Goal: Task Accomplishment & Management: Manage account settings

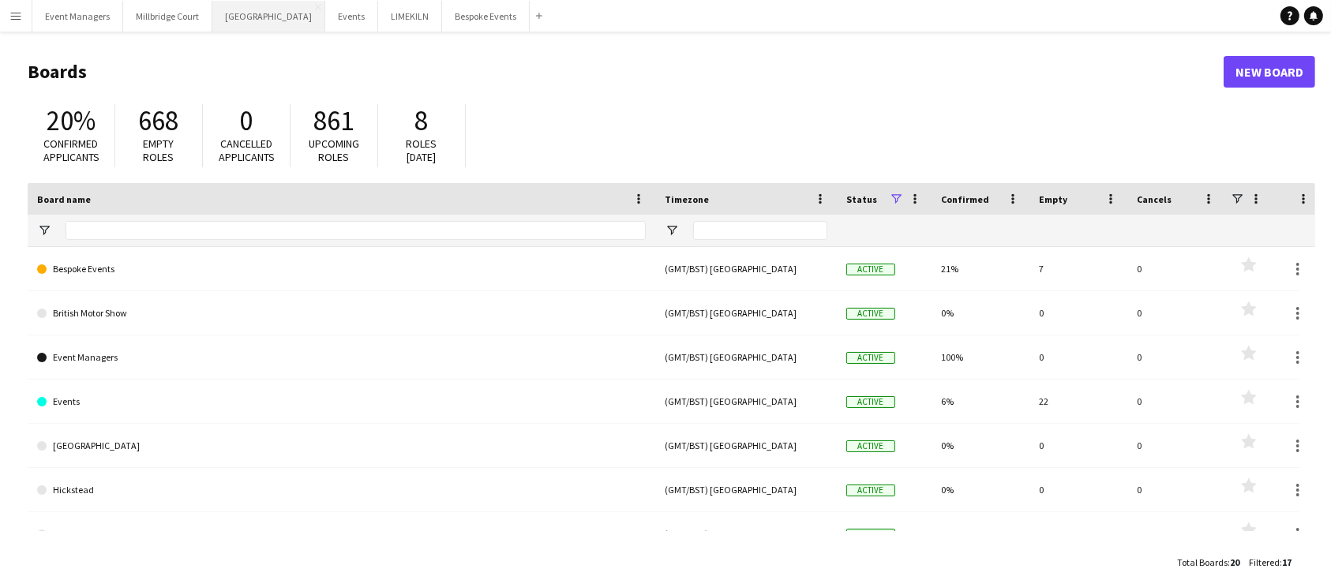
click at [231, 12] on button "[GEOGRAPHIC_DATA] Close" at bounding box center [268, 16] width 113 height 31
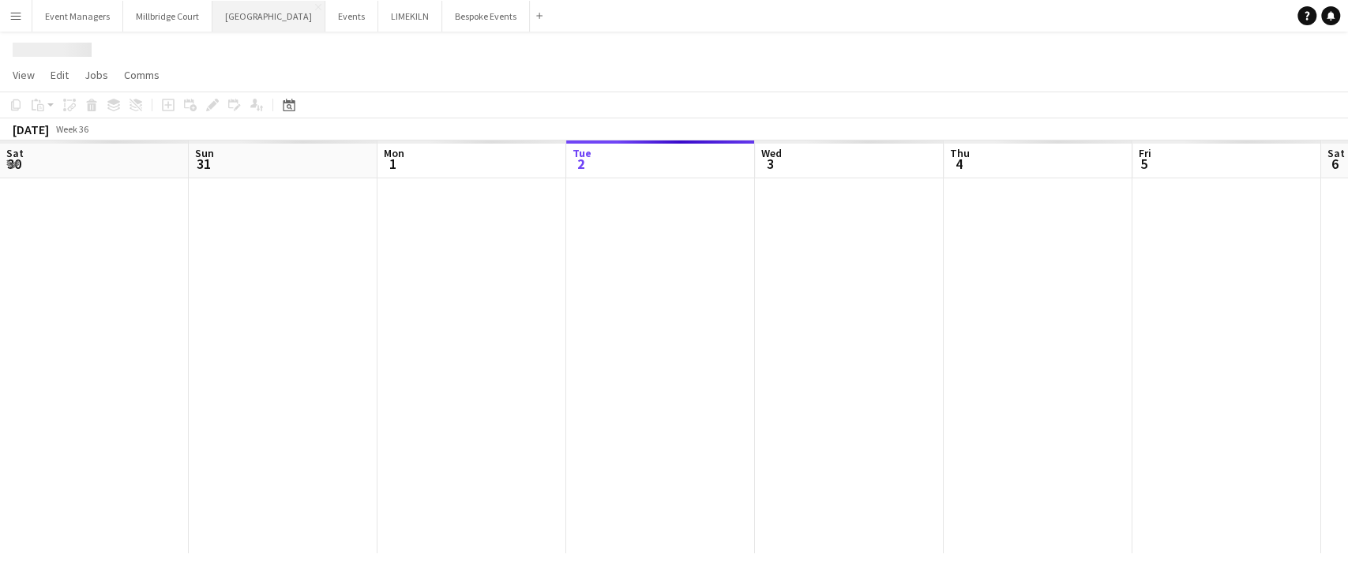
scroll to position [0, 377]
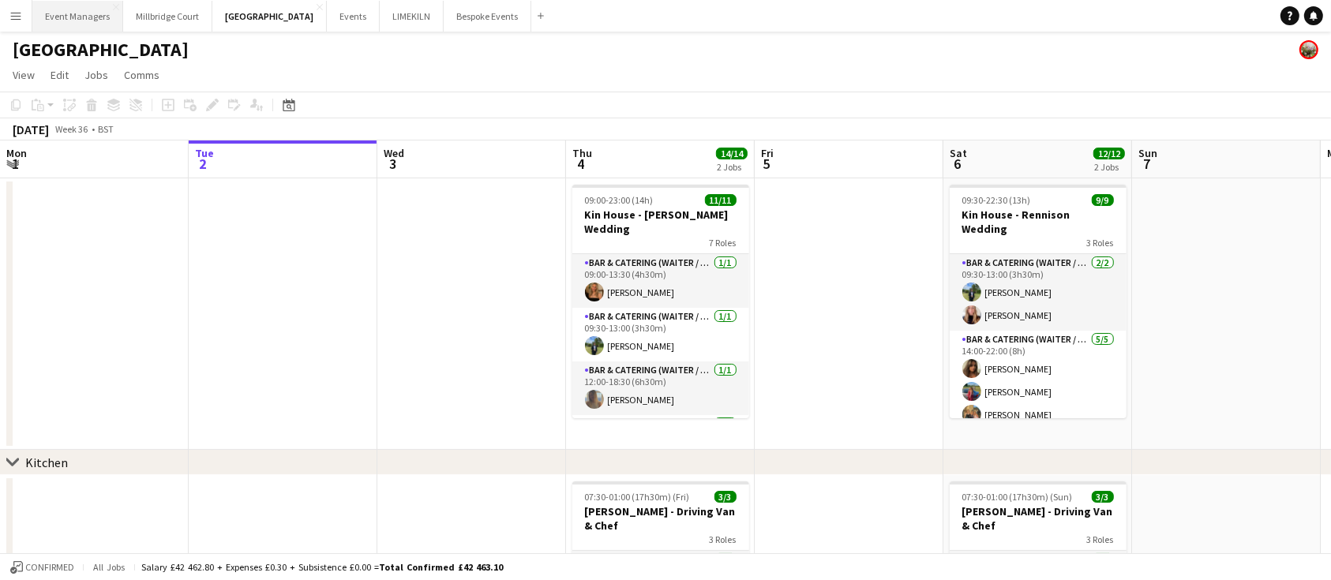
click at [58, 16] on button "Event Managers Close" at bounding box center [77, 16] width 91 height 31
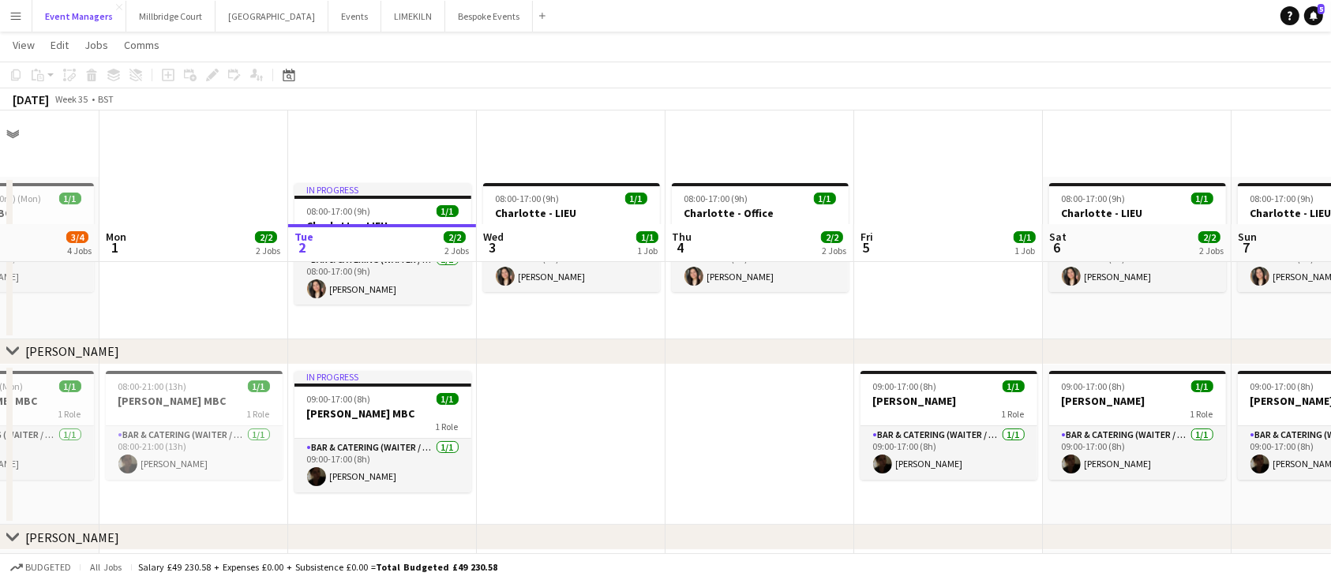
scroll to position [281, 0]
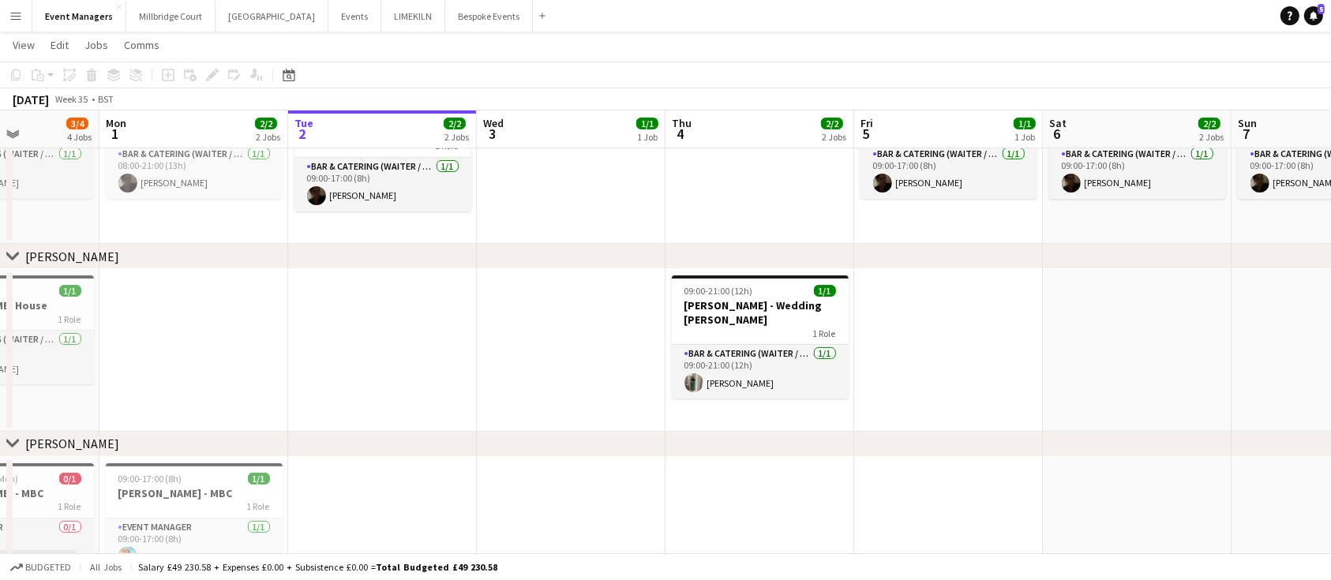
click at [401, 343] on app-date-cell at bounding box center [382, 350] width 189 height 163
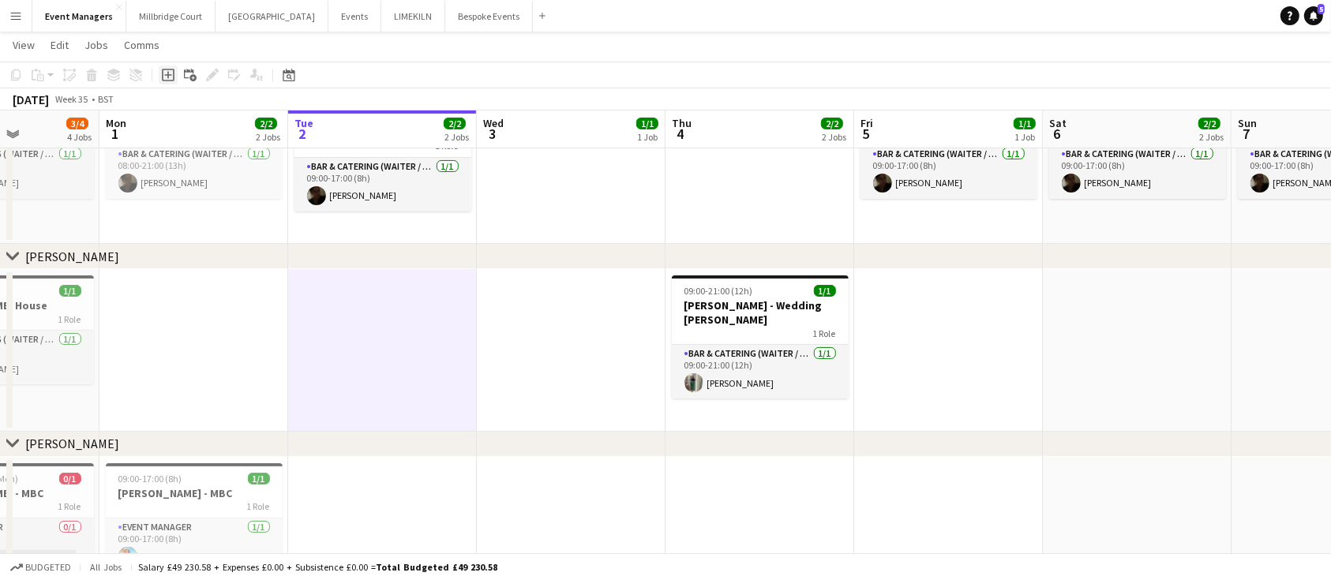
click at [164, 75] on icon at bounding box center [167, 74] width 7 height 7
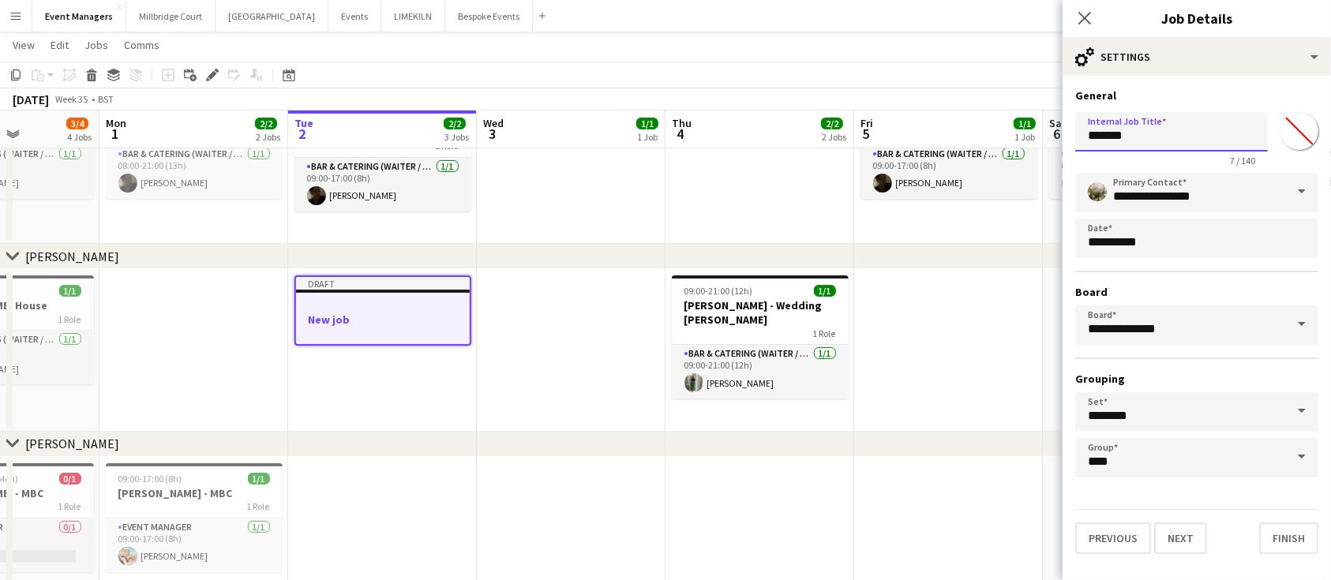
drag, startPoint x: 1175, startPoint y: 136, endPoint x: 879, endPoint y: 133, distance: 296.1
click at [879, 133] on body "Menu Boards Boards Boards All jobs Status Workforce Workforce My Workforce Recr…" at bounding box center [665, 175] width 1331 height 913
type input "**********"
click at [1180, 534] on button "Next" at bounding box center [1180, 539] width 53 height 32
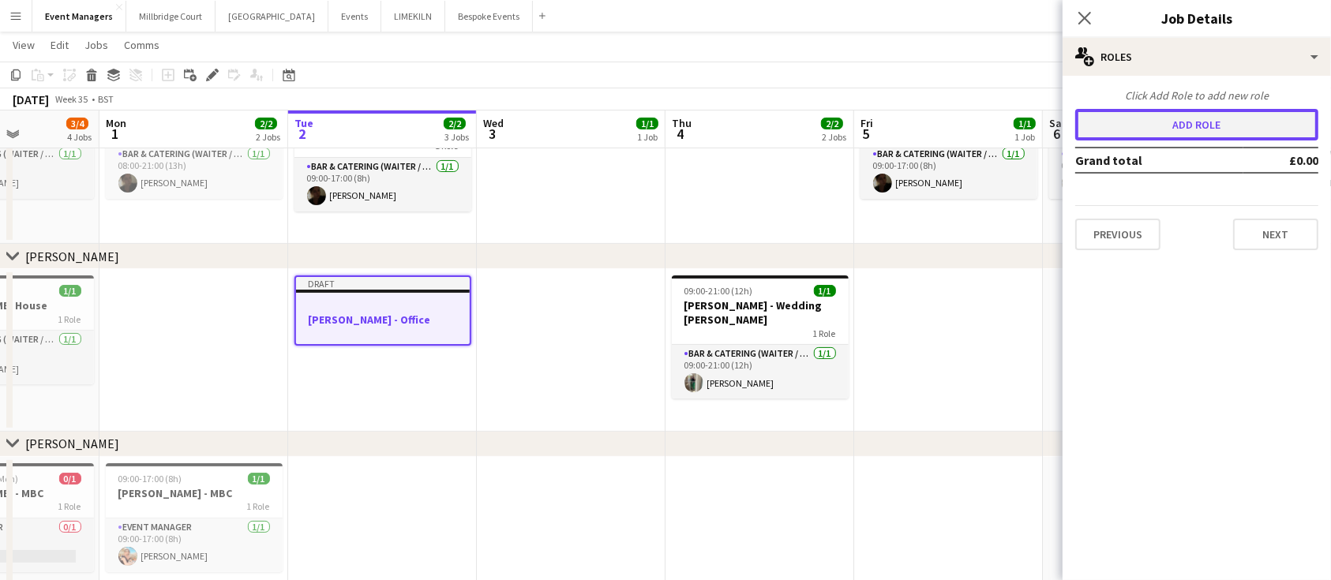
click at [1183, 112] on button "Add role" at bounding box center [1197, 125] width 243 height 32
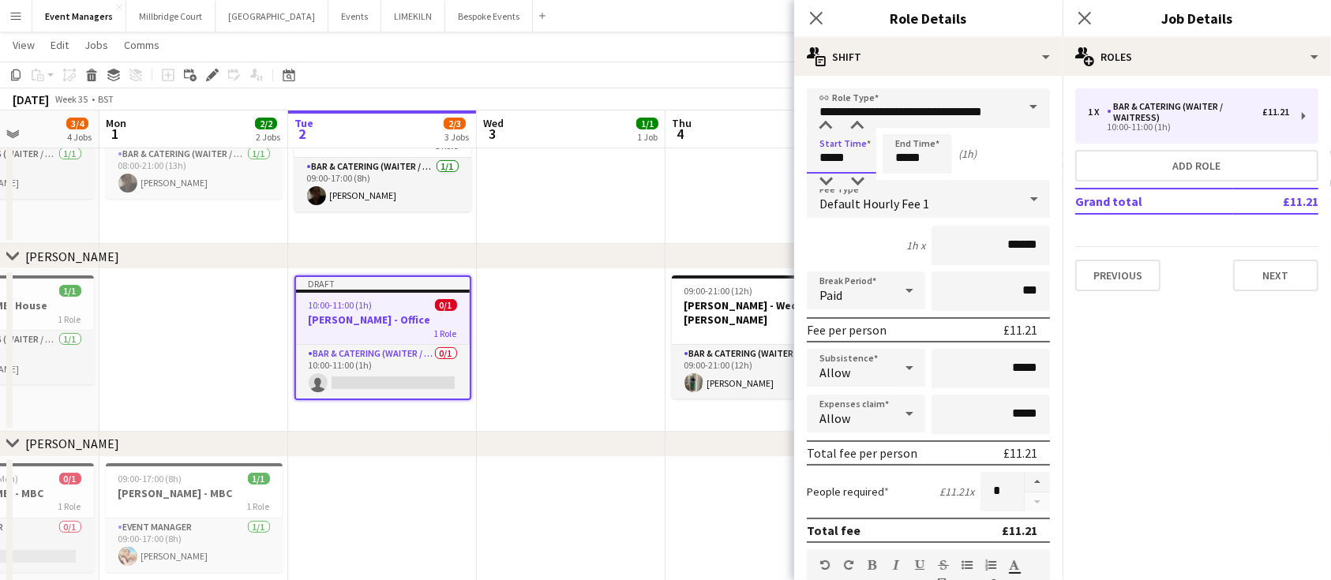
drag, startPoint x: 854, startPoint y: 155, endPoint x: 670, endPoint y: 185, distance: 186.4
click at [686, 182] on body "Menu Boards Boards Boards All jobs Status Workforce Workforce My Workforce Recr…" at bounding box center [665, 175] width 1331 height 913
type input "*****"
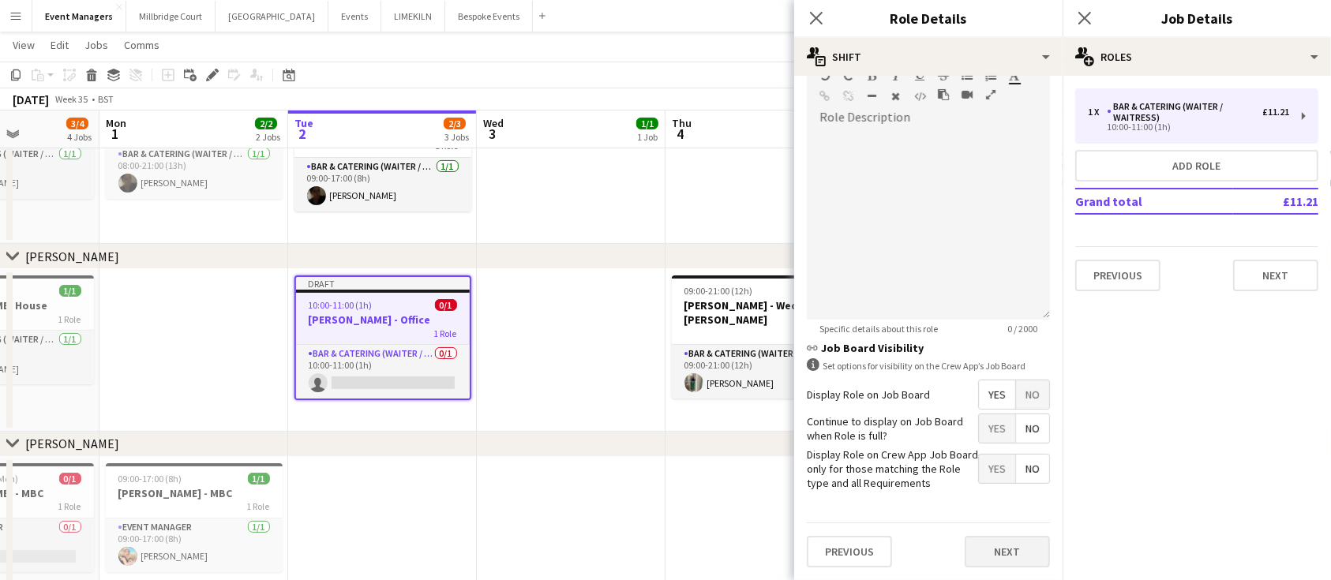
type input "*****"
click at [995, 563] on button "Next" at bounding box center [1007, 552] width 85 height 32
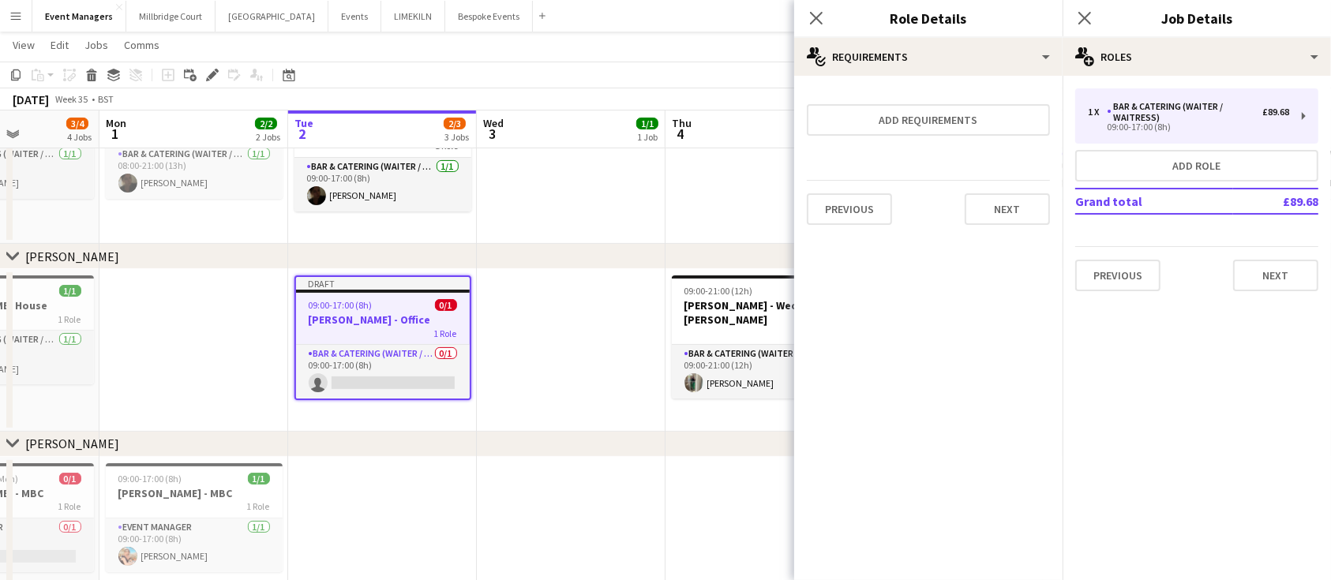
scroll to position [0, 0]
click at [1090, 13] on icon at bounding box center [1084, 17] width 15 height 15
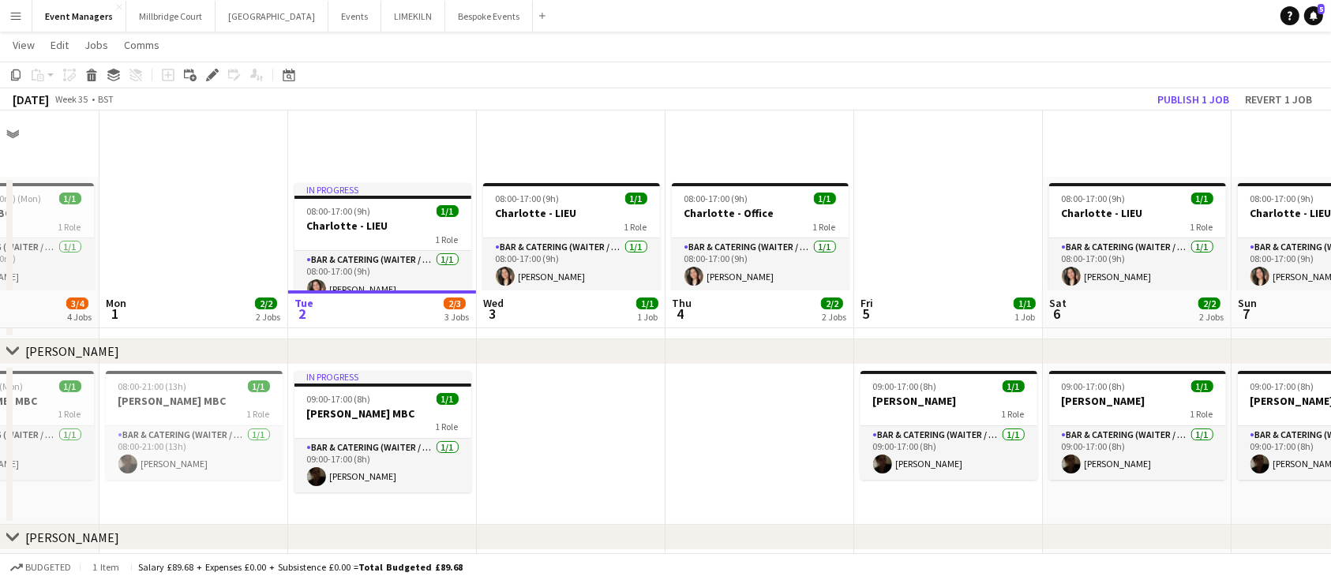
scroll to position [332, 0]
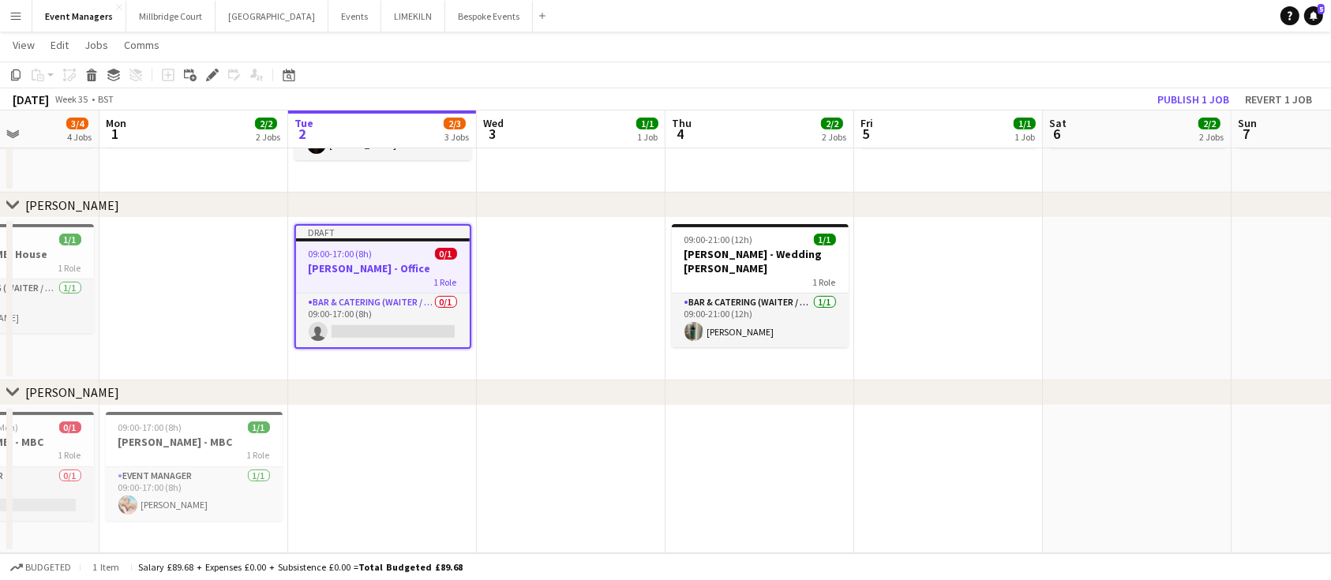
click at [584, 300] on app-date-cell at bounding box center [571, 299] width 189 height 163
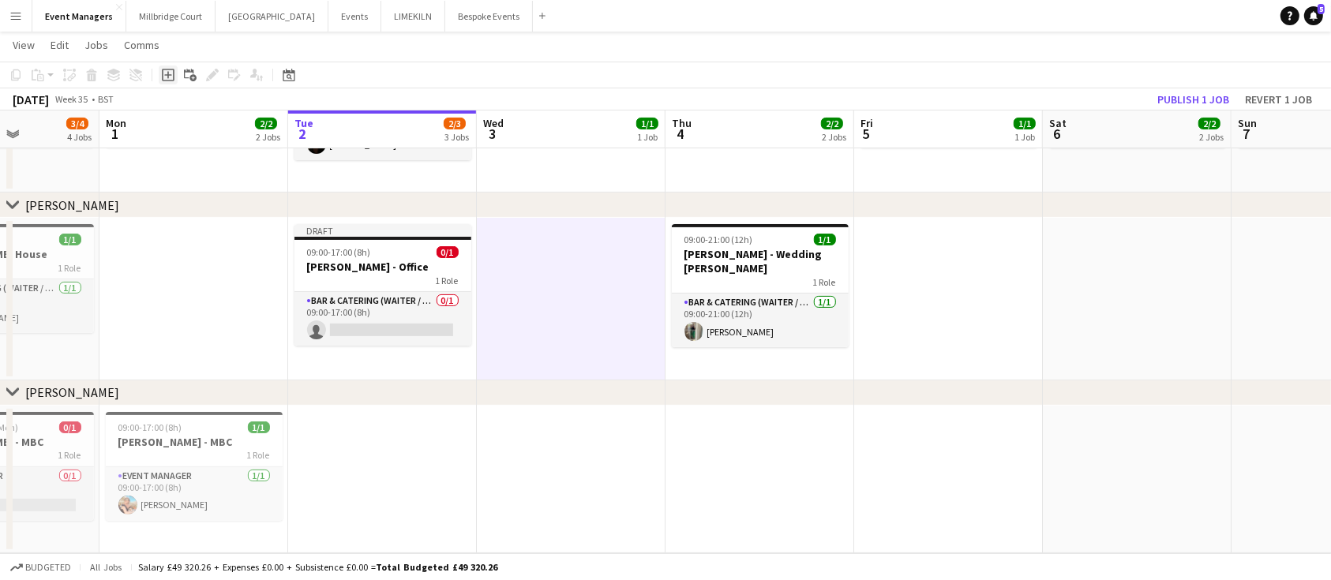
click at [174, 75] on div "Add job" at bounding box center [168, 75] width 19 height 19
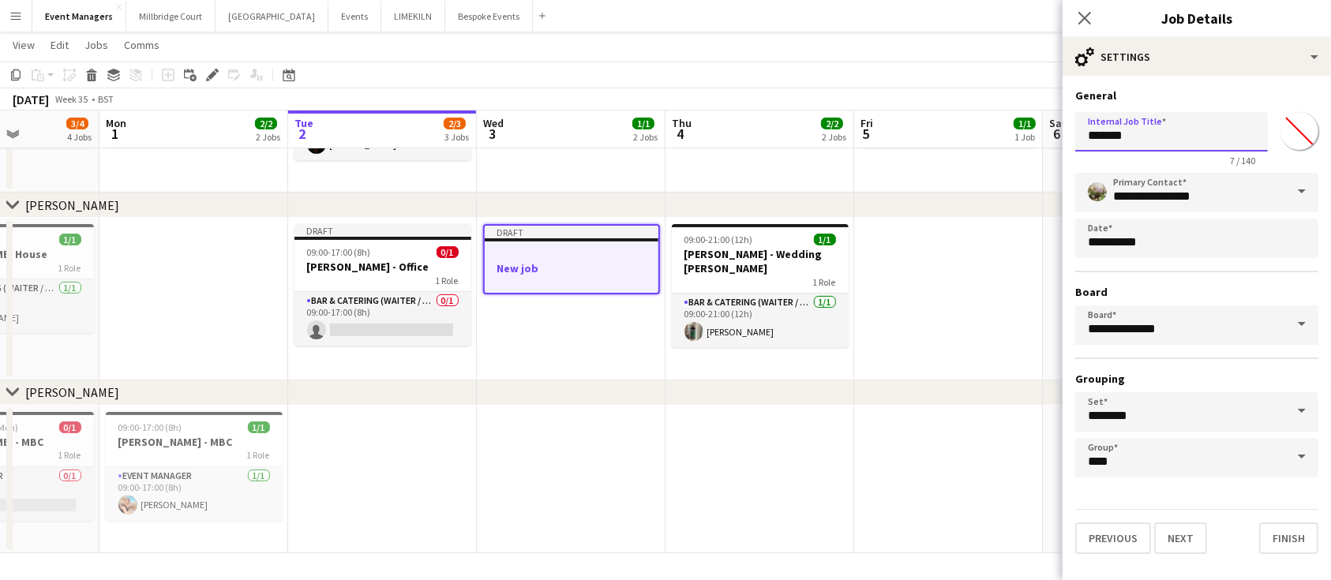
drag, startPoint x: 1141, startPoint y: 137, endPoint x: 908, endPoint y: 186, distance: 237.9
click at [908, 186] on body "Menu Boards Boards Boards All jobs Status Workforce Workforce My Workforce Recr…" at bounding box center [665, 124] width 1331 height 913
type input "**********"
click at [1188, 539] on button "Next" at bounding box center [1180, 539] width 53 height 32
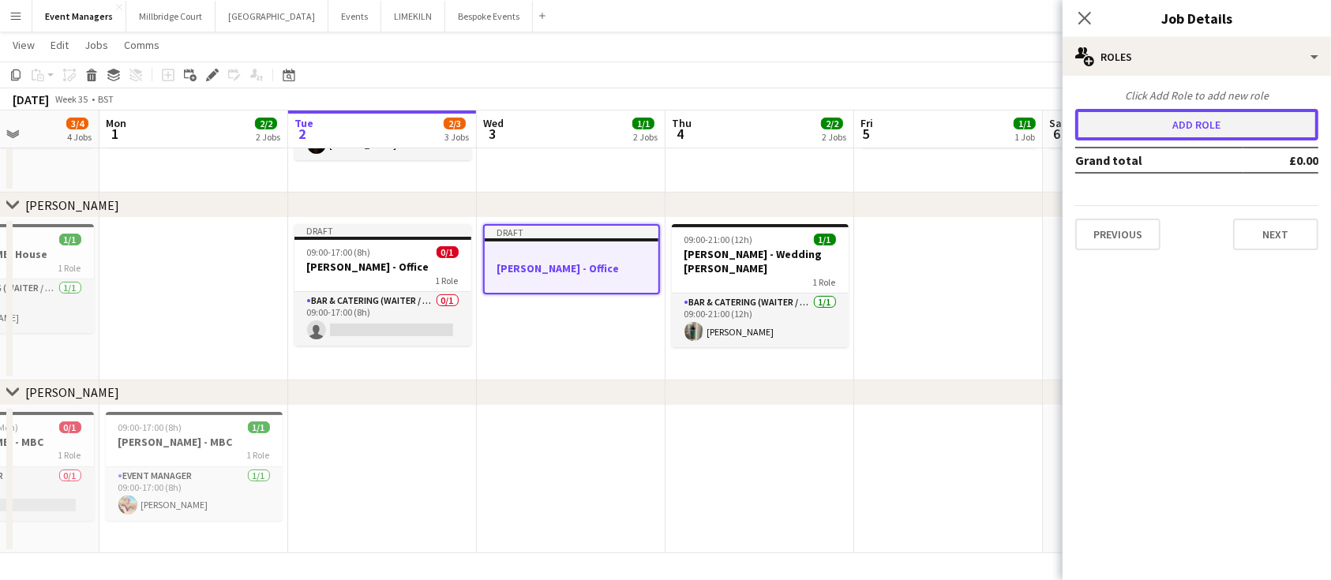
click at [1168, 128] on button "Add role" at bounding box center [1197, 125] width 243 height 32
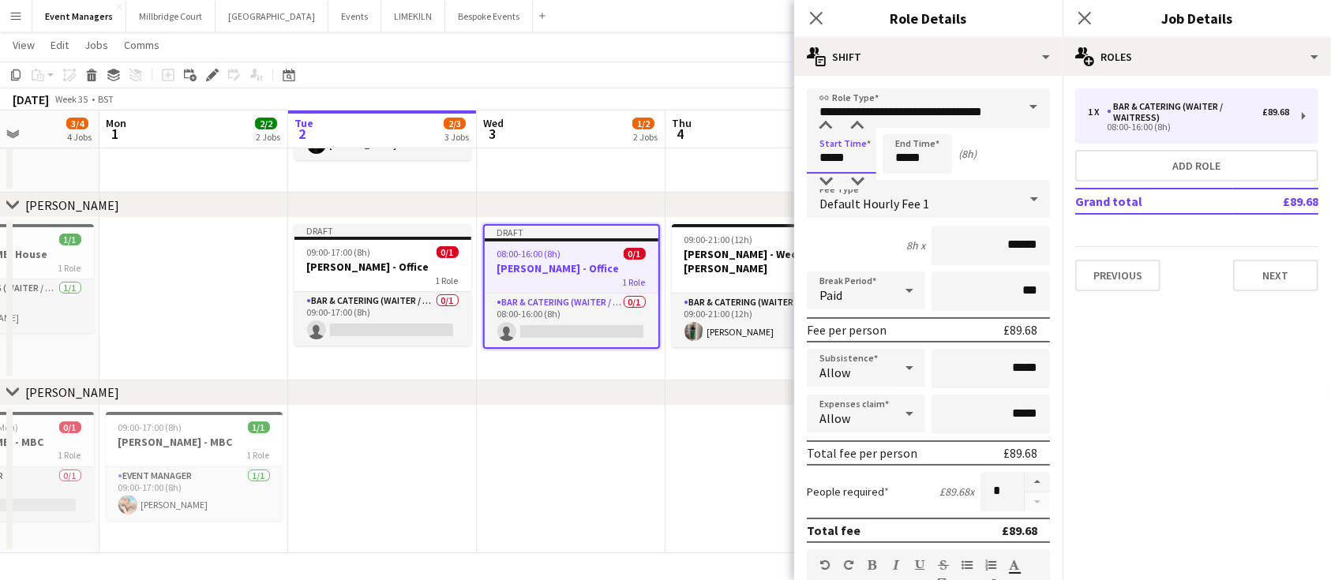
drag, startPoint x: 861, startPoint y: 149, endPoint x: 681, endPoint y: 141, distance: 180.2
click at [681, 141] on body "Menu Boards Boards Boards All jobs Status Workforce Workforce My Workforce Recr…" at bounding box center [665, 124] width 1331 height 913
type input "*****"
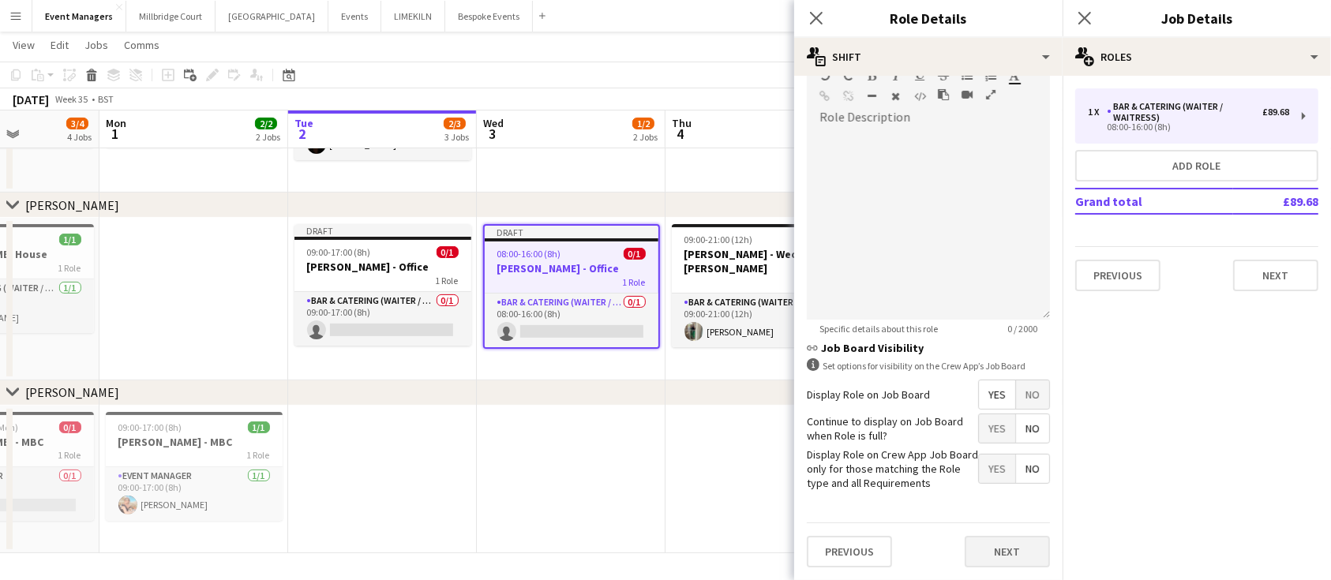
type input "*****"
click at [991, 552] on button "Next" at bounding box center [1007, 552] width 85 height 32
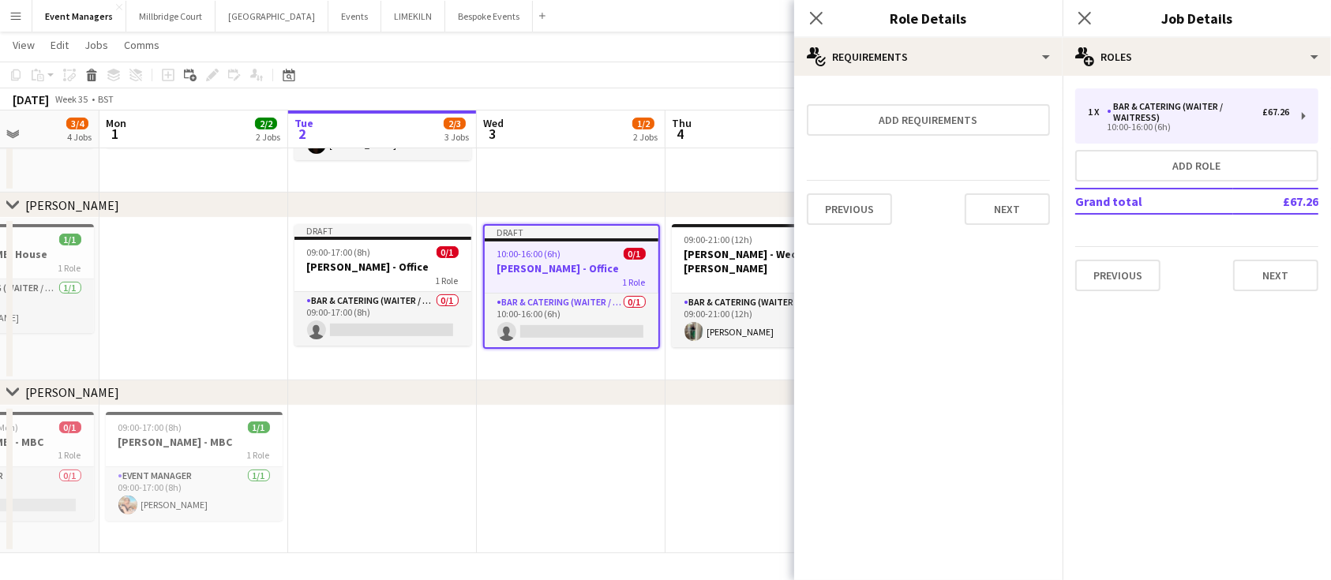
scroll to position [0, 0]
click at [1080, 17] on icon "Close pop-in" at bounding box center [1084, 17] width 15 height 15
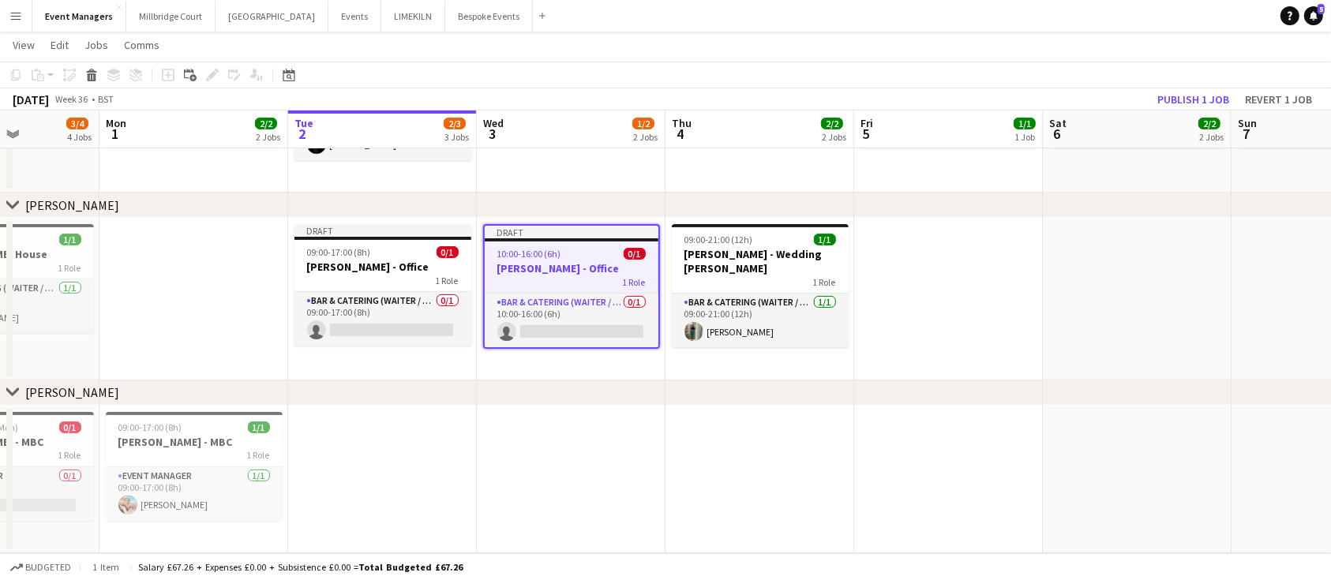
scroll to position [0, 670]
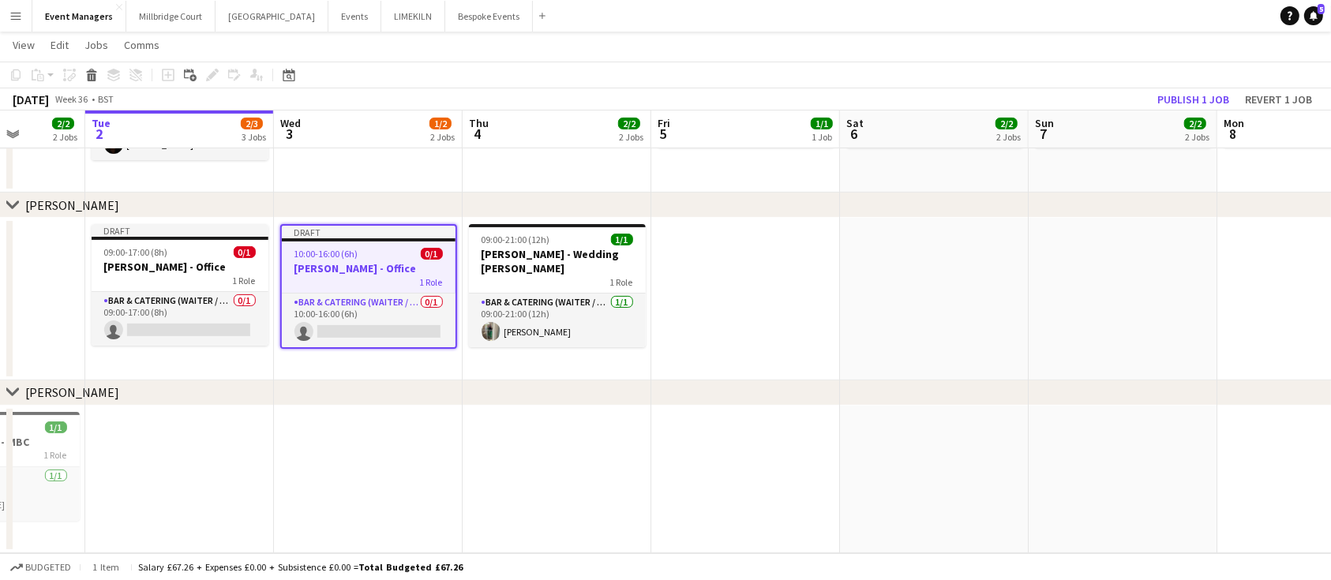
click at [937, 287] on app-date-cell at bounding box center [934, 299] width 189 height 163
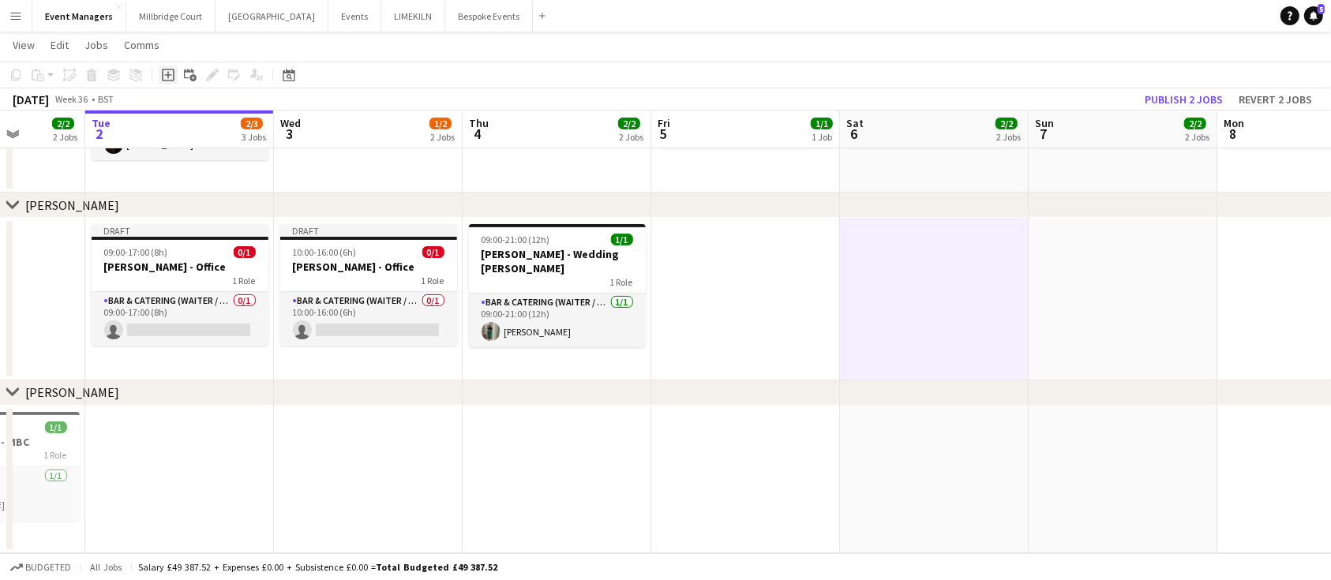
click at [169, 69] on icon "Add job" at bounding box center [168, 75] width 13 height 13
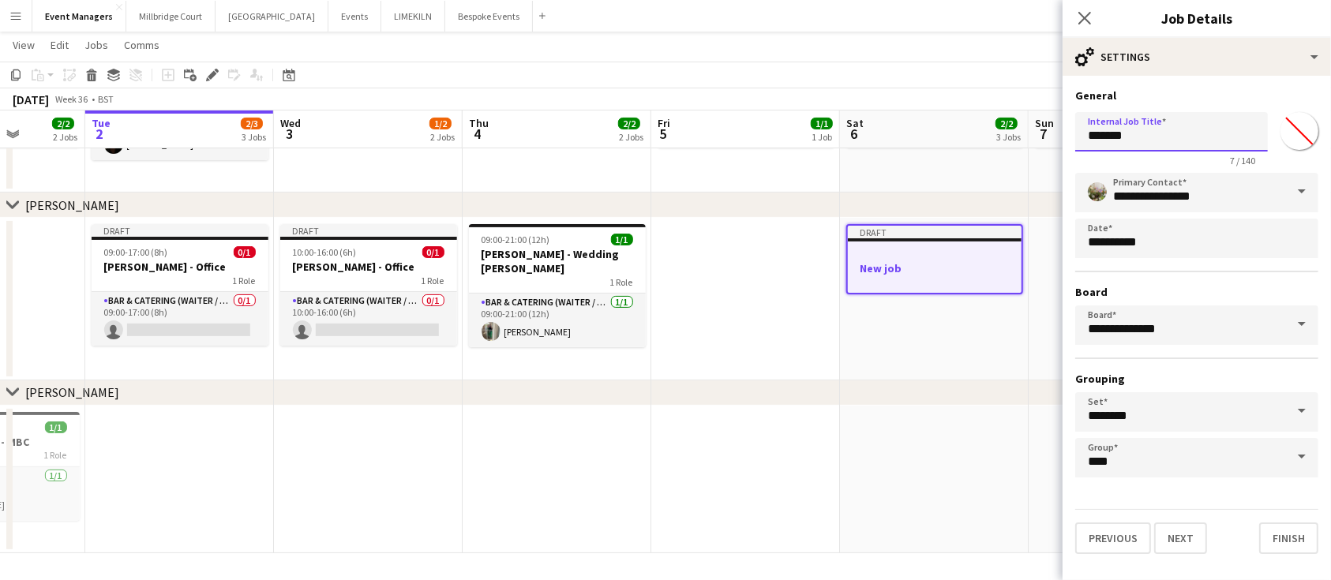
drag, startPoint x: 1173, startPoint y: 141, endPoint x: 821, endPoint y: 235, distance: 363.9
click at [821, 235] on body "Menu Boards Boards Boards All jobs Status Workforce Workforce My Workforce Recr…" at bounding box center [665, 124] width 1331 height 913
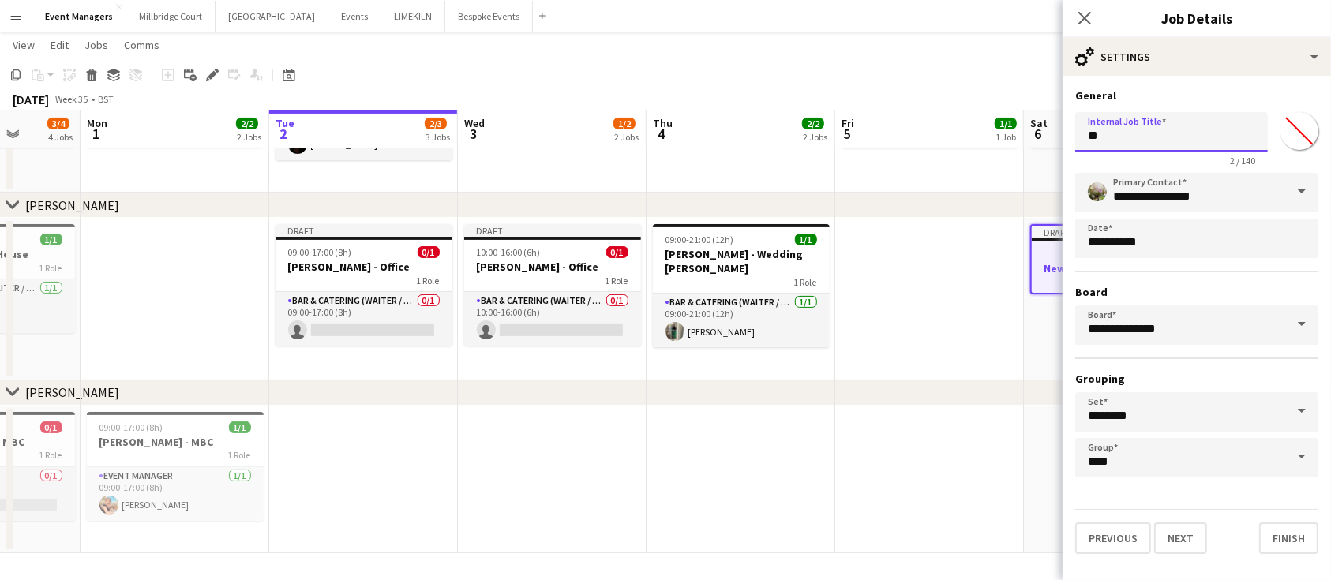
type input "*"
type input "**********"
click at [1195, 527] on button "Next" at bounding box center [1180, 539] width 53 height 32
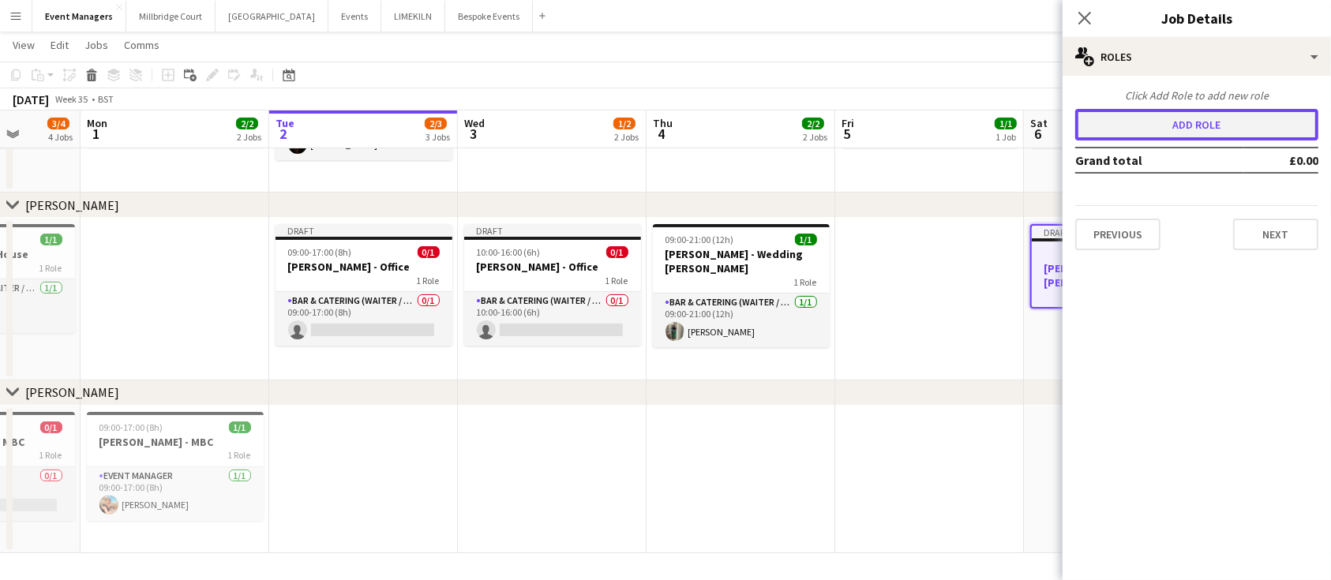
click at [1188, 130] on button "Add role" at bounding box center [1197, 125] width 243 height 32
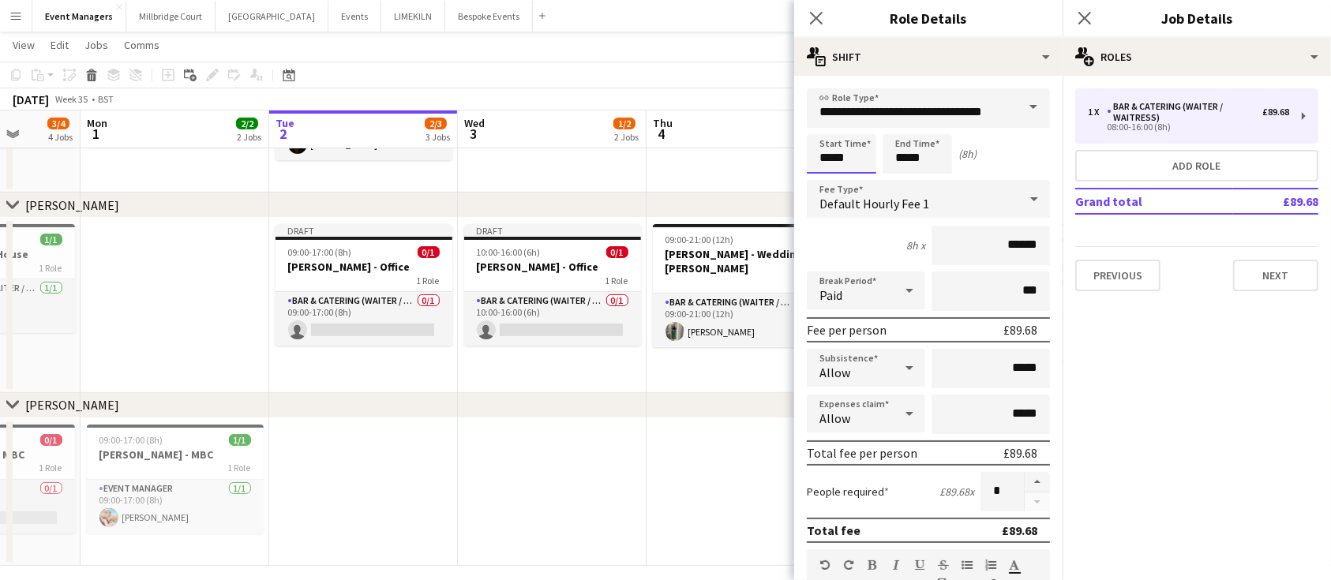
drag, startPoint x: 859, startPoint y: 158, endPoint x: 678, endPoint y: 184, distance: 183.5
click at [678, 184] on body "Menu Boards Boards Boards All jobs Status Workforce Workforce My Workforce Recr…" at bounding box center [665, 130] width 1331 height 925
type input "*****"
drag, startPoint x: 929, startPoint y: 156, endPoint x: 729, endPoint y: 190, distance: 203.4
click at [729, 190] on body "Menu Boards Boards Boards All jobs Status Workforce Workforce My Workforce Recr…" at bounding box center [665, 130] width 1331 height 925
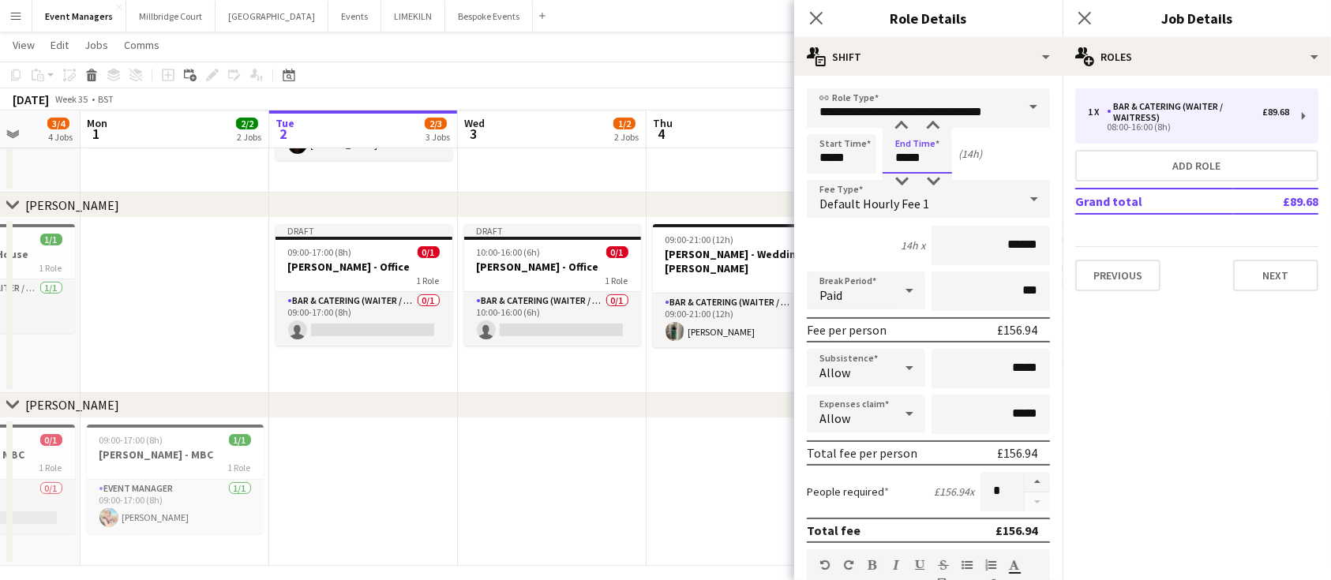
scroll to position [501, 0]
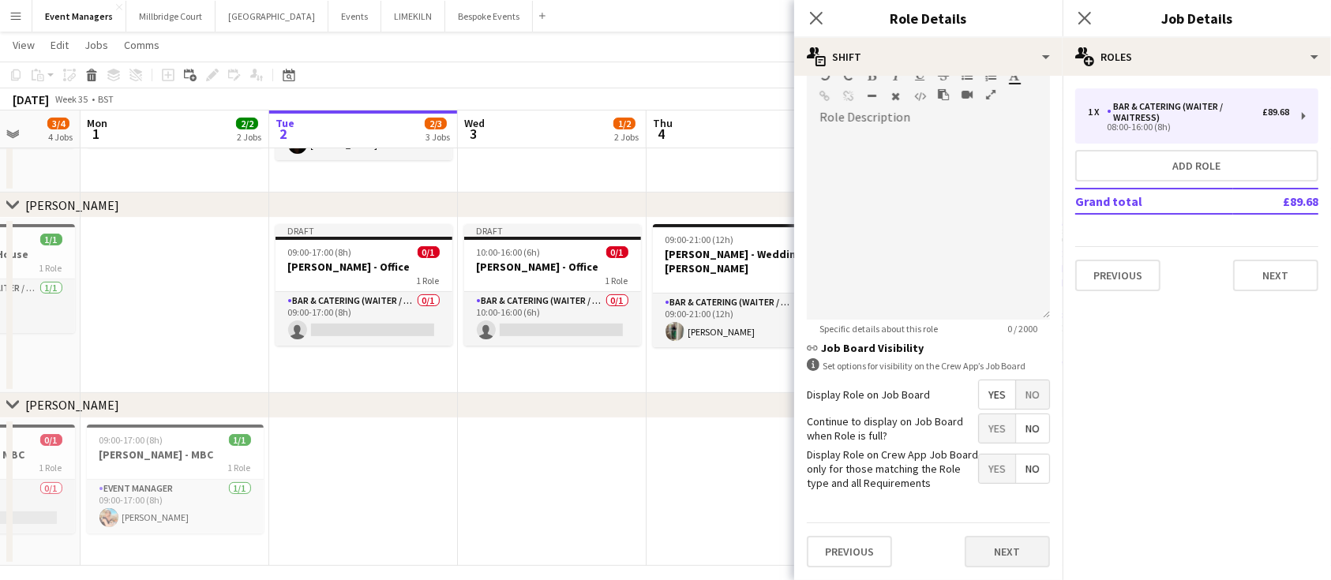
type input "*****"
click at [1000, 554] on button "Next" at bounding box center [1007, 552] width 85 height 32
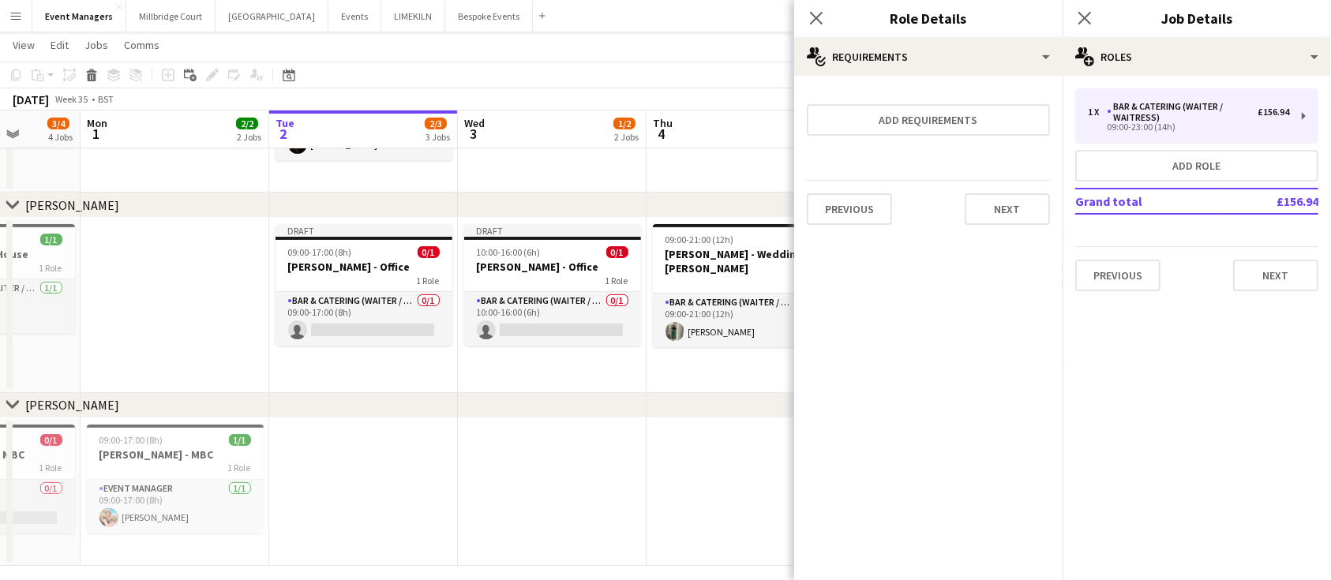
scroll to position [0, 0]
click at [1087, 9] on app-icon "Close pop-in" at bounding box center [1085, 18] width 23 height 23
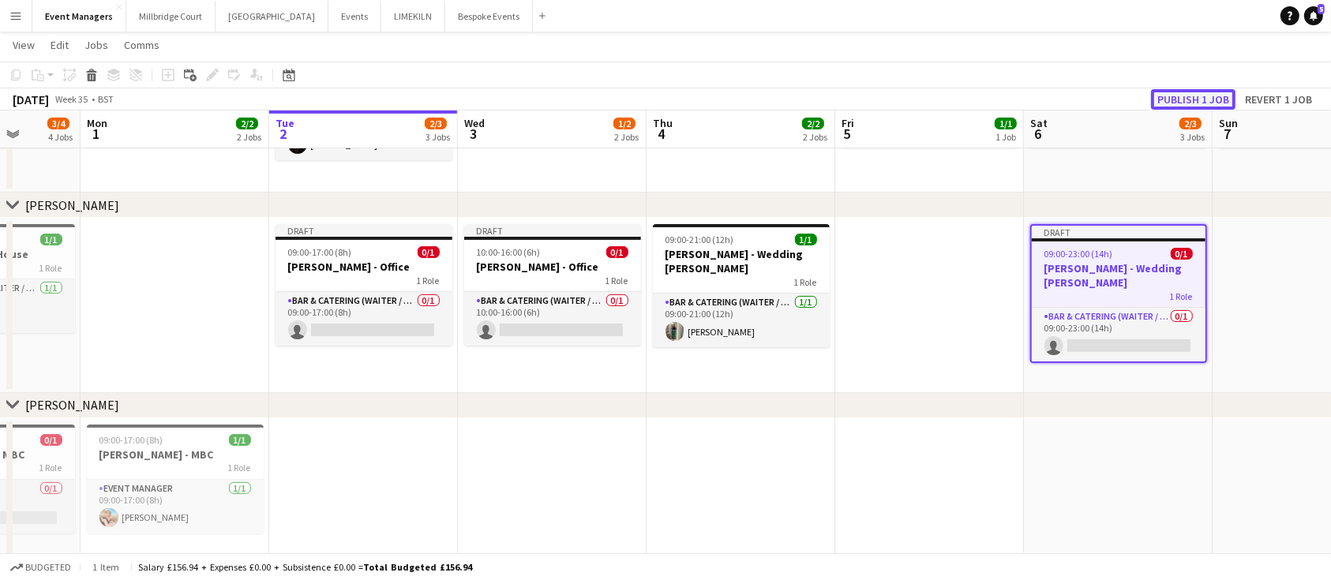
click at [1169, 98] on button "Publish 1 job" at bounding box center [1193, 99] width 84 height 21
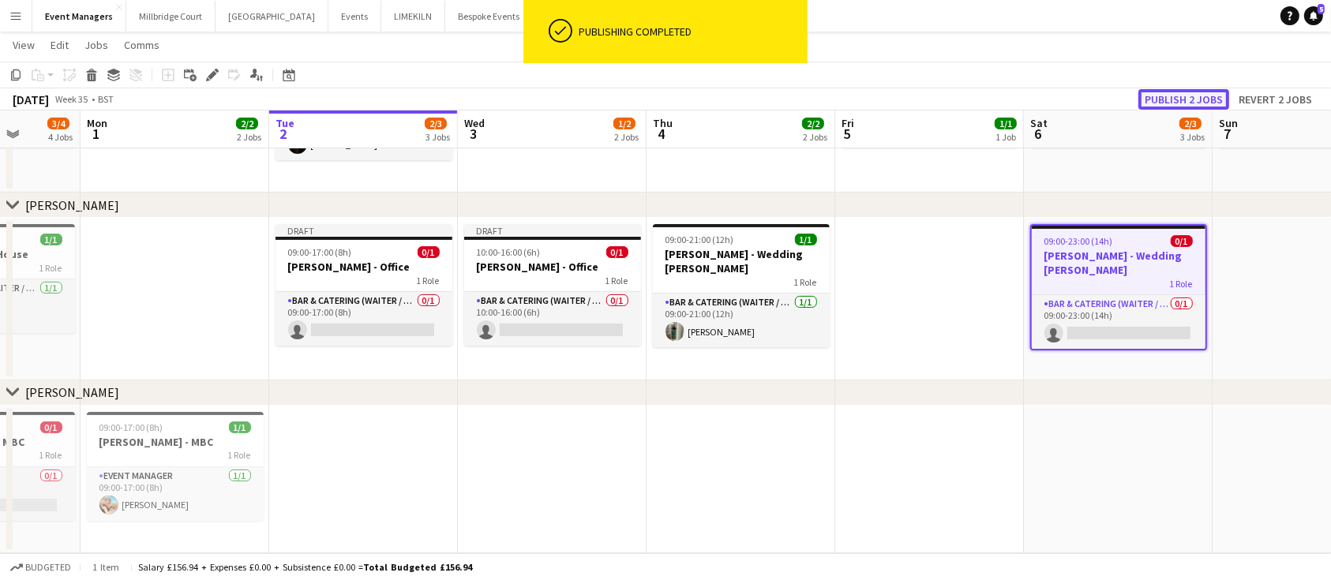
click at [1175, 98] on button "Publish 2 jobs" at bounding box center [1184, 99] width 91 height 21
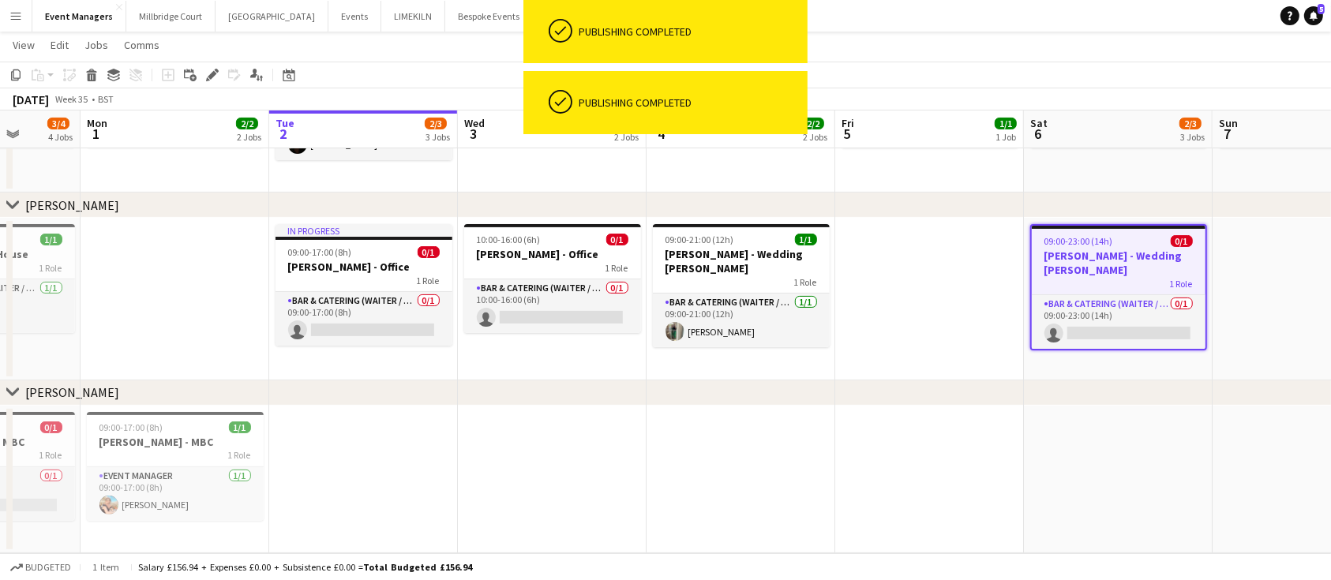
click at [1175, 98] on div "[DATE] Week 35 • BST" at bounding box center [665, 99] width 1331 height 22
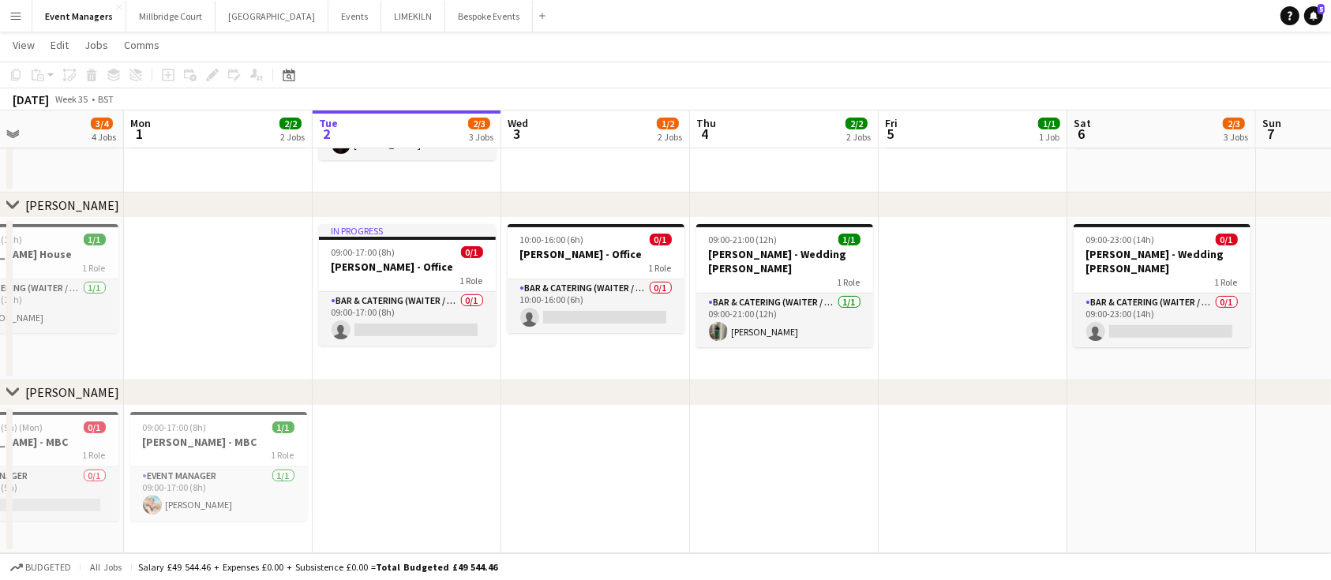
scroll to position [0, 443]
click at [410, 319] on app-card-role "Bar & Catering (Waiter / waitress) 0/1 09:00-17:00 (8h) single-neutral-actions" at bounding box center [406, 319] width 177 height 54
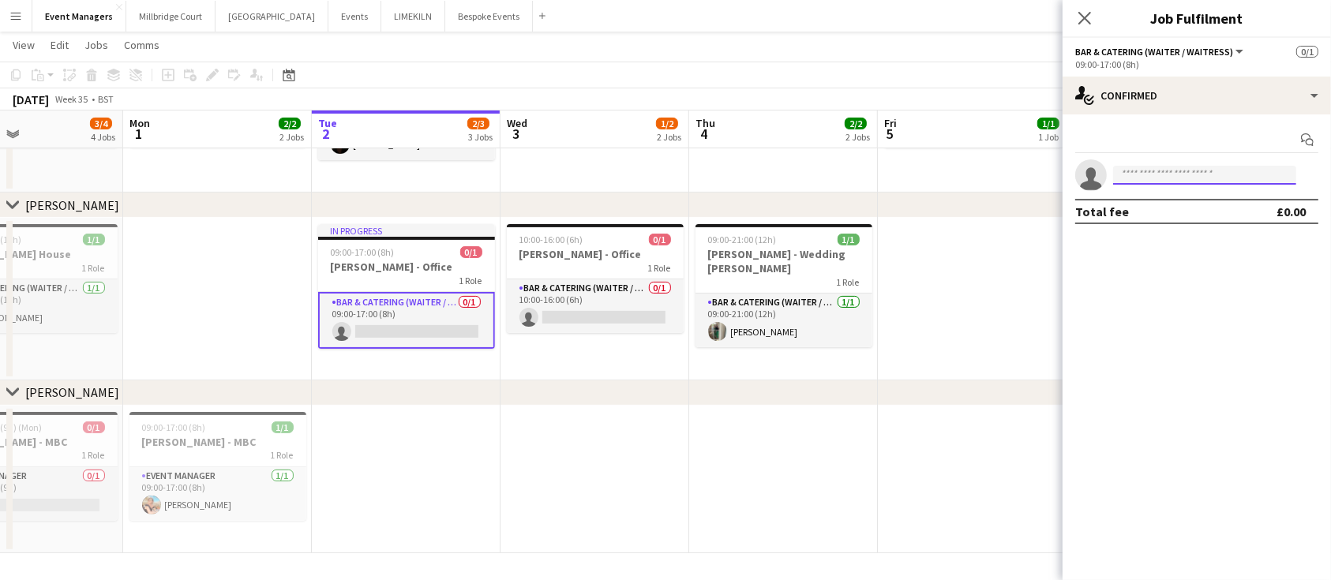
click at [1199, 170] on input at bounding box center [1204, 175] width 183 height 19
type input "****"
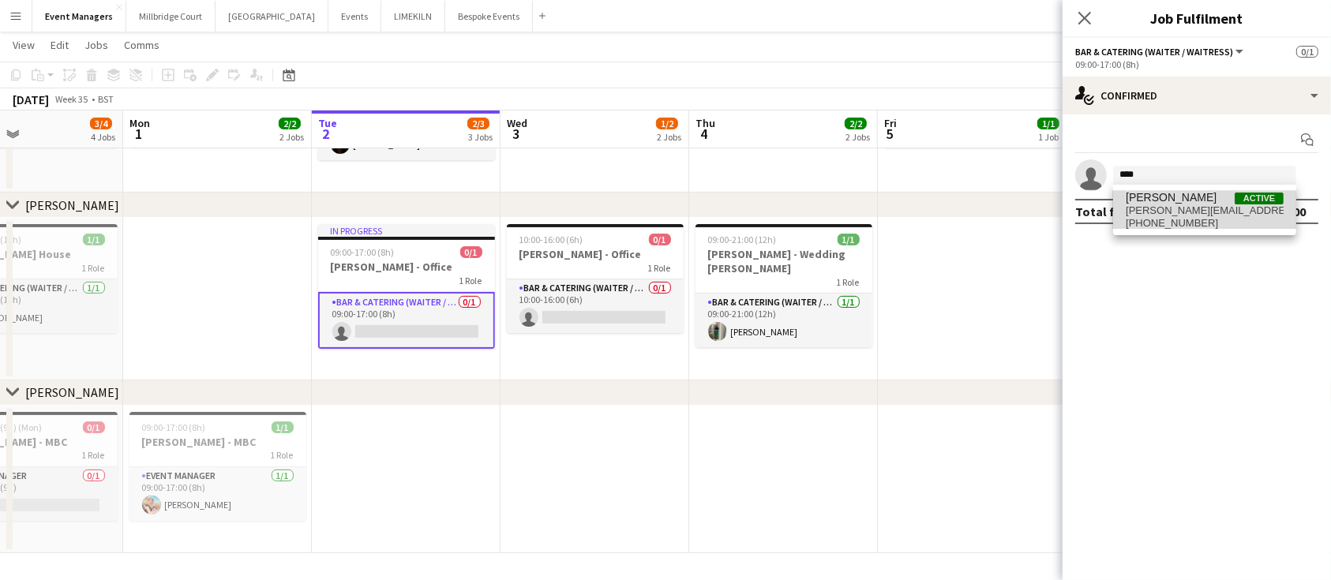
click at [1192, 216] on span "[PERSON_NAME][EMAIL_ADDRESS][DOMAIN_NAME]" at bounding box center [1205, 211] width 158 height 13
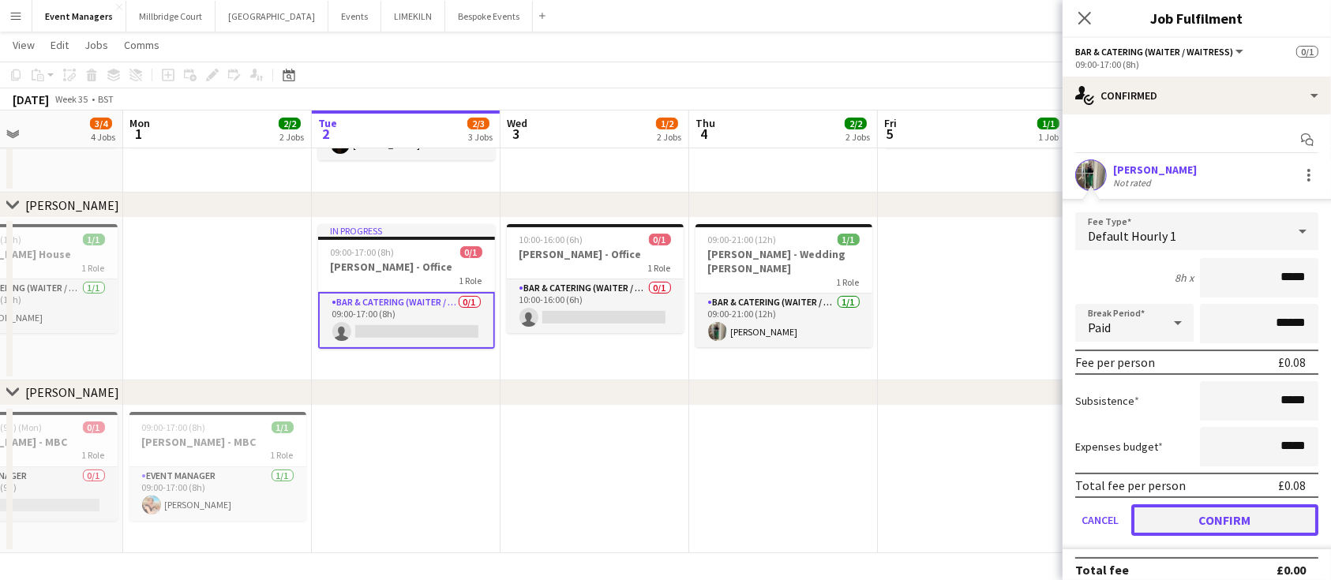
click at [1238, 509] on button "Confirm" at bounding box center [1225, 521] width 187 height 32
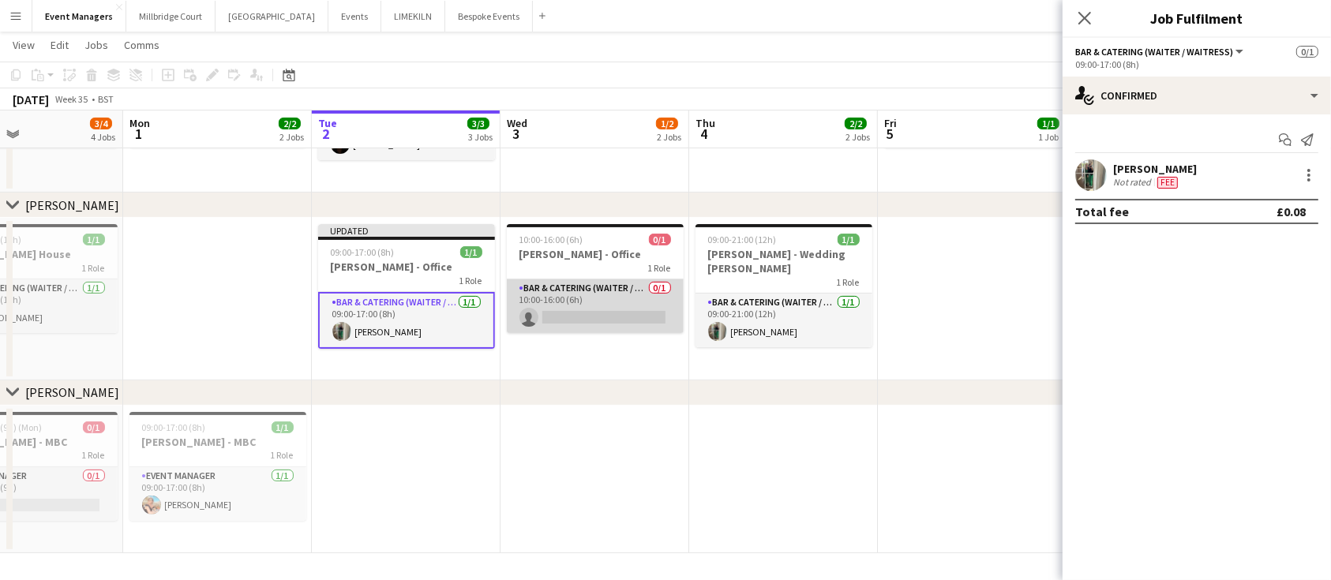
click at [590, 310] on app-card-role "Bar & Catering (Waiter / waitress) 0/1 10:00-16:00 (6h) single-neutral-actions" at bounding box center [595, 307] width 177 height 54
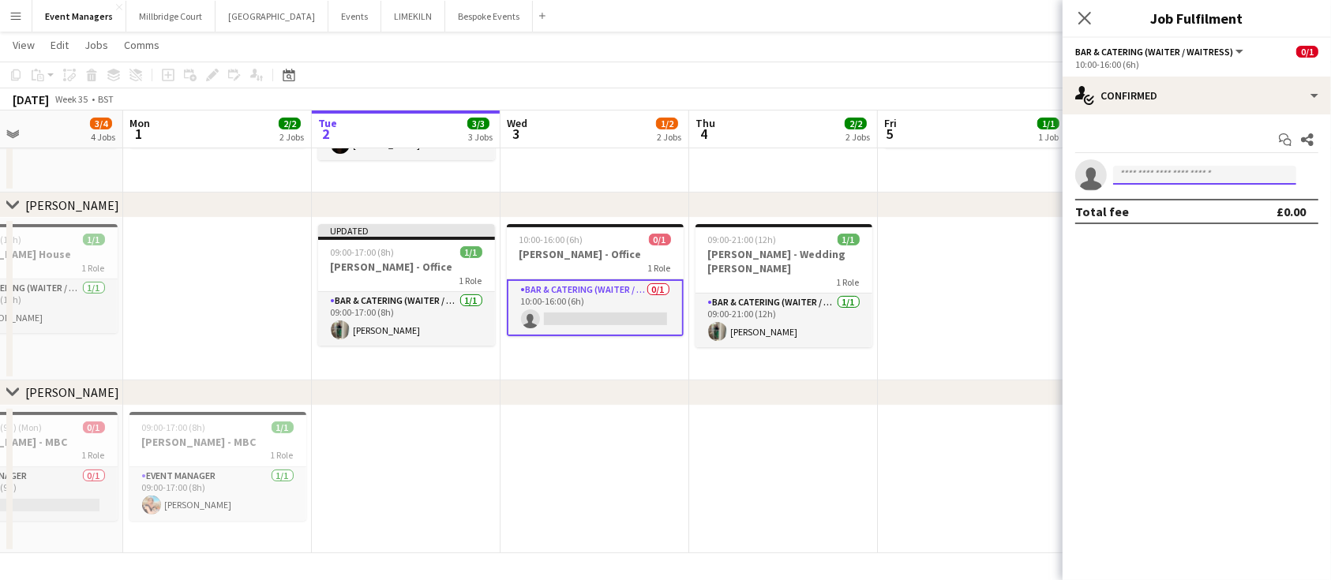
click at [1179, 178] on input at bounding box center [1204, 175] width 183 height 19
type input "****"
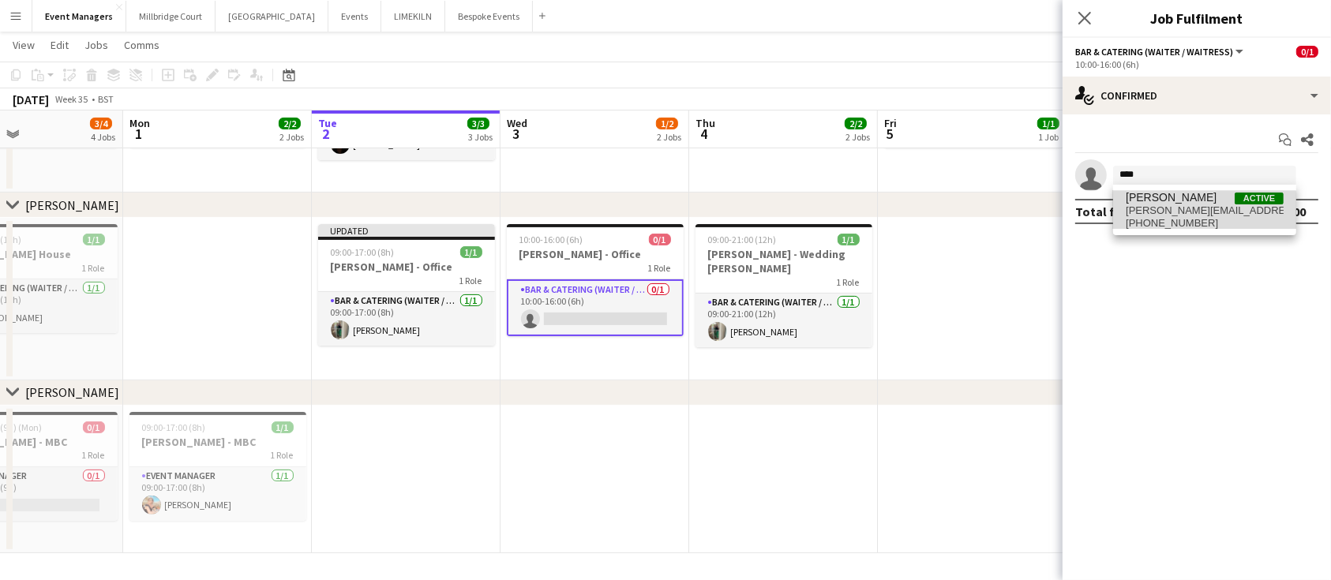
click at [1185, 227] on span "[PHONE_NUMBER]" at bounding box center [1205, 223] width 158 height 13
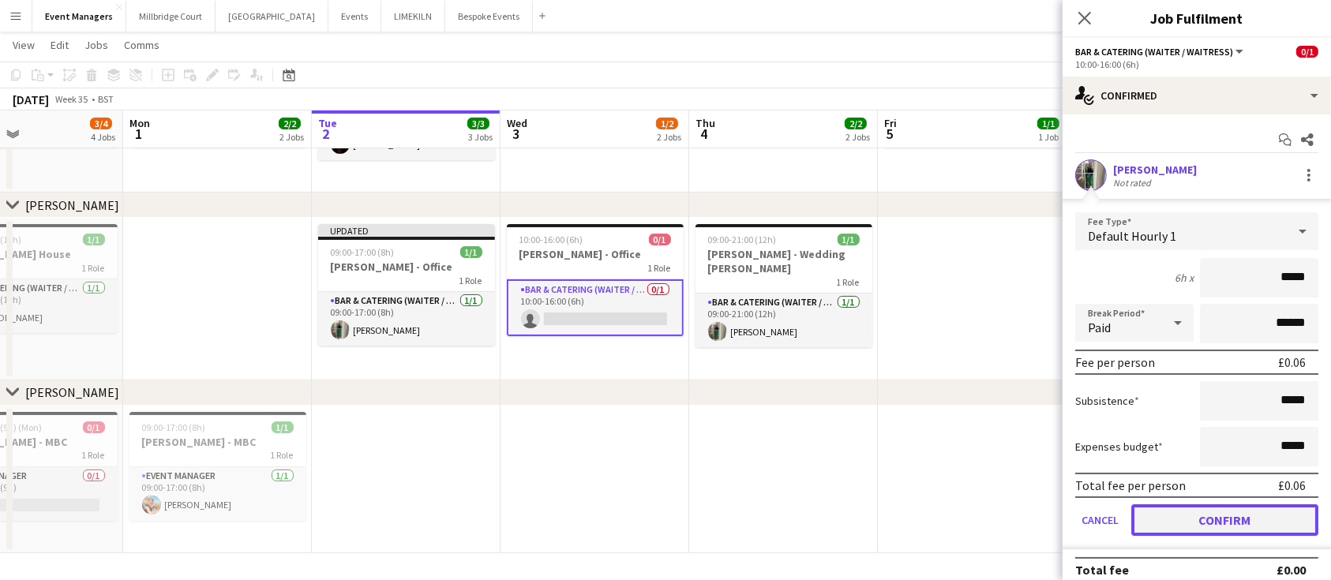
click at [1223, 523] on button "Confirm" at bounding box center [1225, 521] width 187 height 32
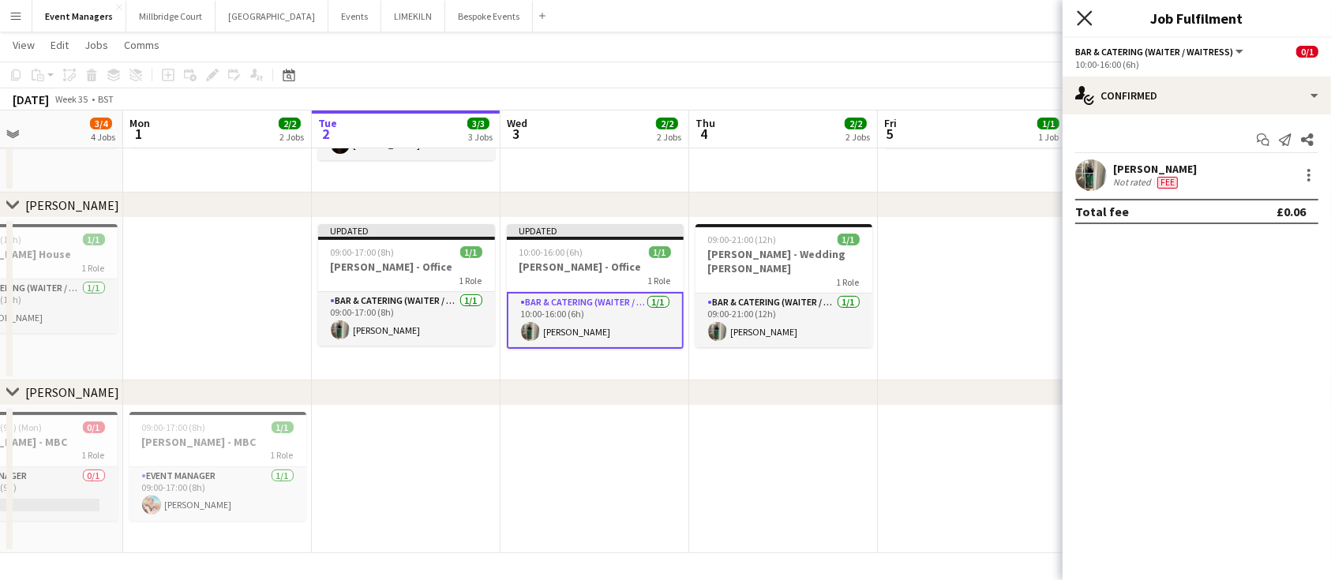
click at [1087, 18] on icon "Close pop-in" at bounding box center [1084, 17] width 15 height 15
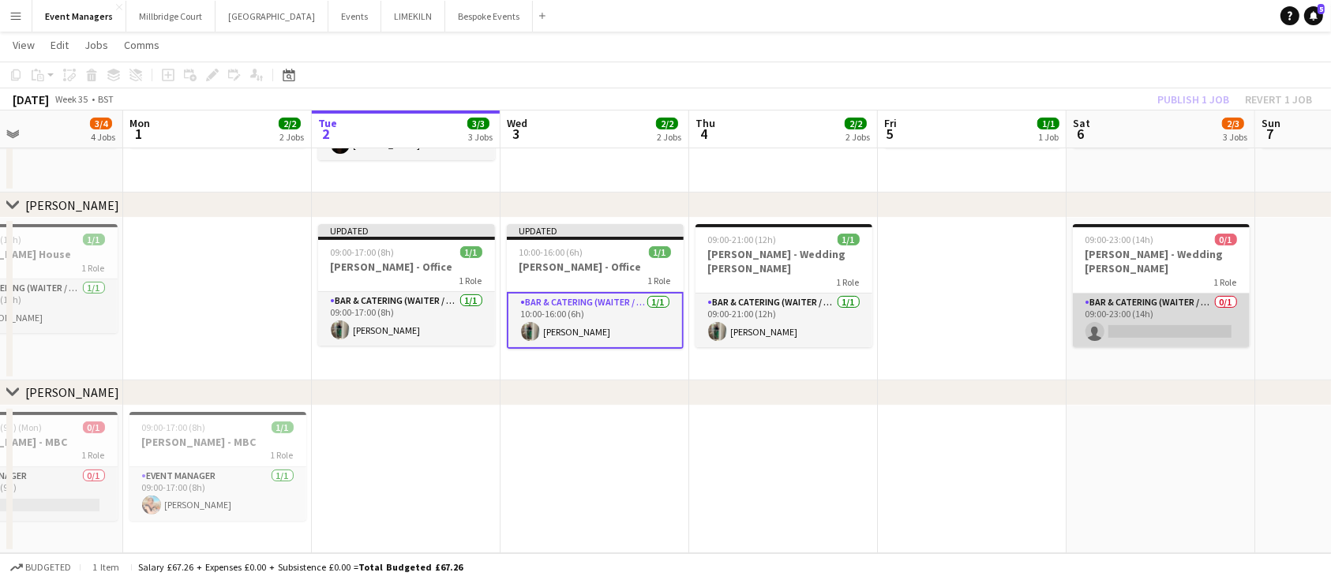
click at [1141, 294] on app-card-role "Bar & Catering (Waiter / waitress) 0/1 09:00-23:00 (14h) single-neutral-actions" at bounding box center [1161, 321] width 177 height 54
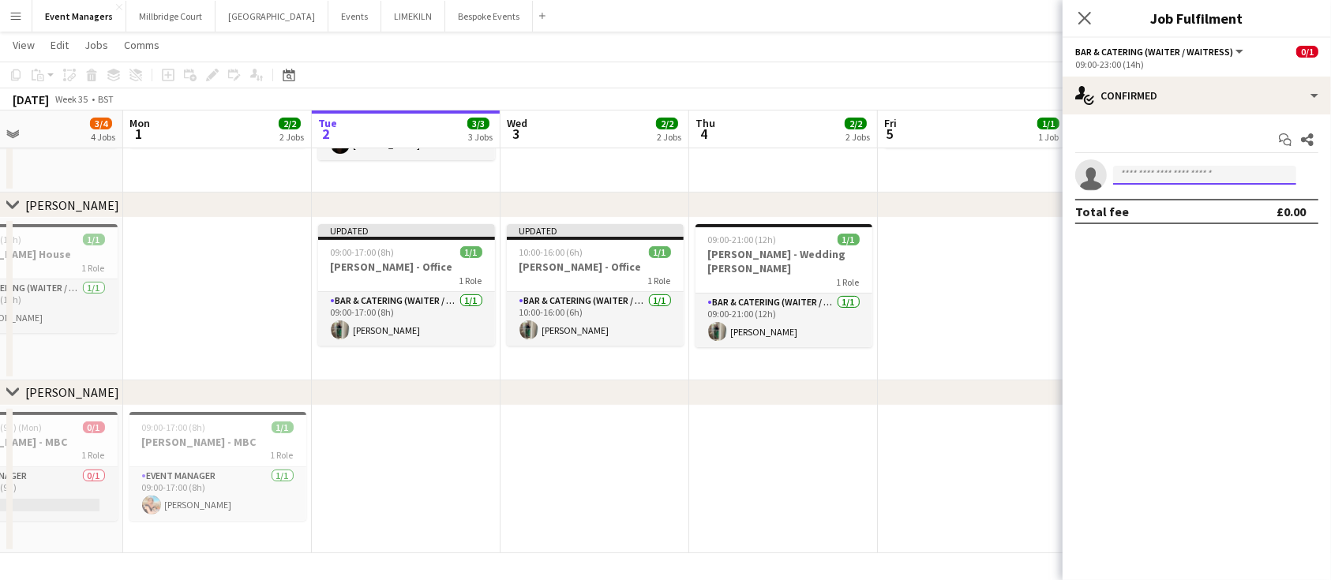
click at [1169, 176] on input at bounding box center [1204, 175] width 183 height 19
type input "***"
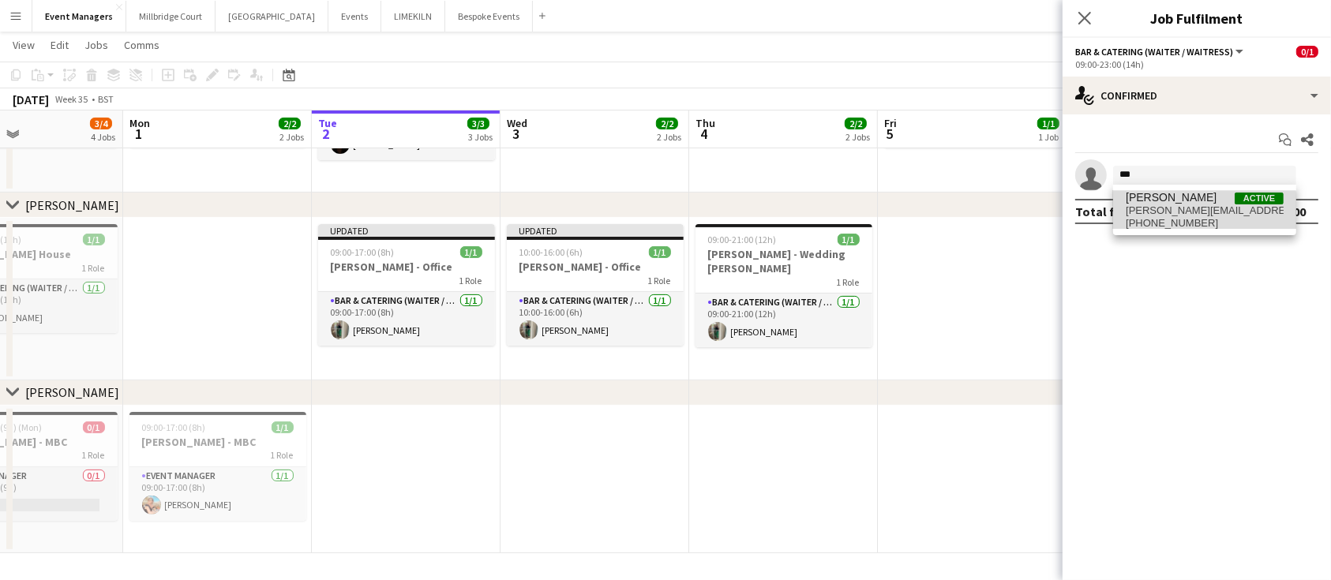
click at [1186, 218] on span "[PHONE_NUMBER]" at bounding box center [1205, 223] width 158 height 13
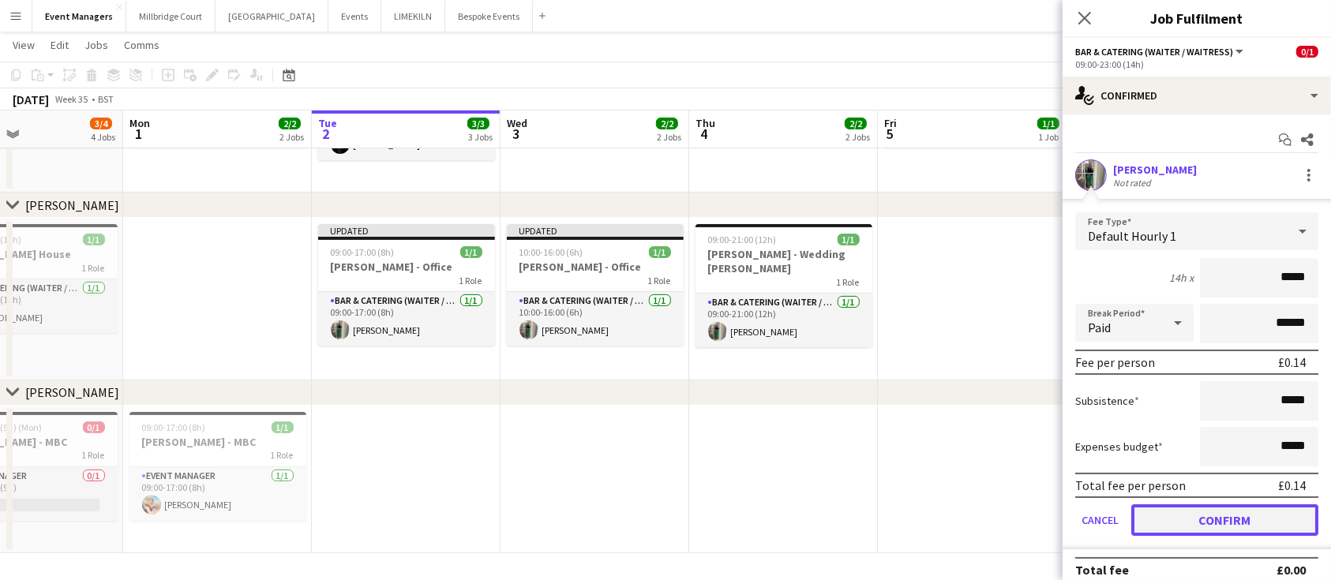
click at [1213, 524] on button "Confirm" at bounding box center [1225, 521] width 187 height 32
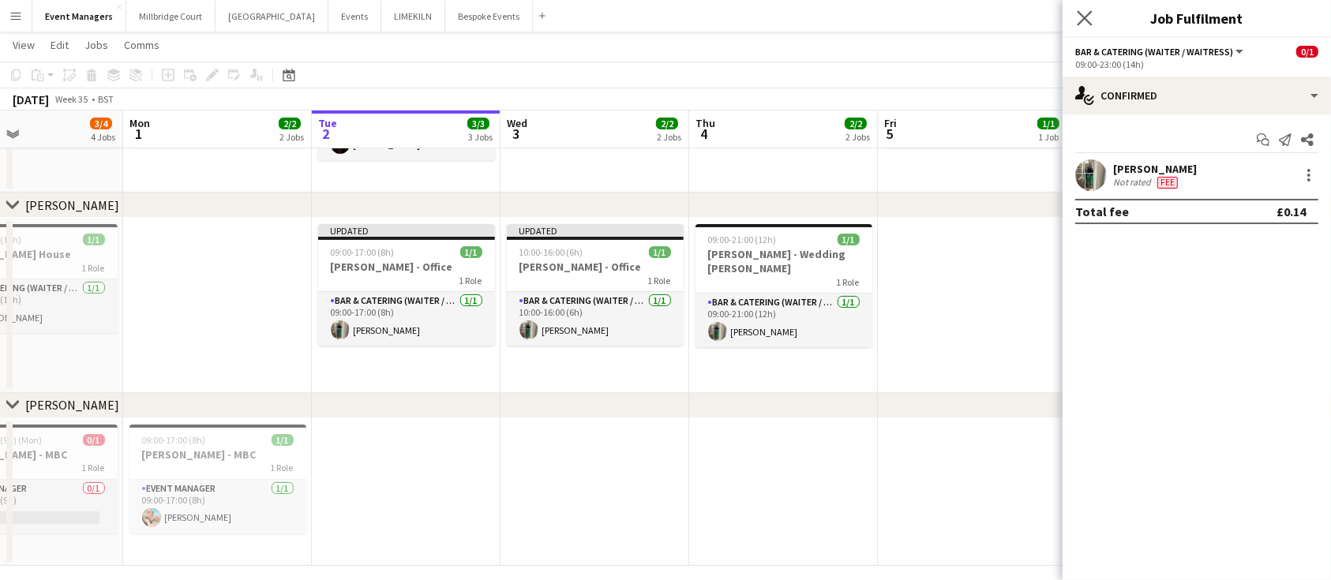
click at [1094, 20] on app-icon "Close pop-in" at bounding box center [1085, 18] width 23 height 23
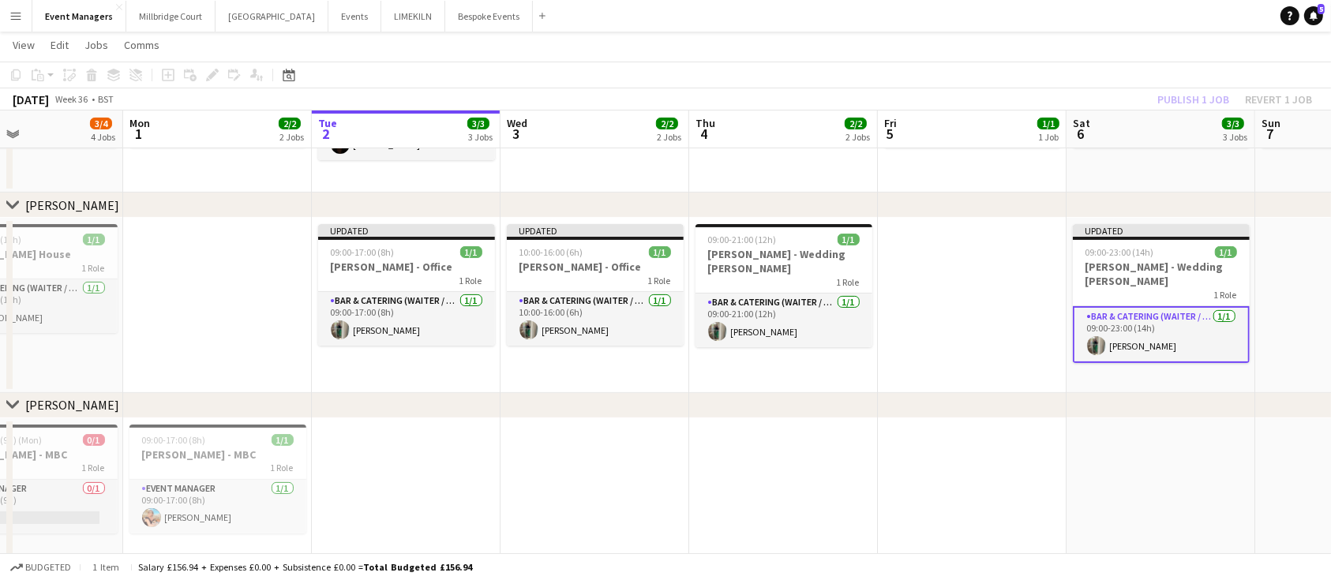
scroll to position [0, 495]
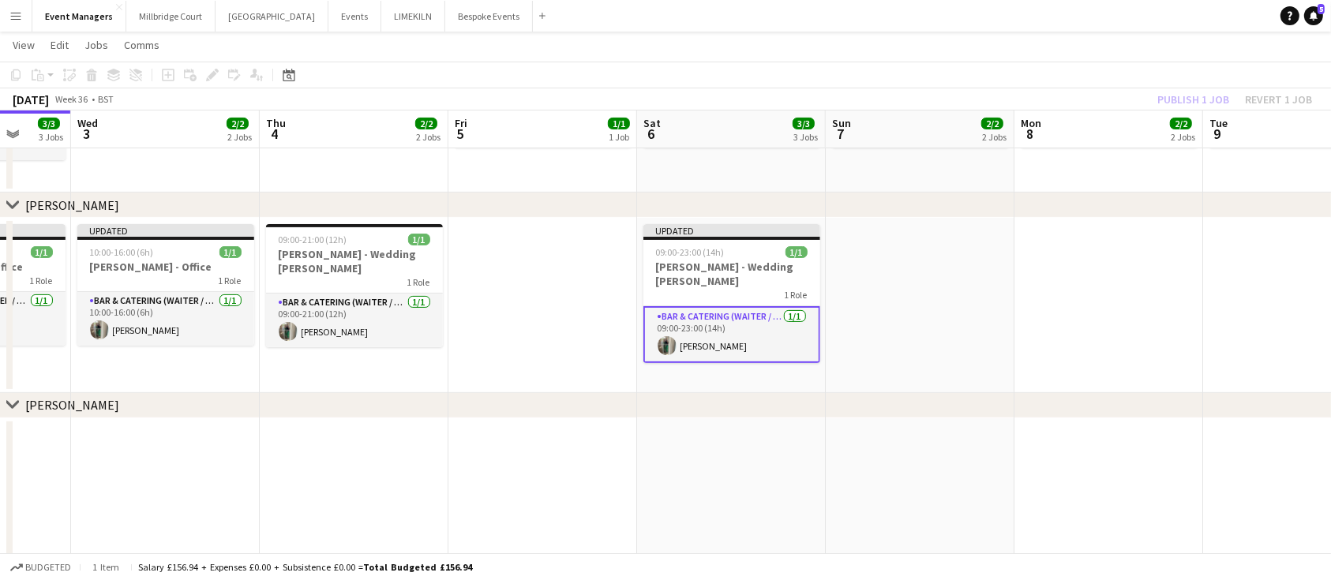
click at [1175, 102] on div "Publish 1 job Revert 1 job" at bounding box center [1235, 99] width 193 height 21
click at [1175, 102] on button "Publish 1 job" at bounding box center [1193, 99] width 84 height 21
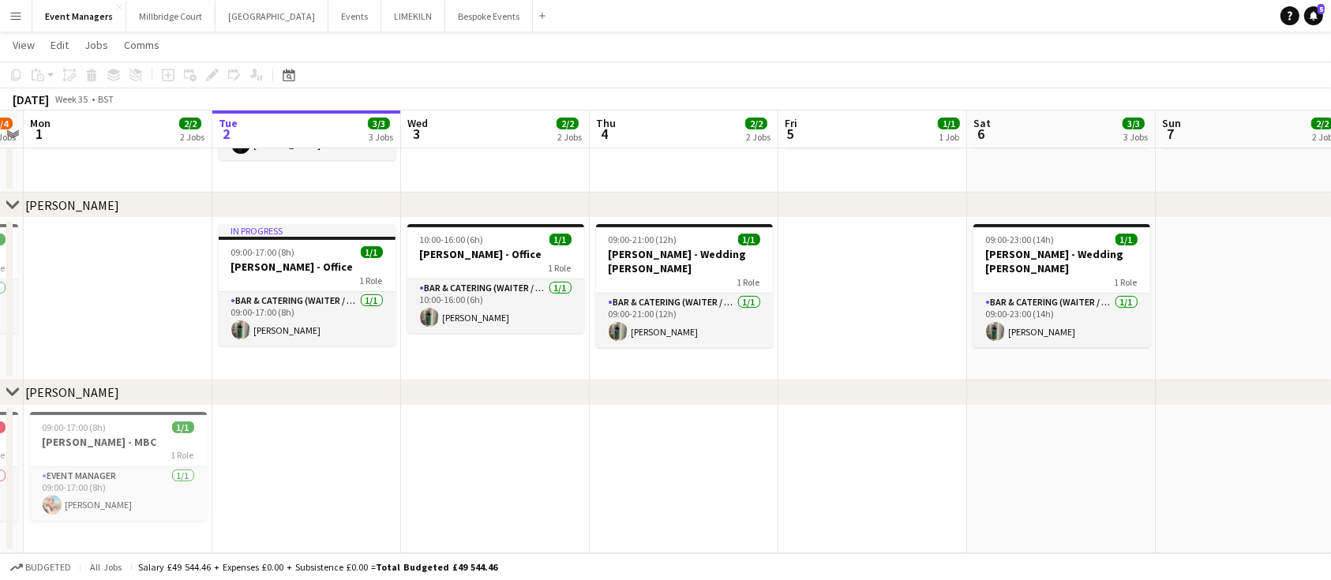
scroll to position [0, 349]
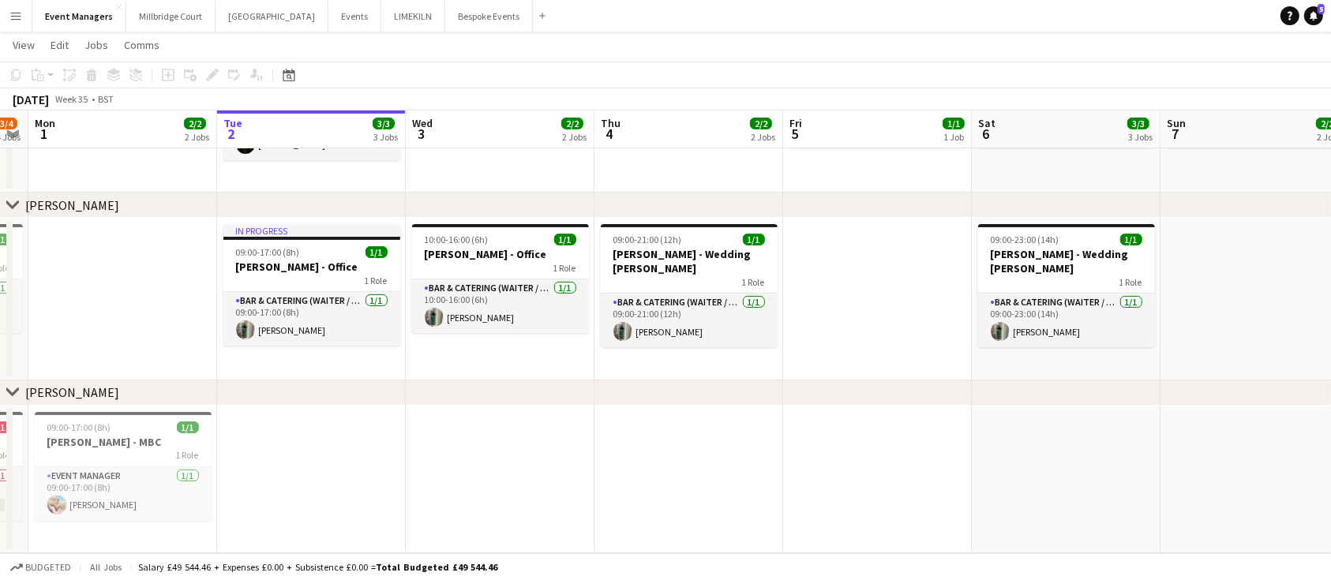
click at [850, 301] on app-date-cell at bounding box center [877, 299] width 189 height 163
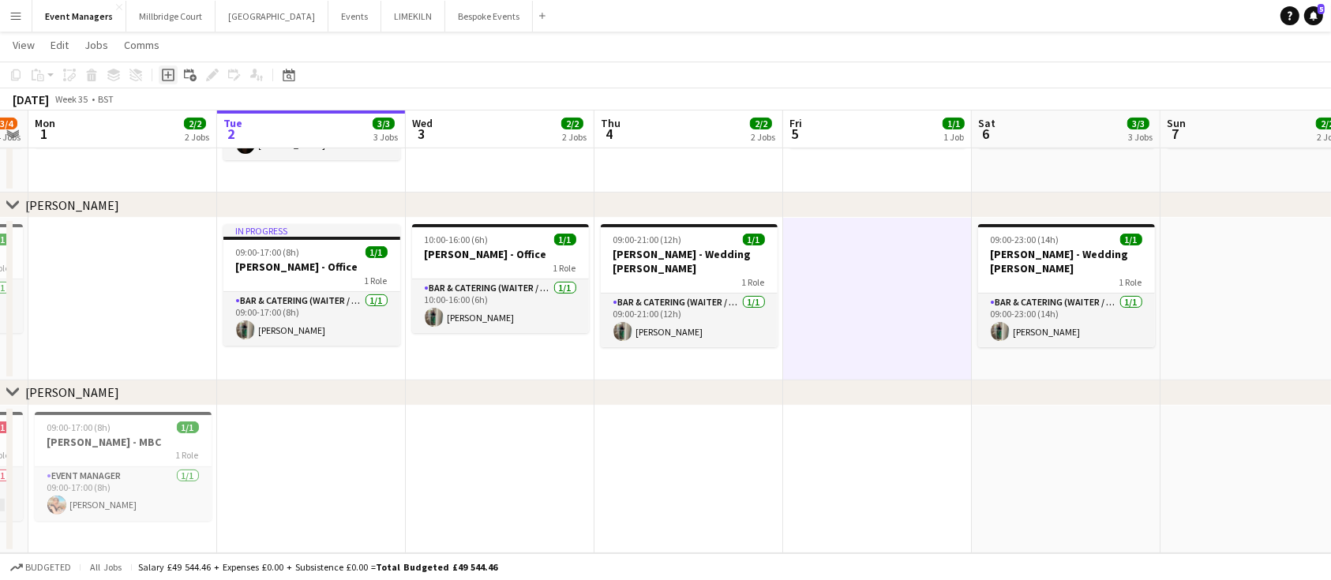
click at [165, 81] on div "Add job" at bounding box center [168, 75] width 19 height 19
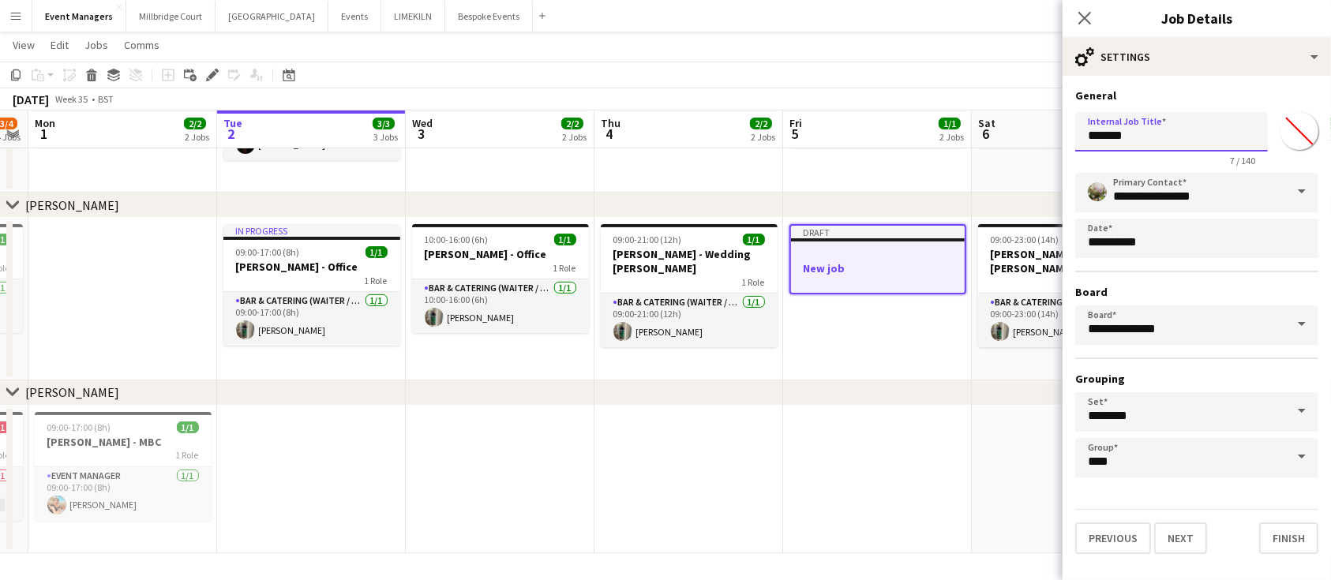
drag, startPoint x: 1193, startPoint y: 126, endPoint x: 754, endPoint y: 202, distance: 445.5
click at [754, 202] on body "Menu Boards Boards Boards All jobs Status Workforce Workforce My Workforce Recr…" at bounding box center [665, 124] width 1331 height 913
type input "**********"
click at [1184, 528] on button "Next" at bounding box center [1180, 539] width 53 height 32
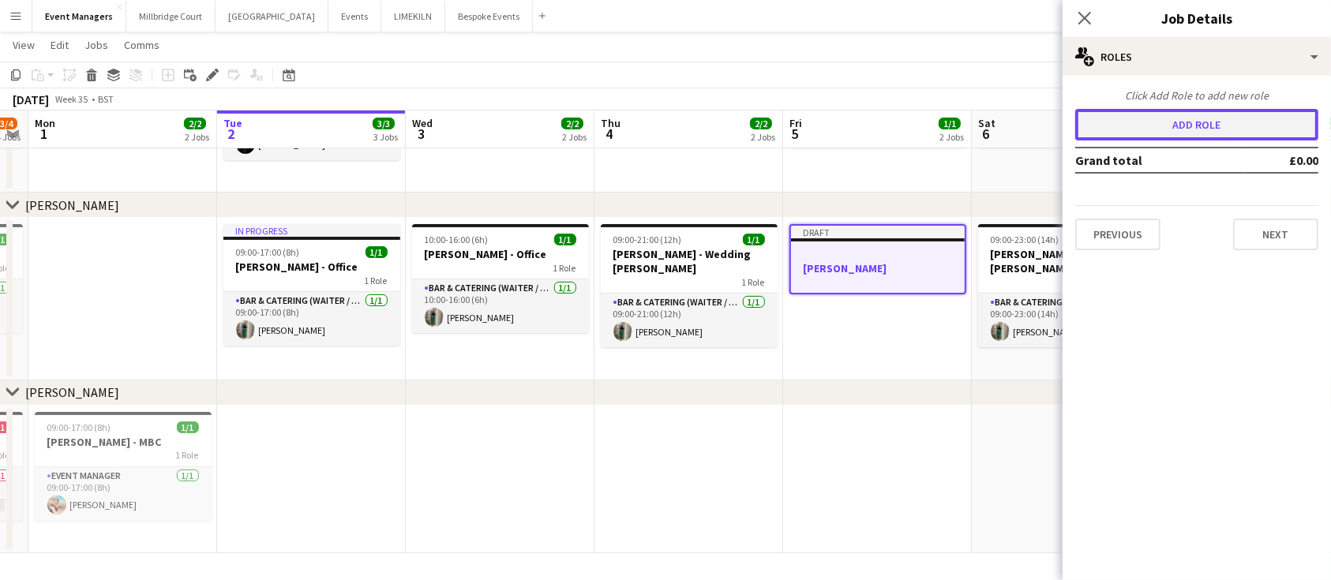
click at [1194, 126] on button "Add role" at bounding box center [1197, 125] width 243 height 32
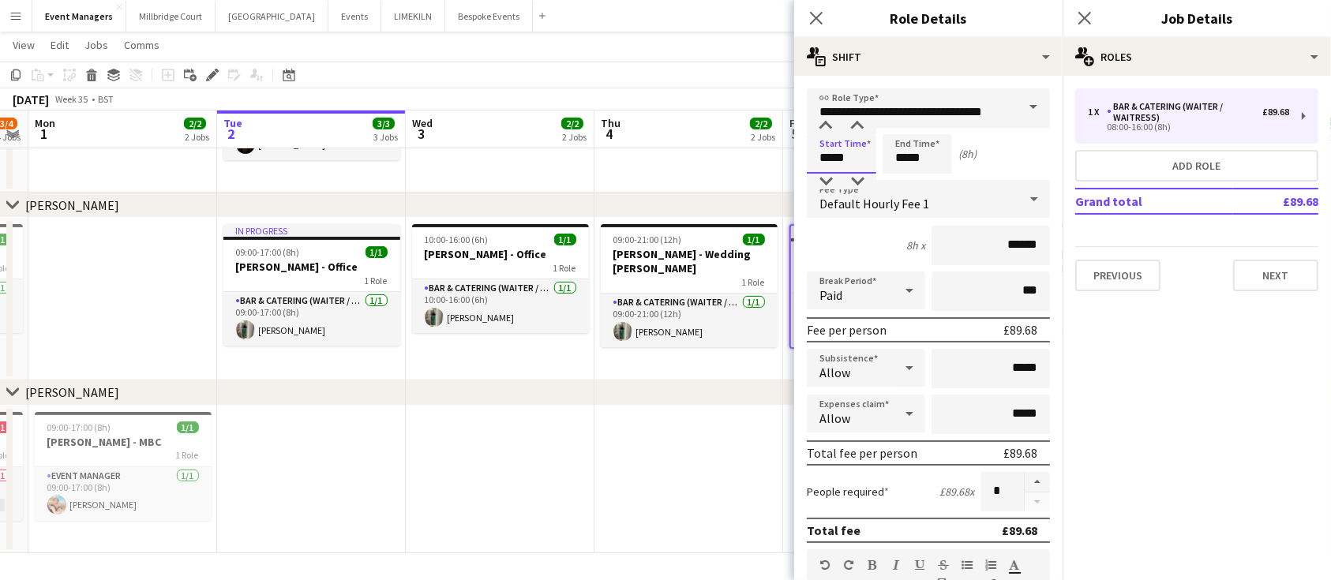
drag, startPoint x: 847, startPoint y: 160, endPoint x: 738, endPoint y: 180, distance: 110.7
click at [738, 180] on body "Menu Boards Boards Boards All jobs Status Workforce Workforce My Workforce Recr…" at bounding box center [665, 124] width 1331 height 913
type input "*****"
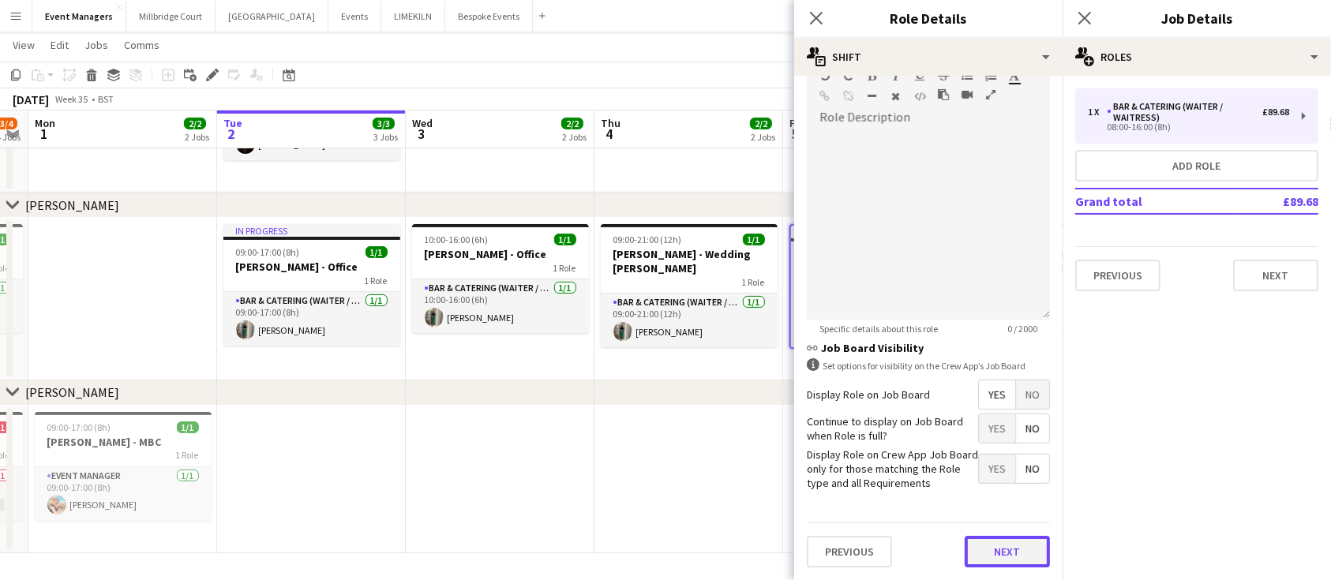
click at [997, 550] on button "Next" at bounding box center [1007, 552] width 85 height 32
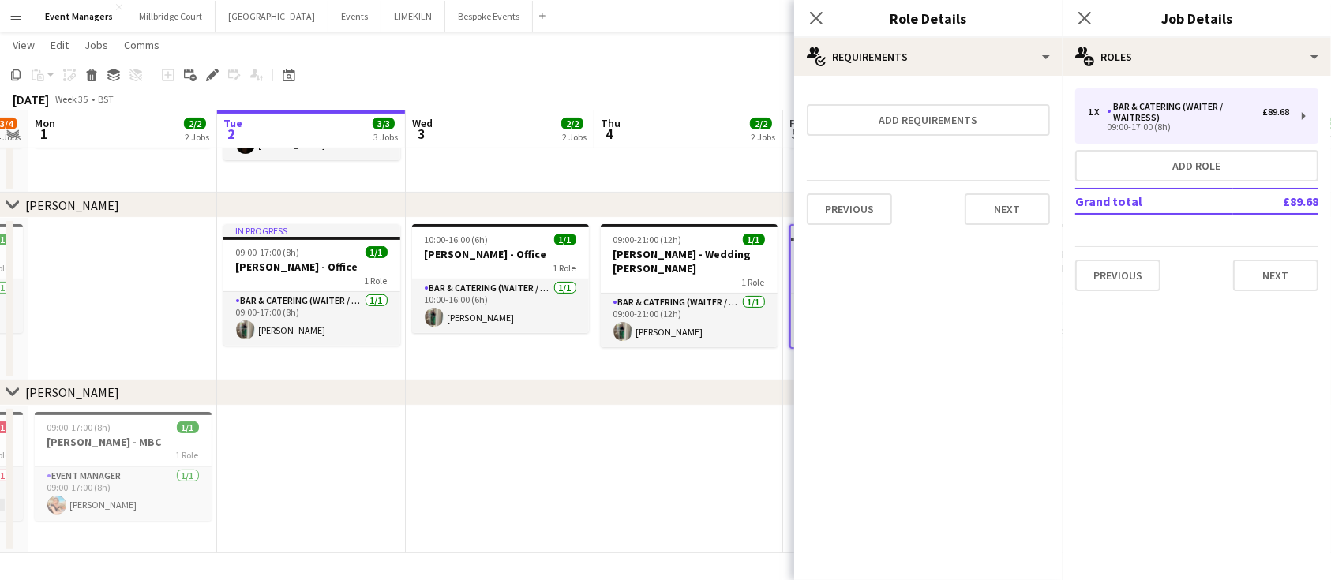
click at [1087, 6] on div "Close pop-in" at bounding box center [1085, 18] width 44 height 36
click at [1092, 22] on icon "Close pop-in" at bounding box center [1084, 17] width 15 height 15
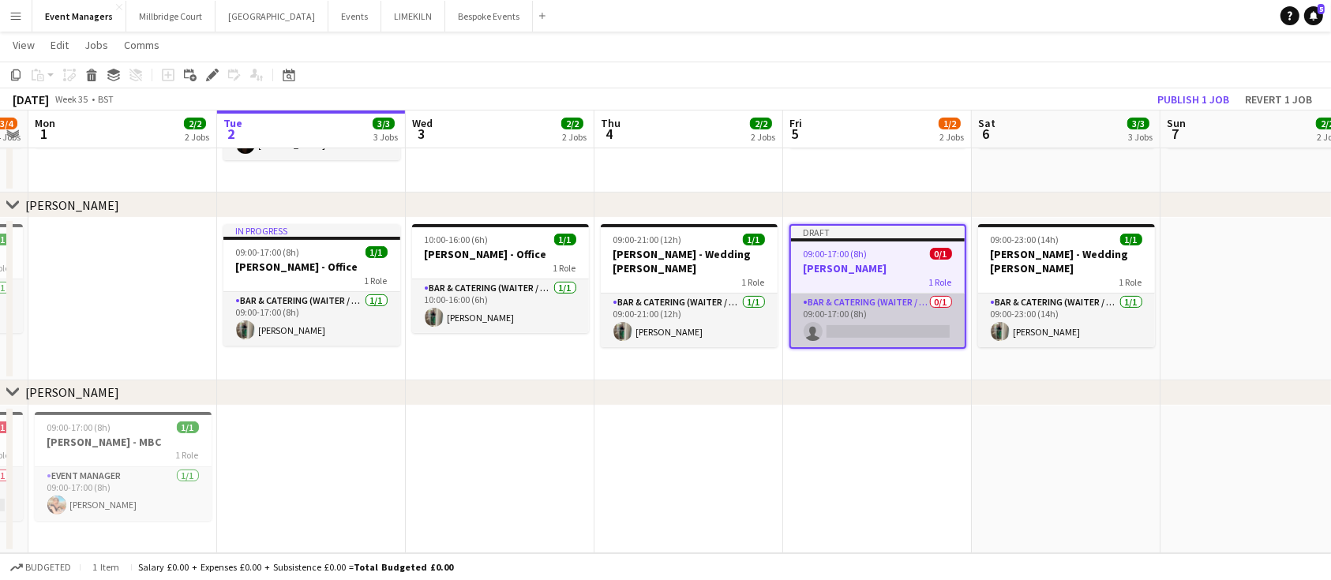
click at [918, 303] on app-card-role "Bar & Catering (Waiter / waitress) 0/1 09:00-17:00 (8h) single-neutral-actions" at bounding box center [878, 321] width 174 height 54
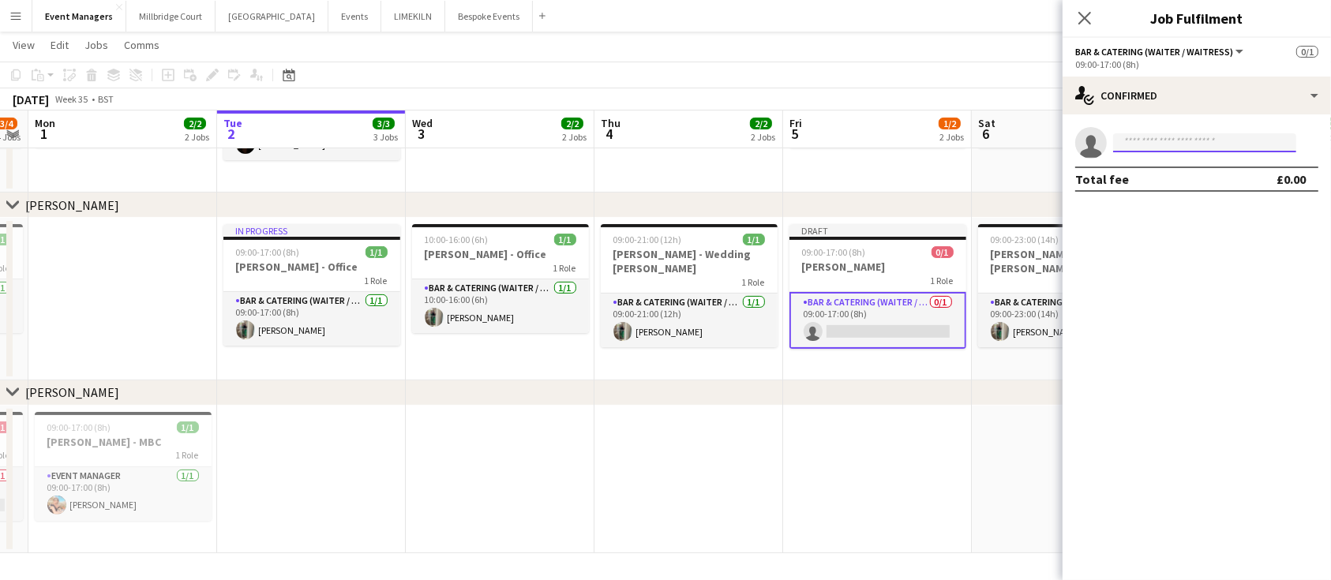
click at [1151, 142] on input at bounding box center [1204, 142] width 183 height 19
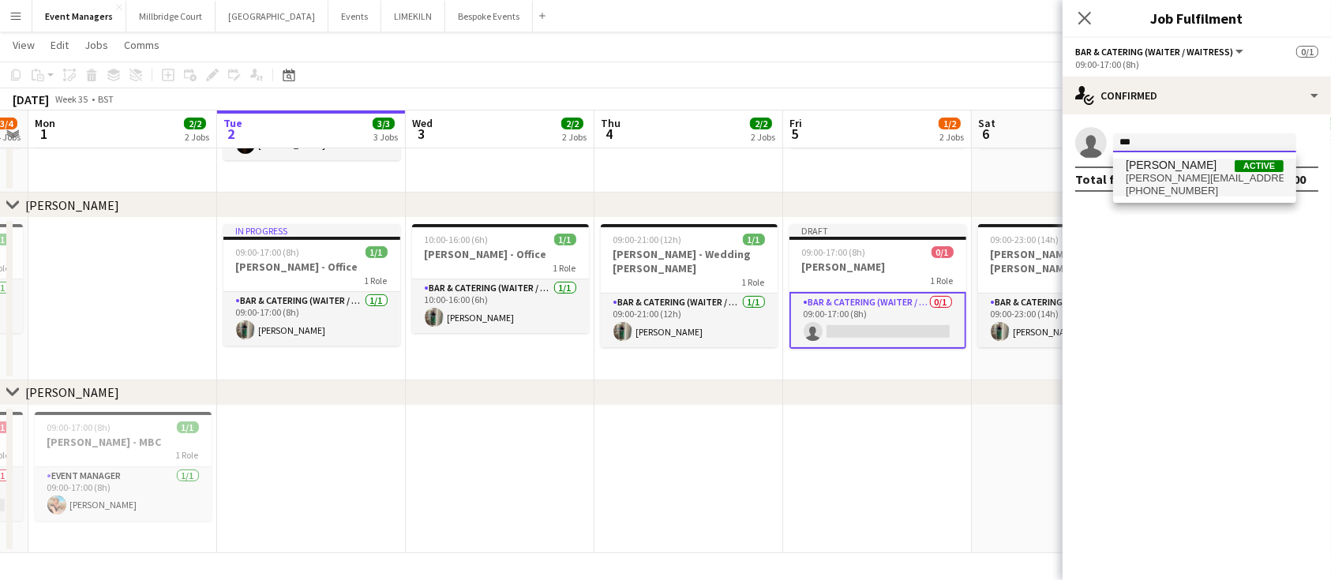
type input "***"
click at [1171, 190] on span "[PHONE_NUMBER]" at bounding box center [1205, 191] width 158 height 13
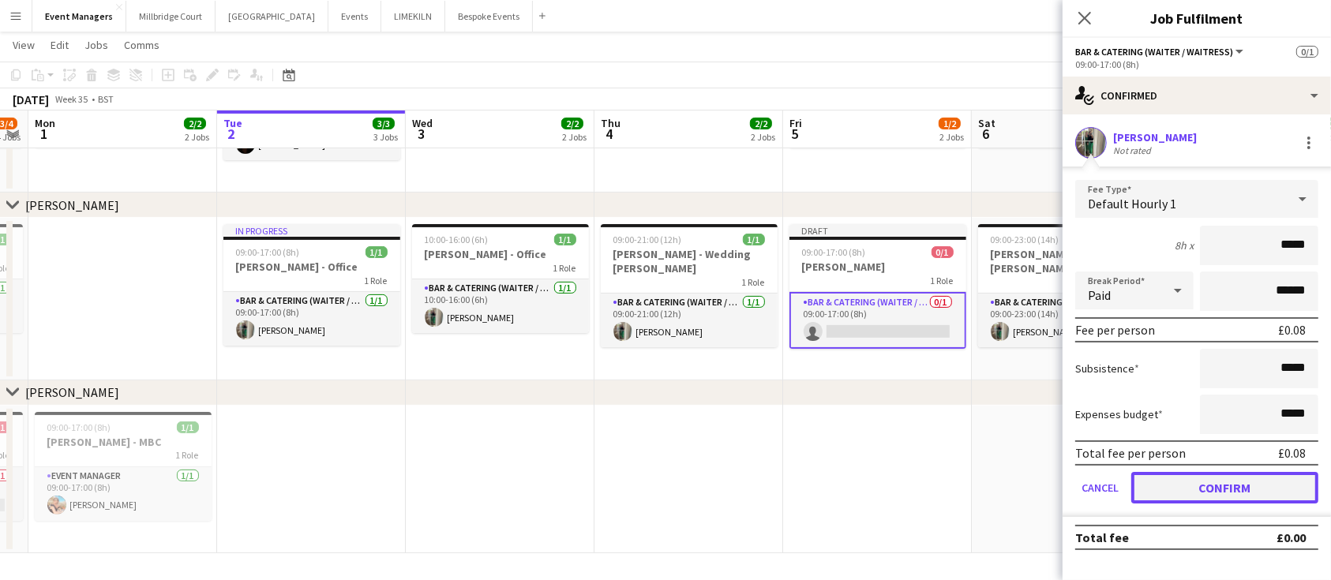
click at [1244, 477] on button "Confirm" at bounding box center [1225, 488] width 187 height 32
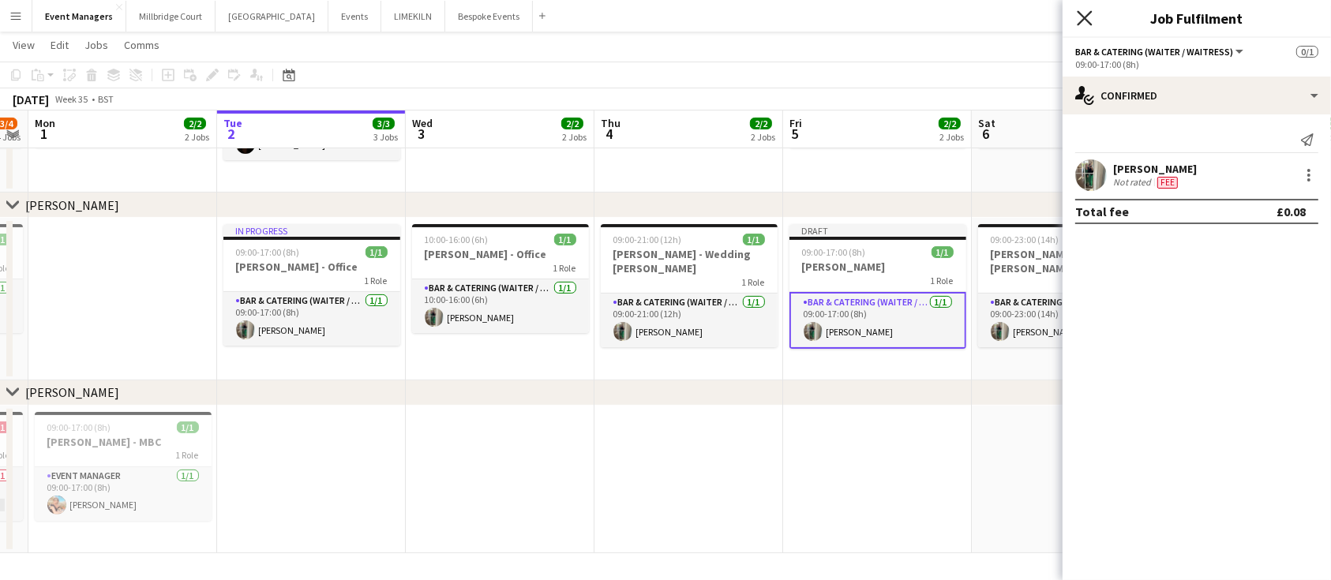
click at [1090, 17] on icon "Close pop-in" at bounding box center [1084, 17] width 15 height 15
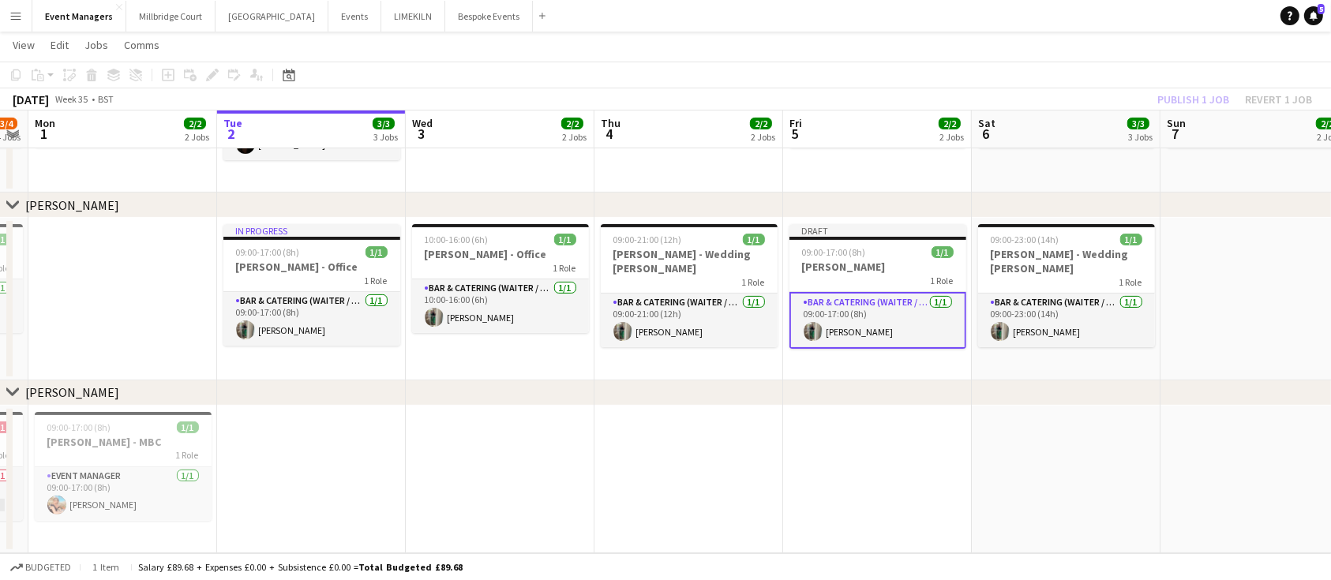
click at [1205, 89] on div "Publish 1 job Revert 1 job" at bounding box center [1235, 99] width 193 height 21
click at [1205, 89] on button "Publish 1 job" at bounding box center [1193, 99] width 84 height 21
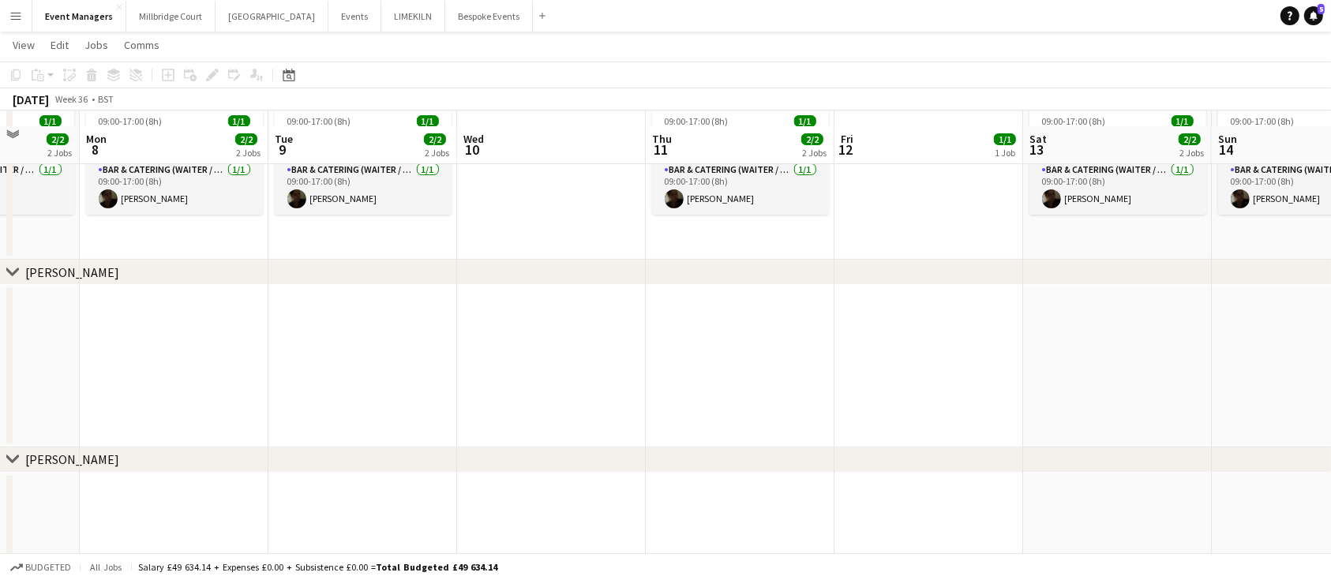
scroll to position [288, 0]
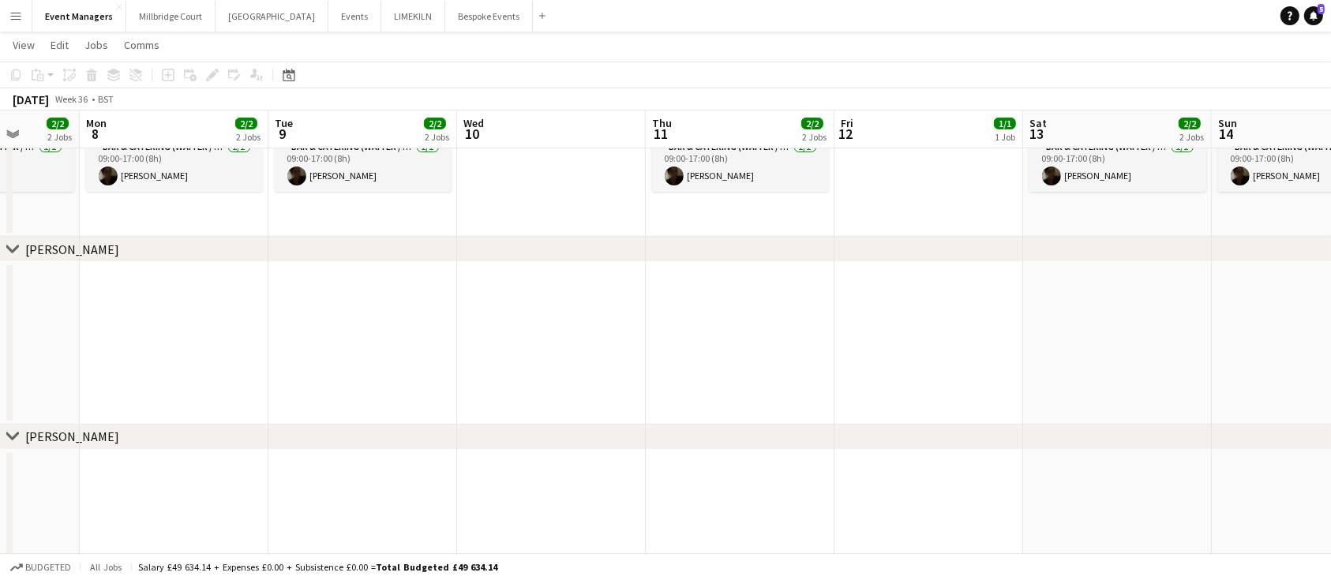
click at [743, 332] on app-date-cell at bounding box center [740, 343] width 189 height 163
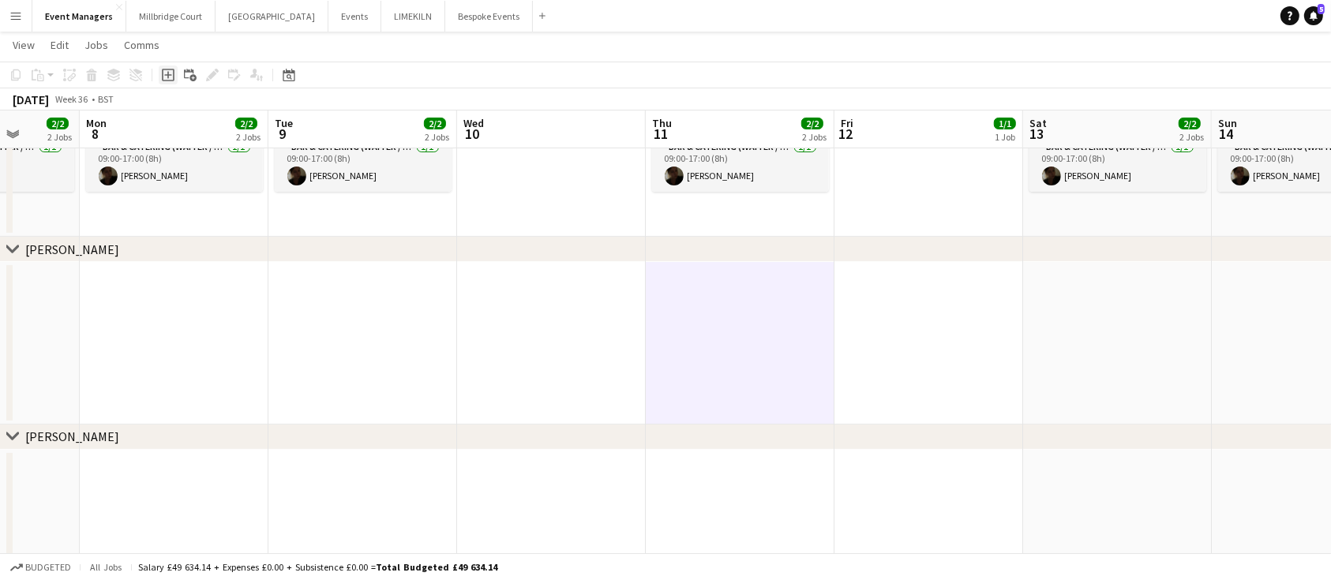
click at [165, 81] on icon at bounding box center [168, 75] width 13 height 13
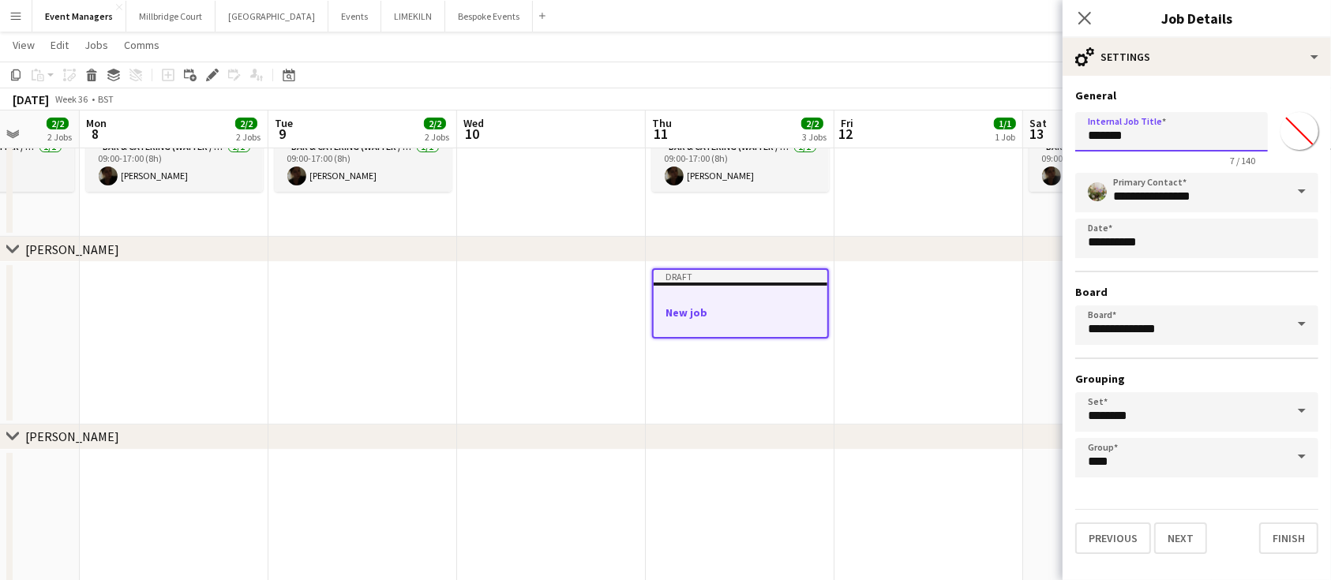
drag, startPoint x: 1179, startPoint y: 131, endPoint x: 937, endPoint y: 128, distance: 242.4
click at [937, 128] on body "Menu Boards Boards Boards All jobs Status Workforce Workforce My Workforce Recr…" at bounding box center [665, 168] width 1331 height 913
type input "*"
type input "**********"
click at [1162, 533] on button "Next" at bounding box center [1180, 539] width 53 height 32
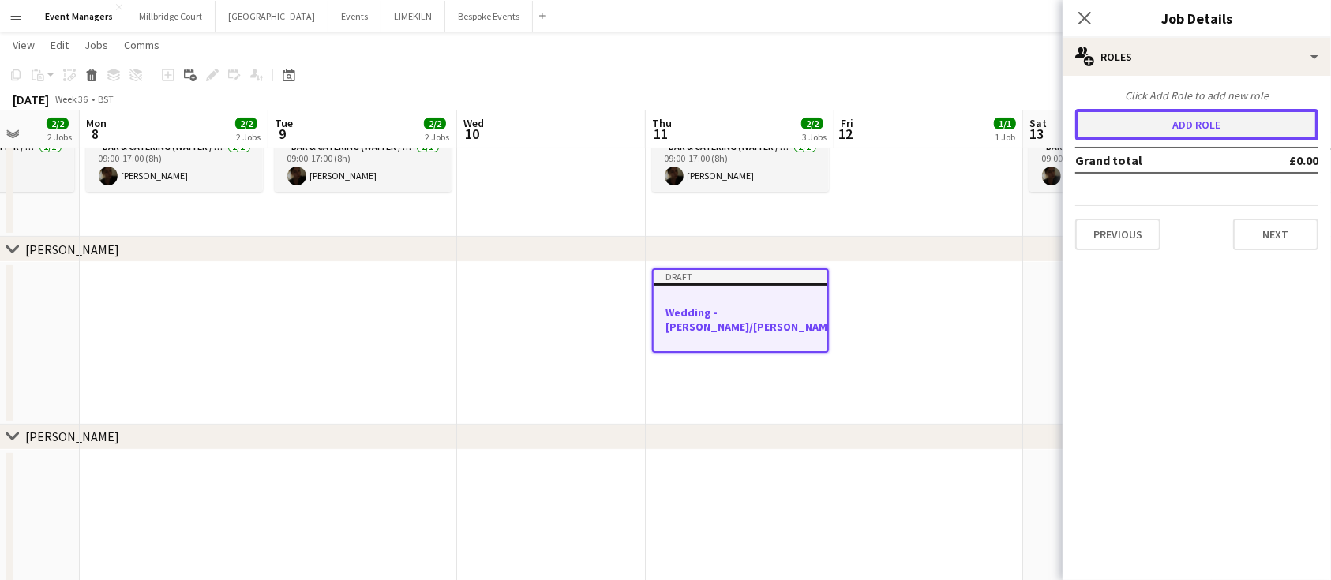
click at [1194, 130] on button "Add role" at bounding box center [1197, 125] width 243 height 32
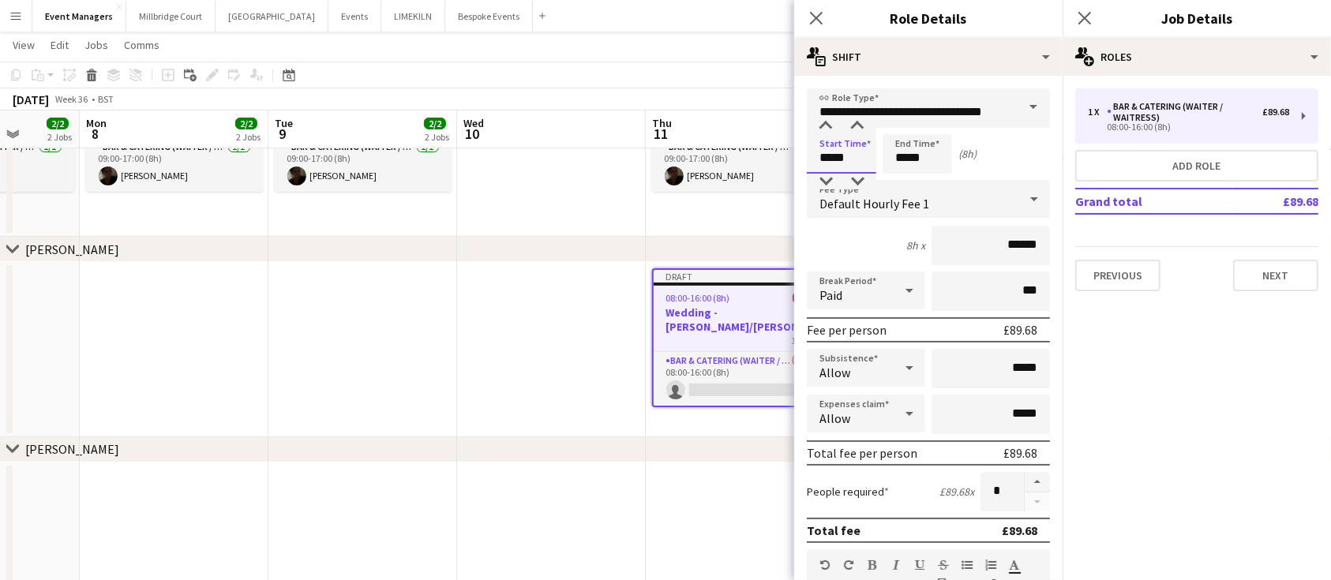
drag, startPoint x: 853, startPoint y: 161, endPoint x: 625, endPoint y: 164, distance: 227.4
click at [625, 164] on body "Menu Boards Boards Boards All jobs Status Workforce Workforce My Workforce Recr…" at bounding box center [665, 174] width 1331 height 925
type input "*****"
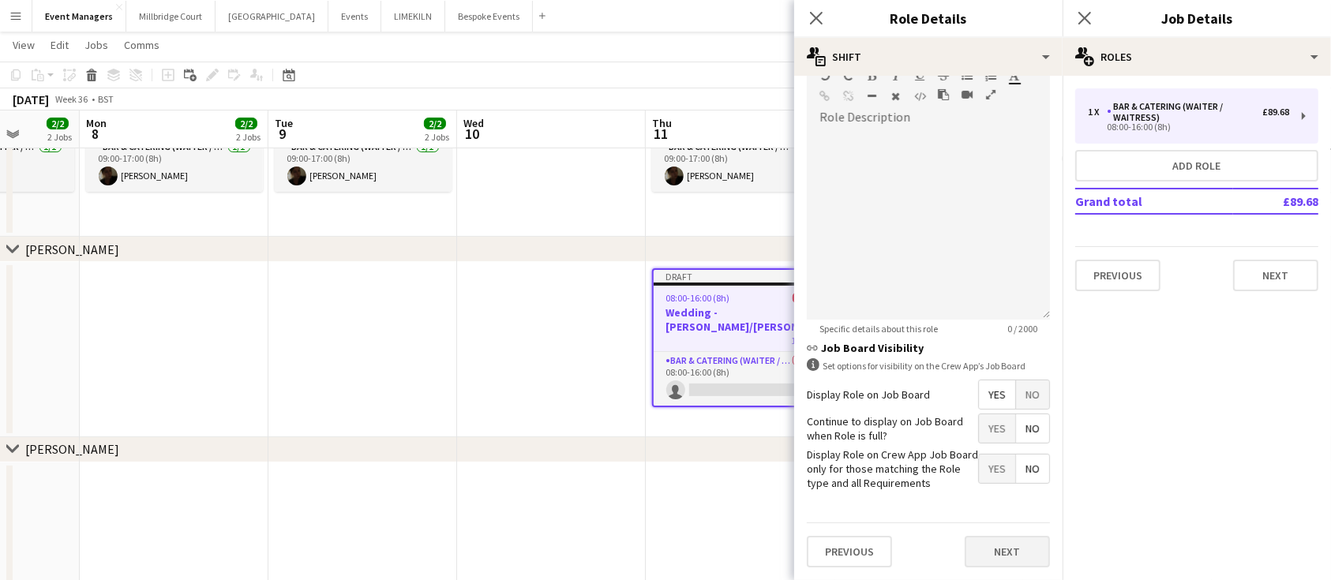
type input "*****"
click at [1004, 546] on button "Next" at bounding box center [1007, 552] width 85 height 32
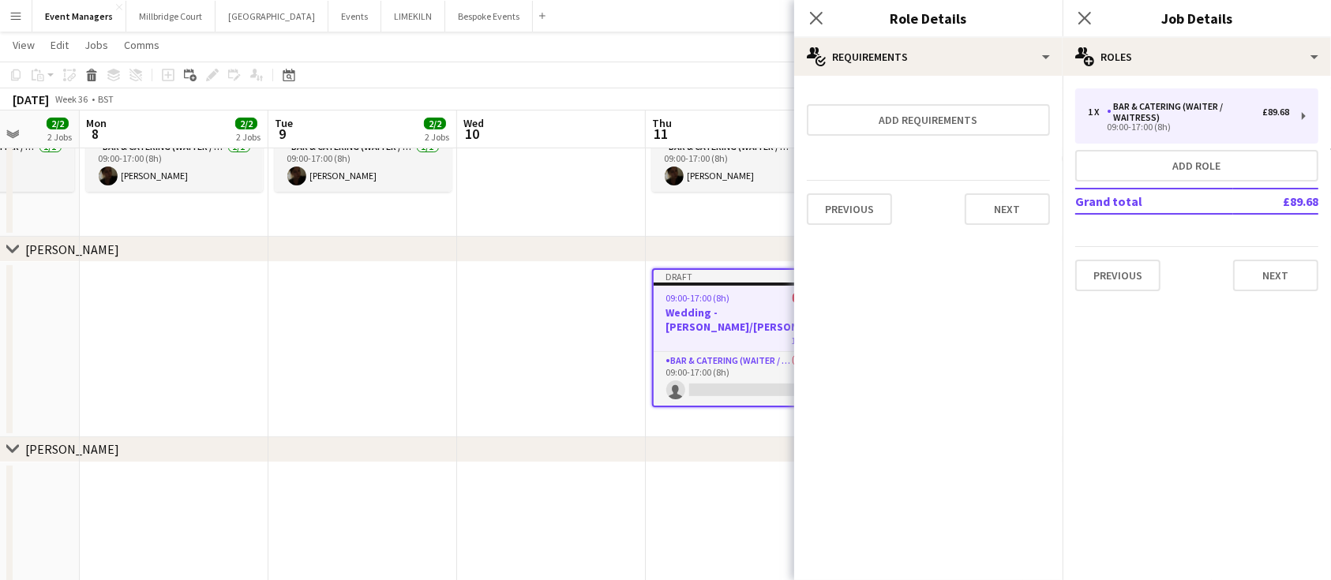
scroll to position [0, 0]
click at [1087, 15] on icon "Close pop-in" at bounding box center [1084, 17] width 15 height 15
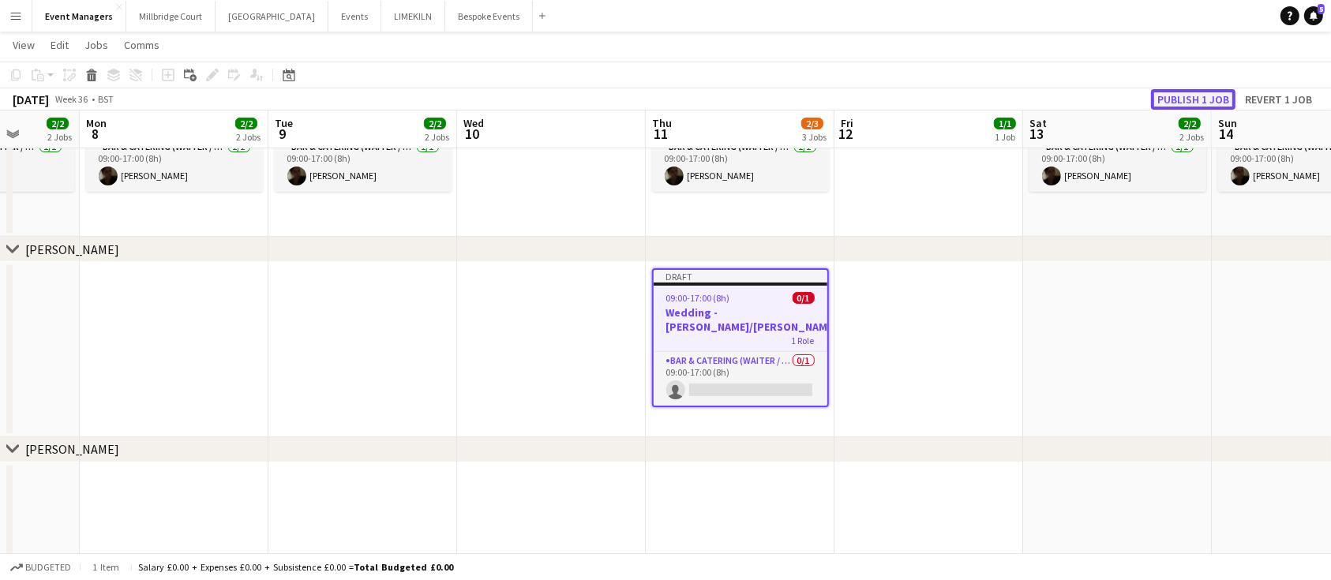
click at [1203, 106] on button "Publish 1 job" at bounding box center [1193, 99] width 84 height 21
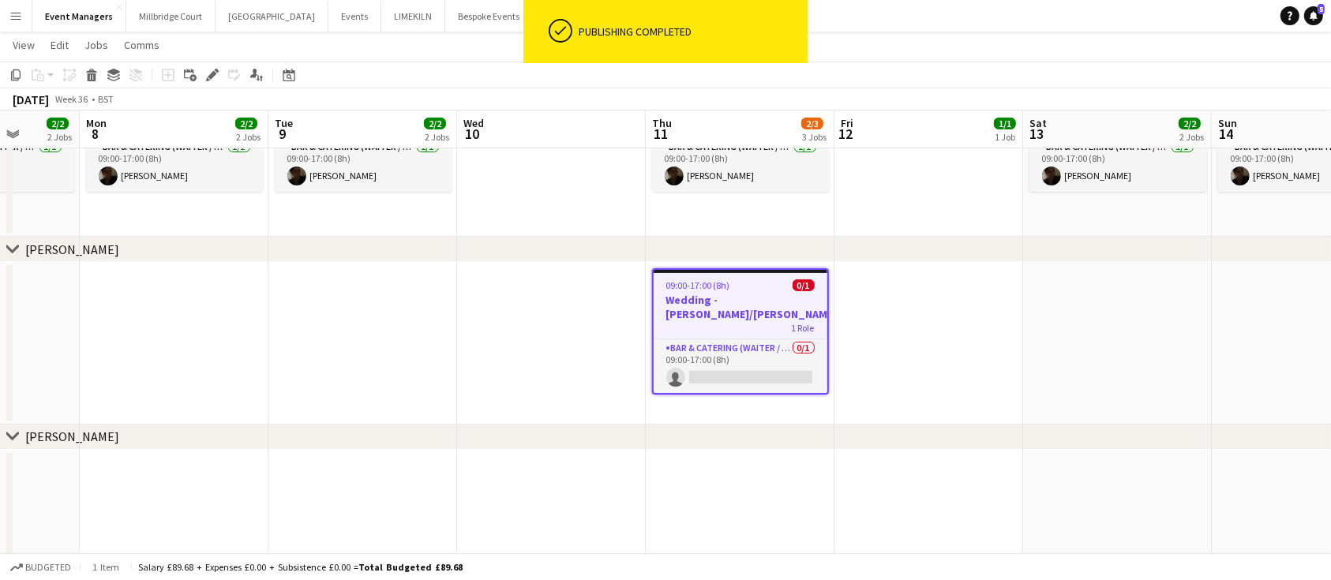
click at [687, 359] on app-card-role "Bar & Catering (Waiter / waitress) 0/1 09:00-17:00 (8h) single-neutral-actions" at bounding box center [741, 367] width 174 height 54
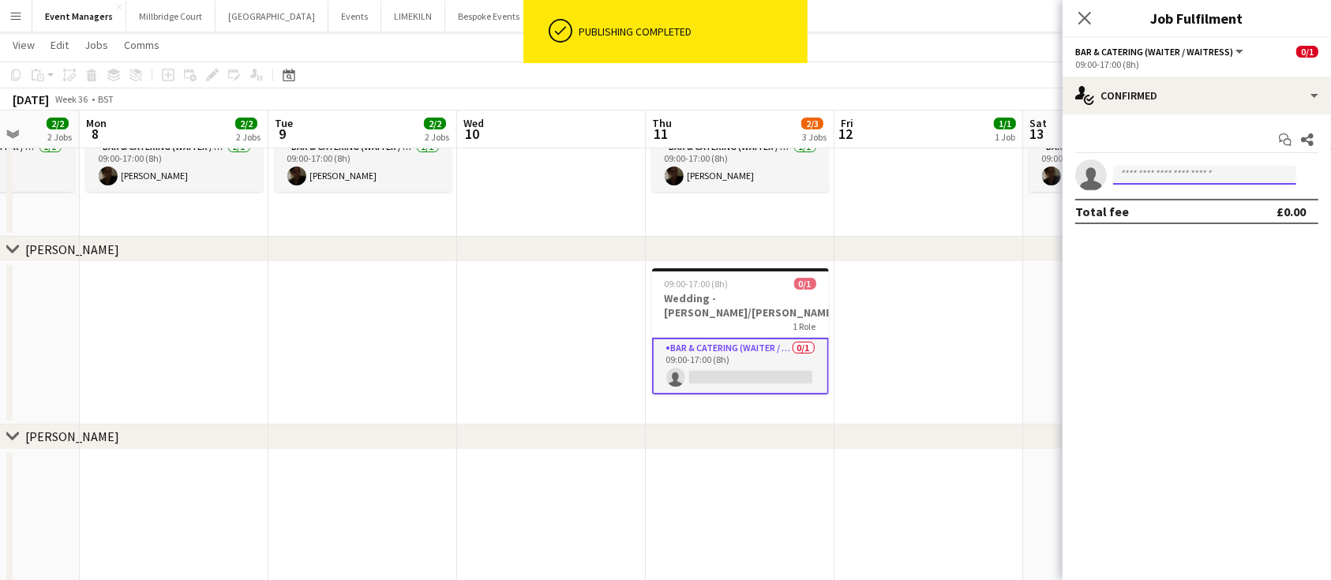
click at [1177, 174] on input at bounding box center [1204, 175] width 183 height 19
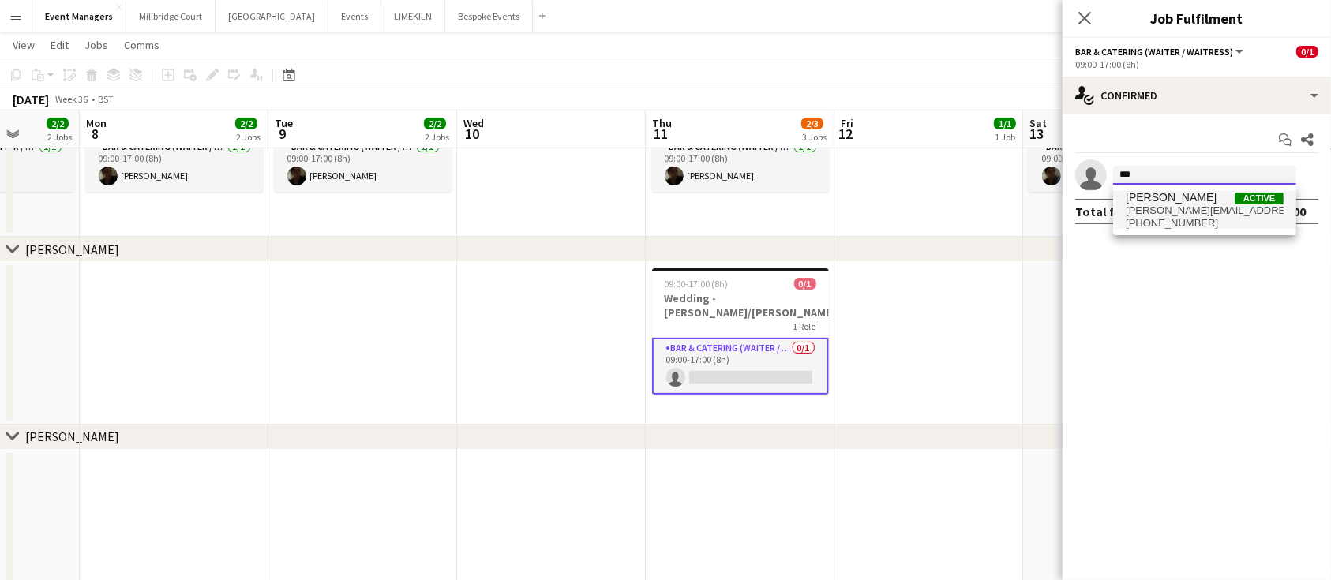
type input "***"
click at [1188, 210] on span "[PERSON_NAME][EMAIL_ADDRESS][DOMAIN_NAME]" at bounding box center [1205, 211] width 158 height 13
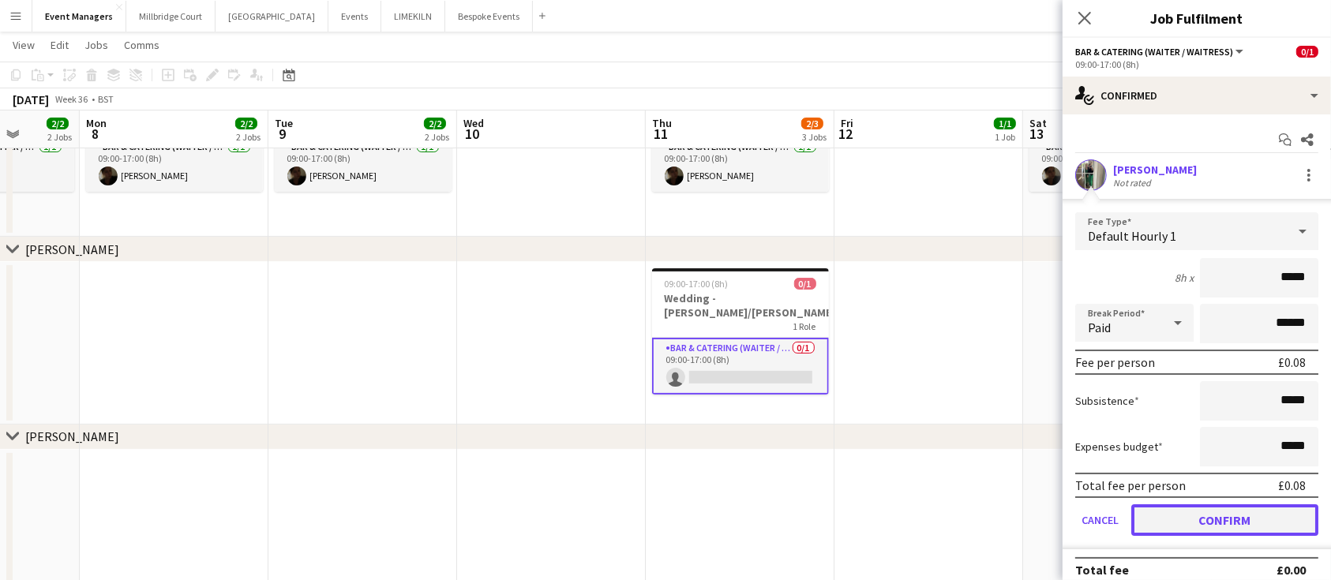
click at [1196, 529] on button "Confirm" at bounding box center [1225, 521] width 187 height 32
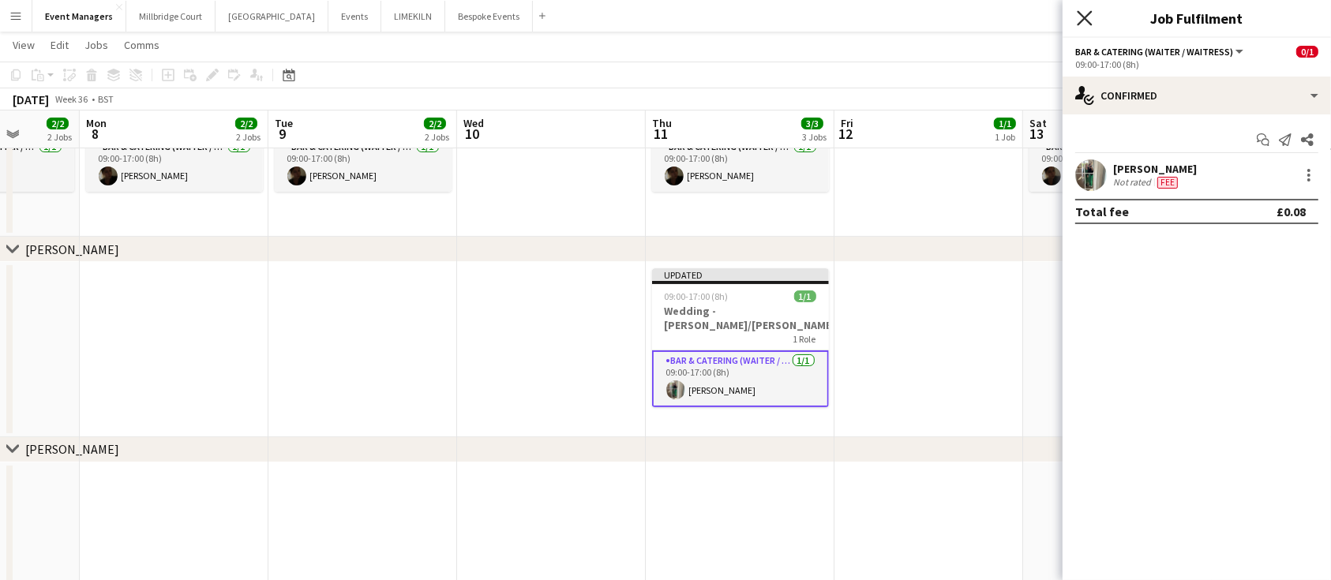
click at [1084, 20] on icon at bounding box center [1084, 17] width 15 height 15
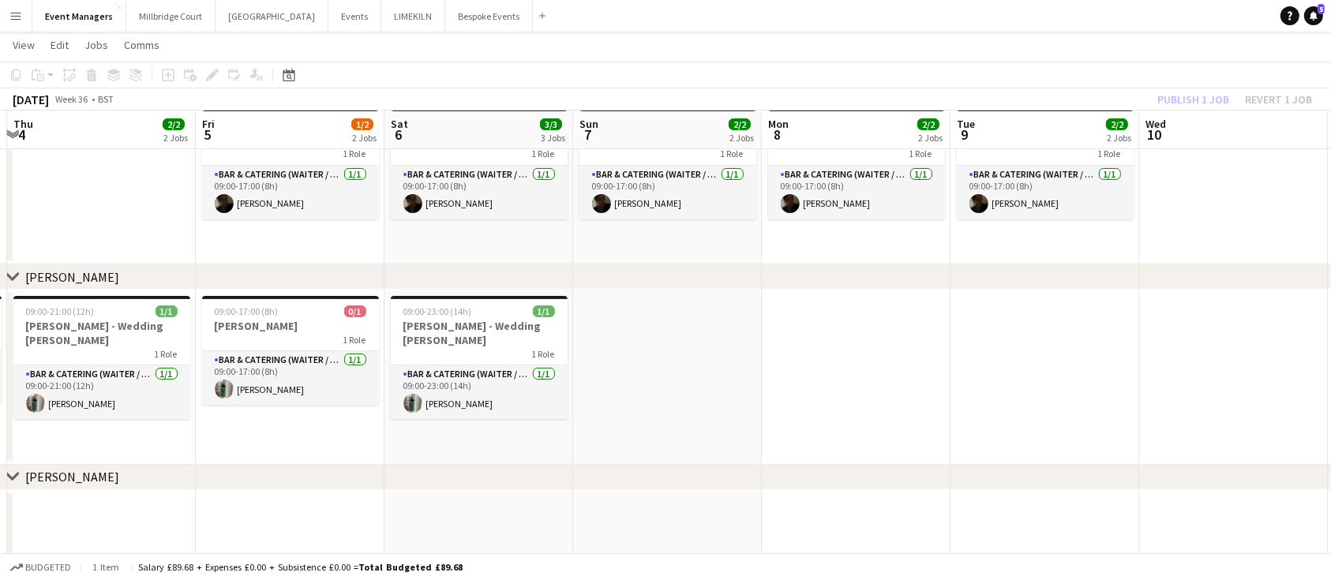
scroll to position [0, 373]
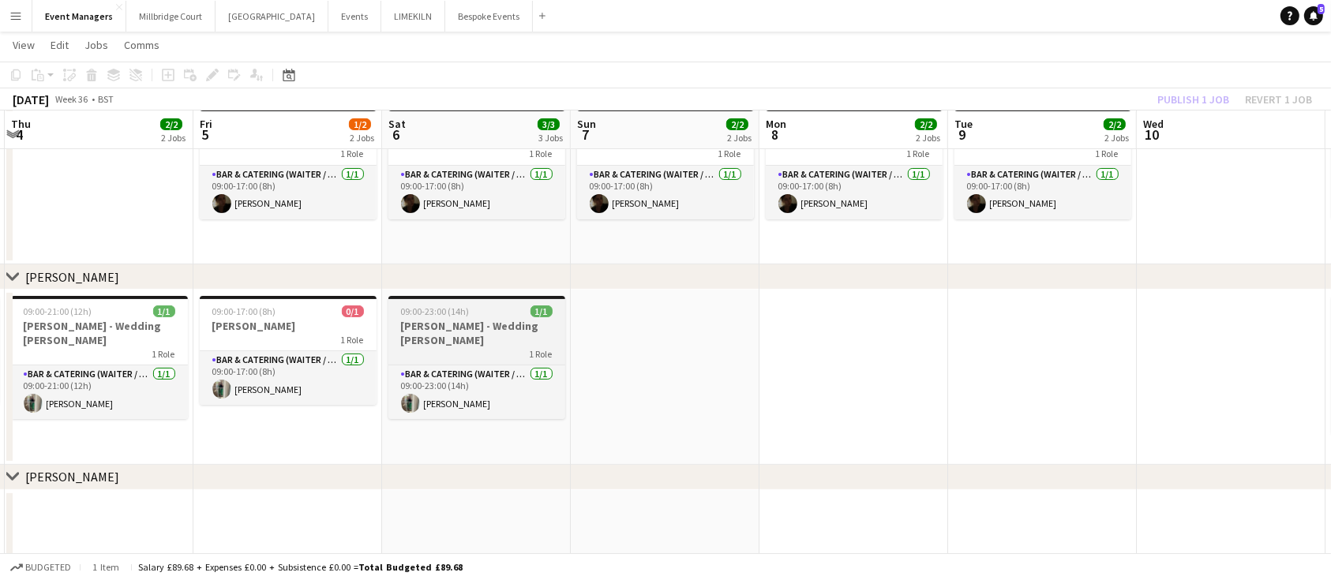
click at [456, 347] on div "1 Role" at bounding box center [477, 353] width 177 height 13
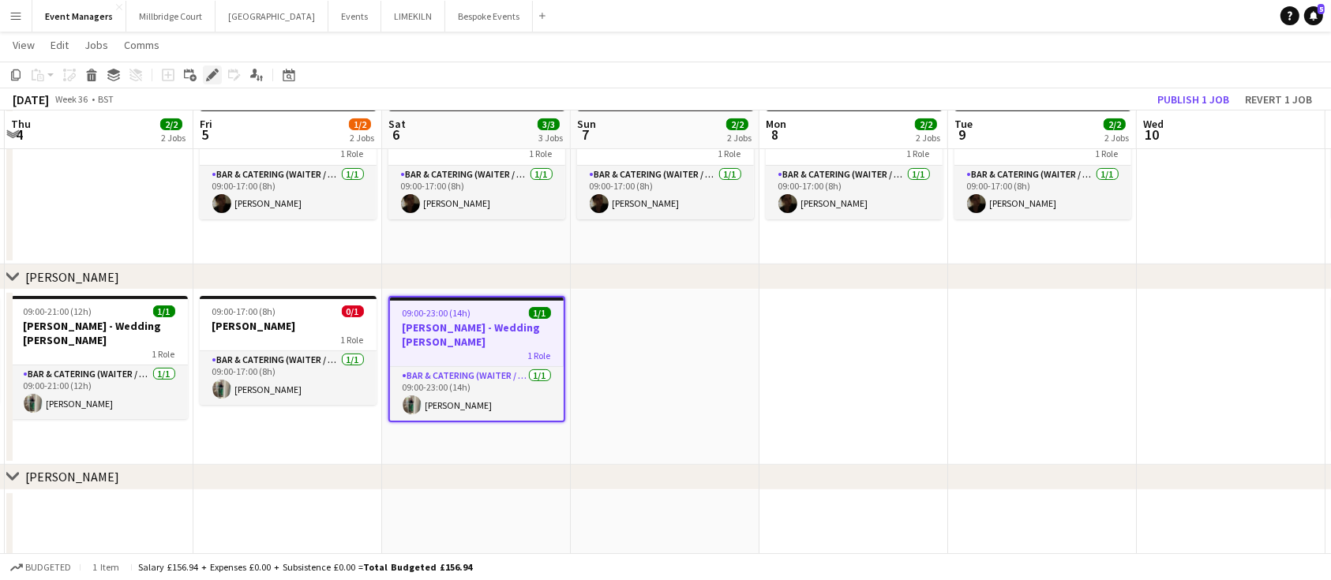
click at [219, 68] on div "Edit" at bounding box center [212, 75] width 19 height 19
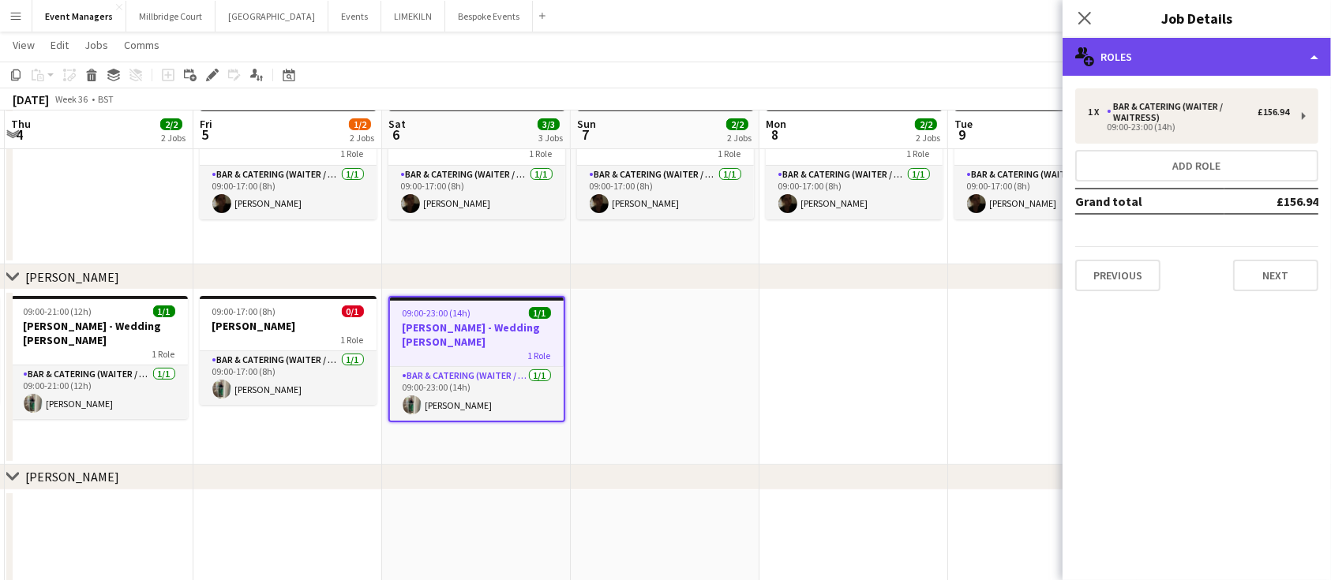
click at [1225, 54] on div "multiple-users-add Roles" at bounding box center [1197, 57] width 268 height 38
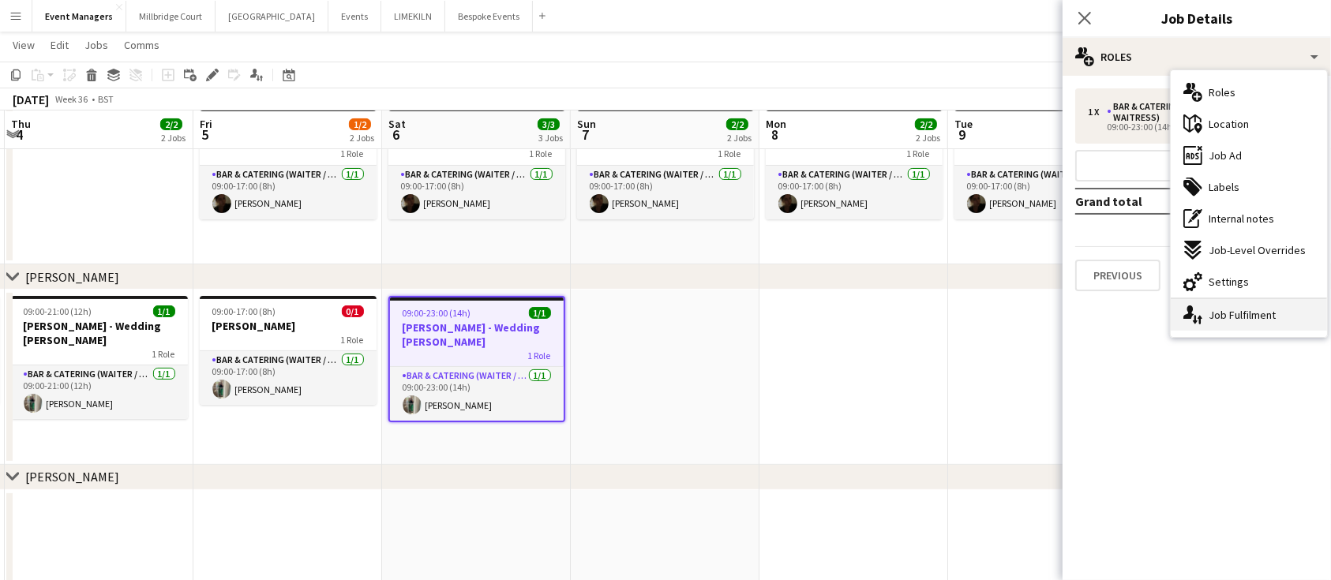
click at [1249, 309] on div "single-neutral-actions-up-down Job Fulfilment" at bounding box center [1249, 315] width 156 height 32
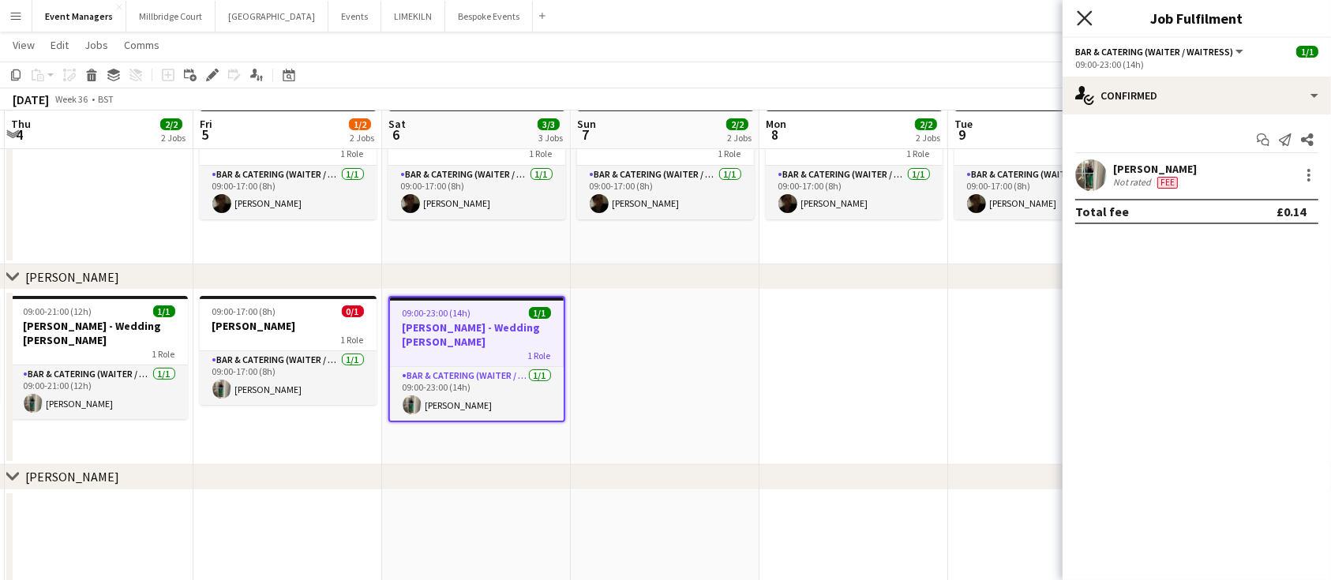
click at [1091, 18] on icon "Close pop-in" at bounding box center [1084, 17] width 15 height 15
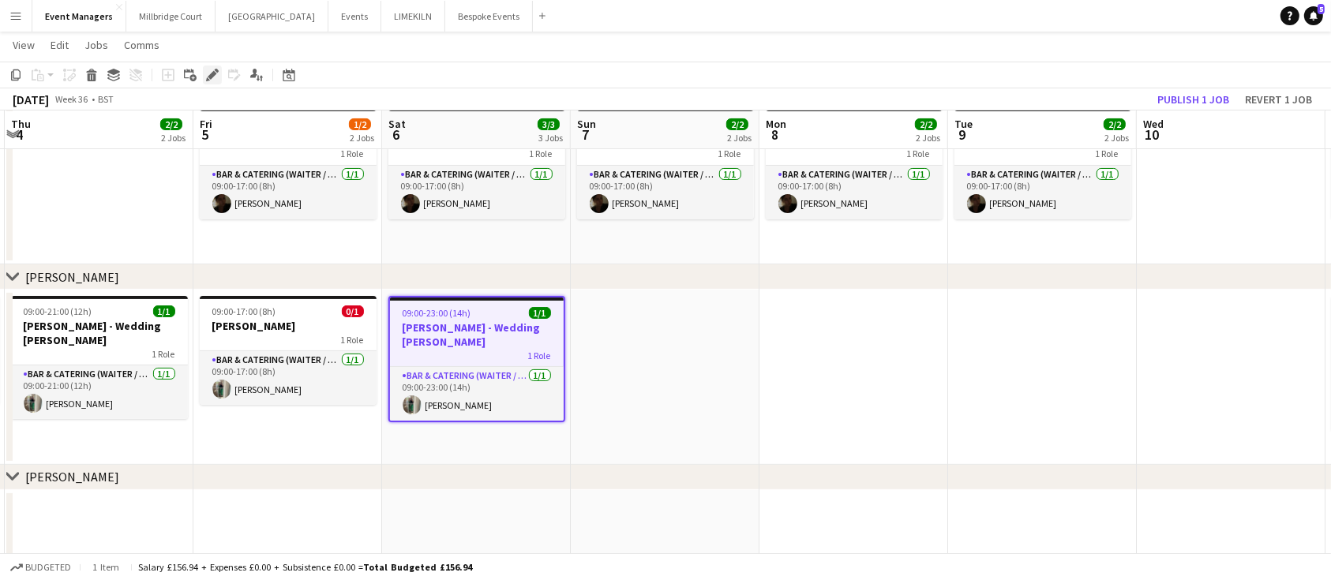
click at [216, 67] on div "Edit" at bounding box center [212, 75] width 19 height 19
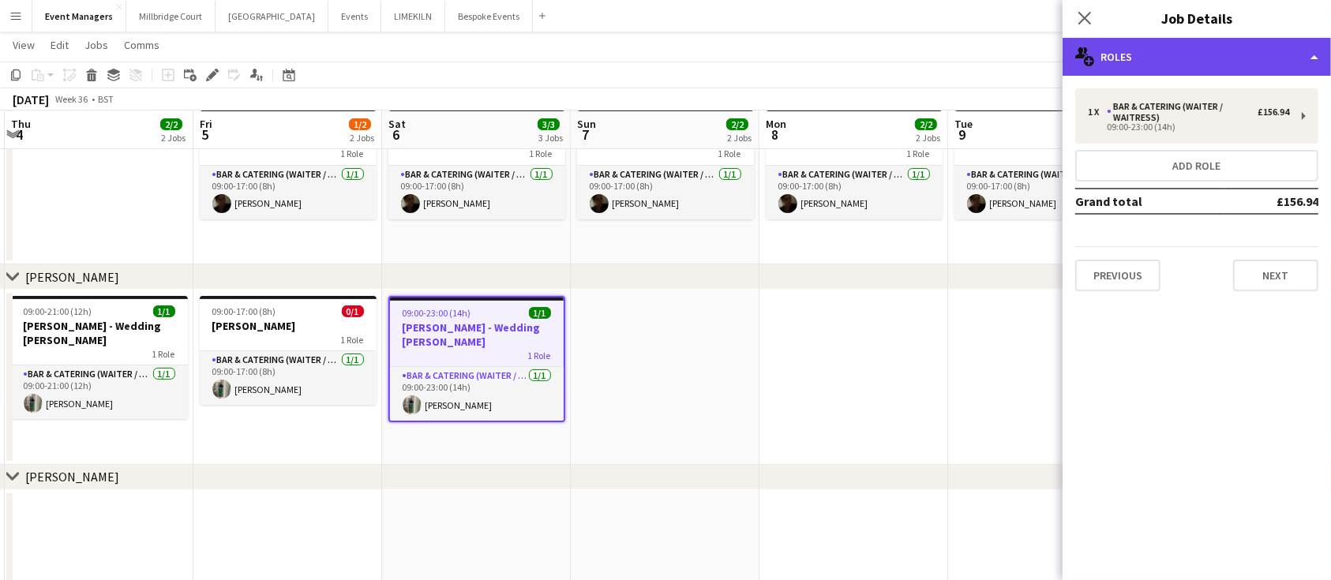
click at [1184, 54] on div "multiple-users-add Roles" at bounding box center [1197, 57] width 268 height 38
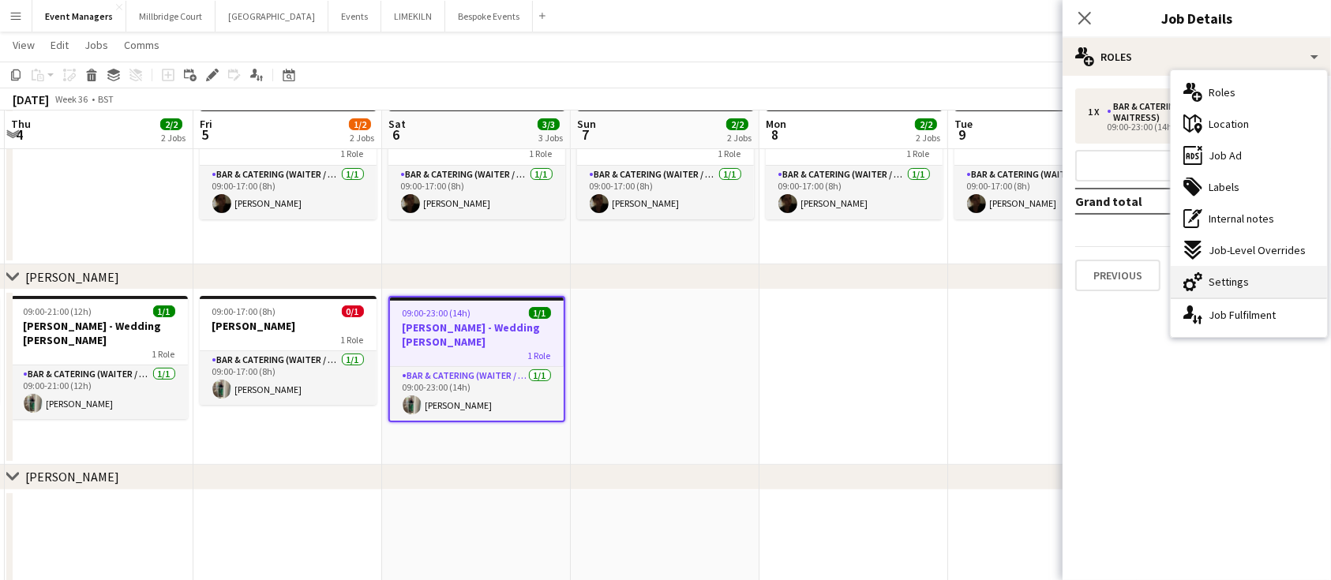
click at [1245, 275] on span "Settings" at bounding box center [1229, 282] width 40 height 14
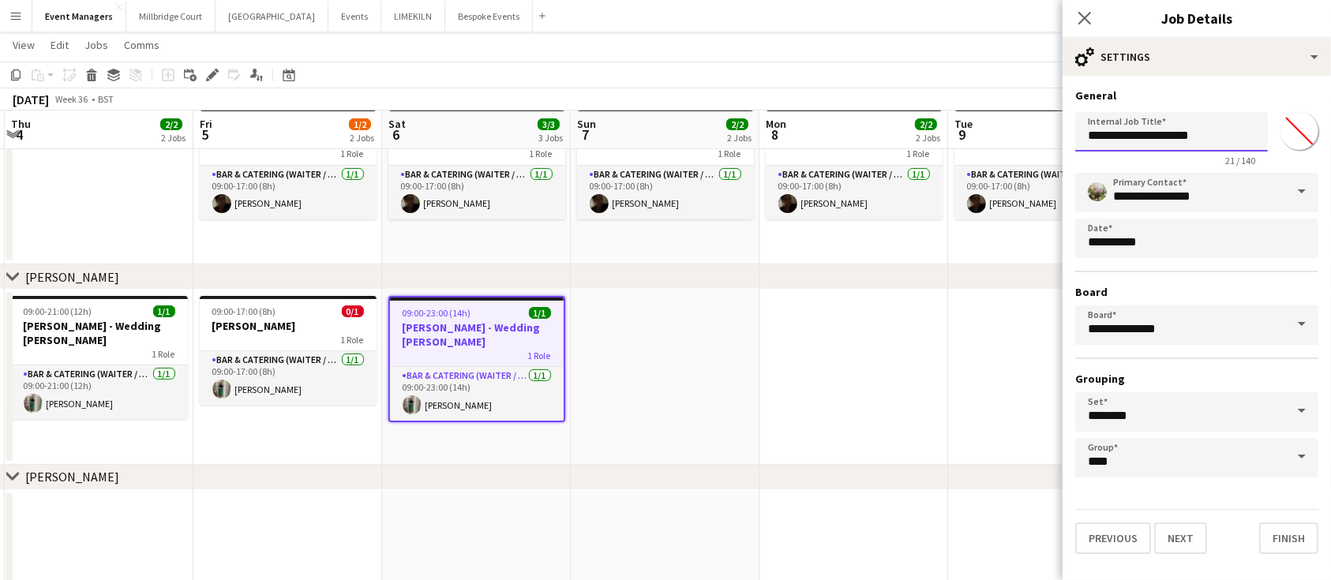
click at [1219, 134] on input "**********" at bounding box center [1172, 131] width 193 height 39
type input "**********"
click at [1191, 533] on button "Next" at bounding box center [1180, 539] width 53 height 32
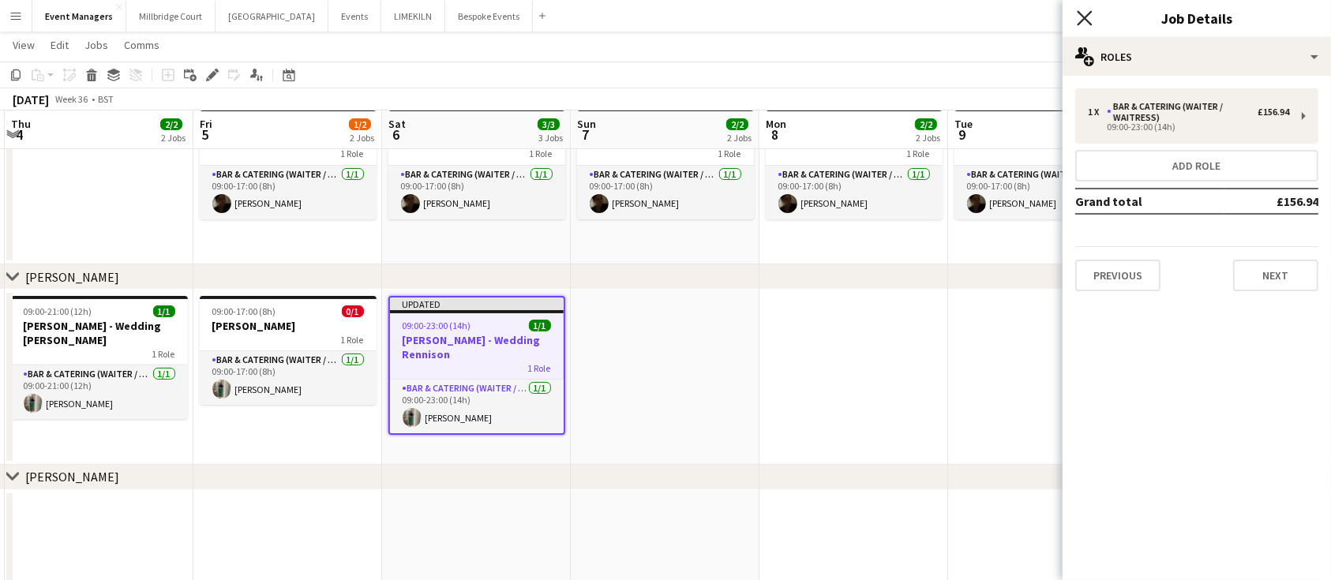
click at [1091, 18] on icon "Close pop-in" at bounding box center [1084, 17] width 15 height 15
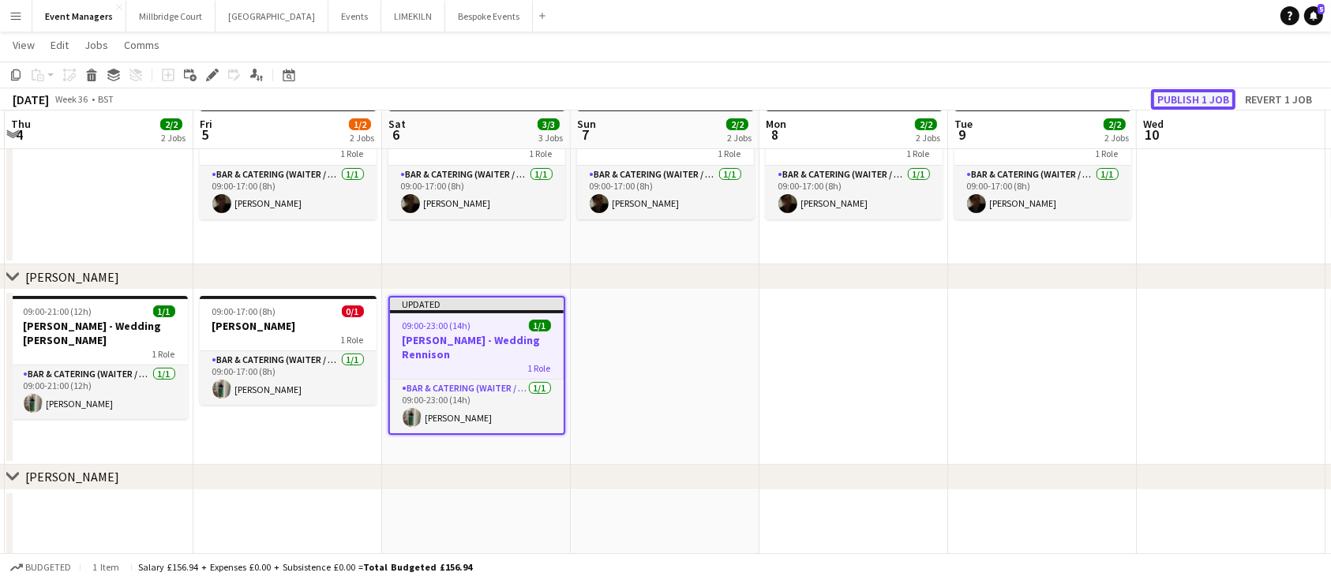
click at [1216, 96] on button "Publish 1 job" at bounding box center [1193, 99] width 84 height 21
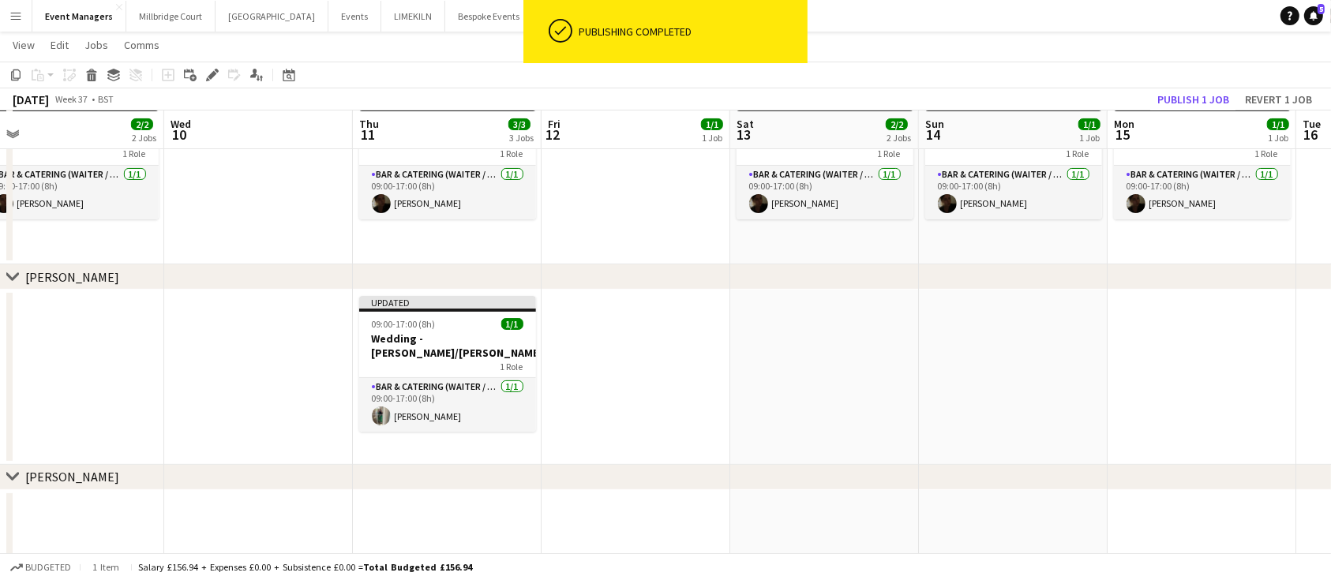
scroll to position [0, 592]
click at [847, 337] on app-date-cell at bounding box center [823, 377] width 189 height 175
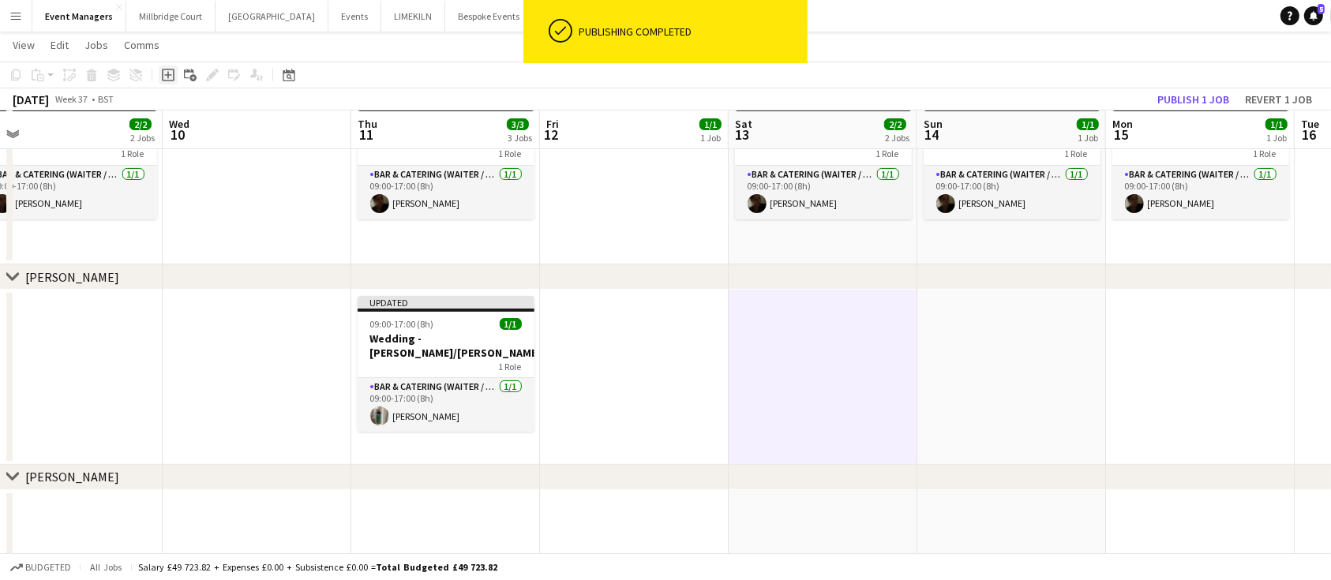
click at [166, 78] on icon "Add job" at bounding box center [168, 75] width 13 height 13
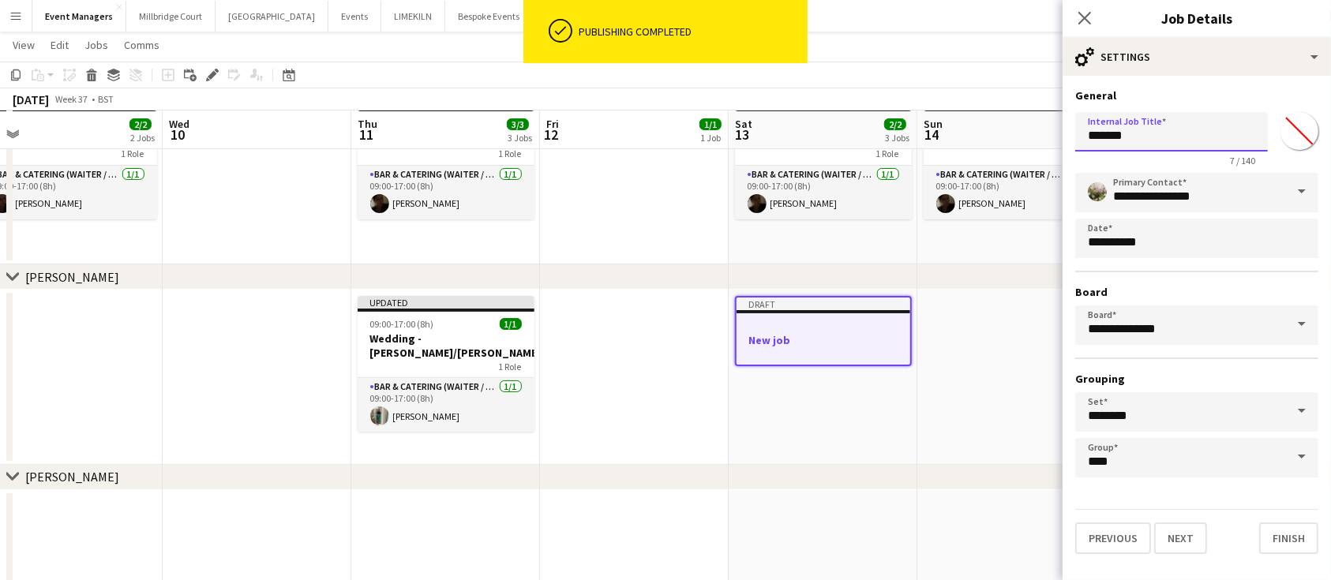
drag, startPoint x: 1165, startPoint y: 131, endPoint x: 790, endPoint y: 132, distance: 375.1
click at [790, 132] on body "ok-circled Publishing completed Menu Boards Boards Boards All jobs Status Workf…" at bounding box center [665, 201] width 1331 height 925
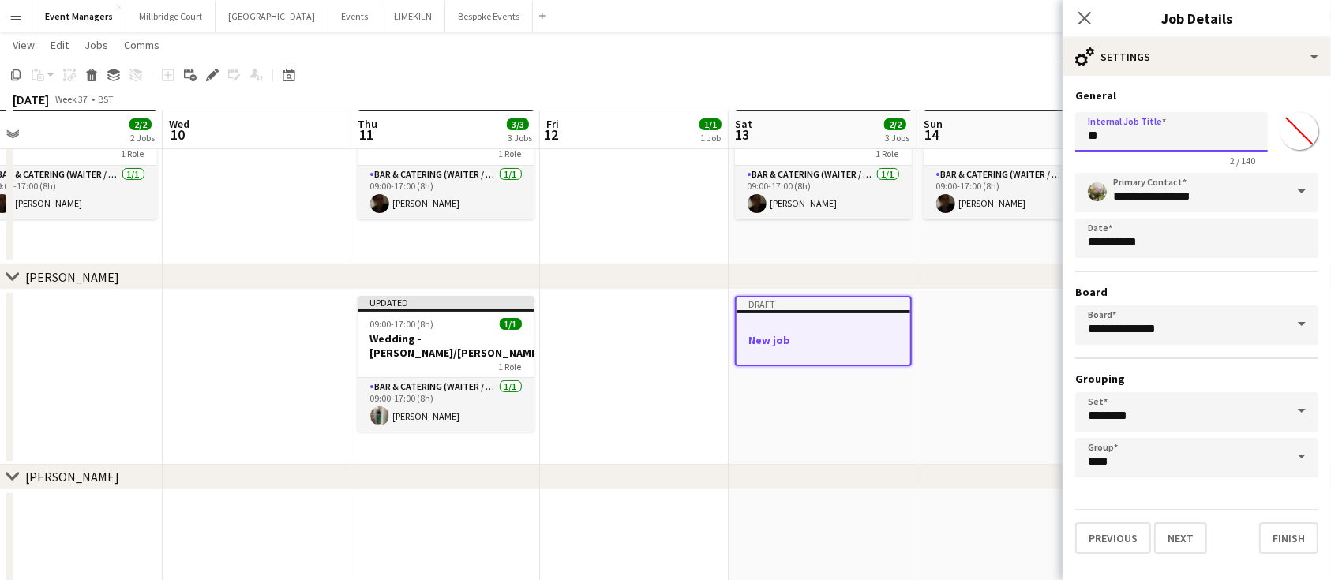
type input "*"
type input "**********"
click at [1171, 531] on button "Next" at bounding box center [1180, 539] width 53 height 32
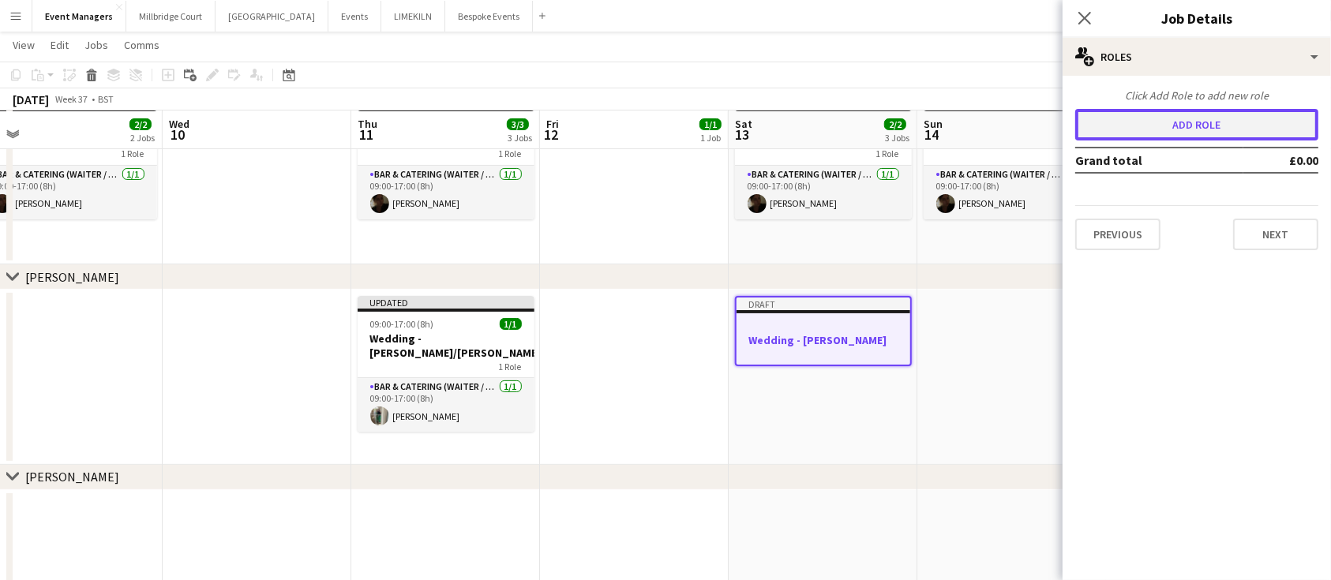
click at [1125, 134] on button "Add role" at bounding box center [1197, 125] width 243 height 32
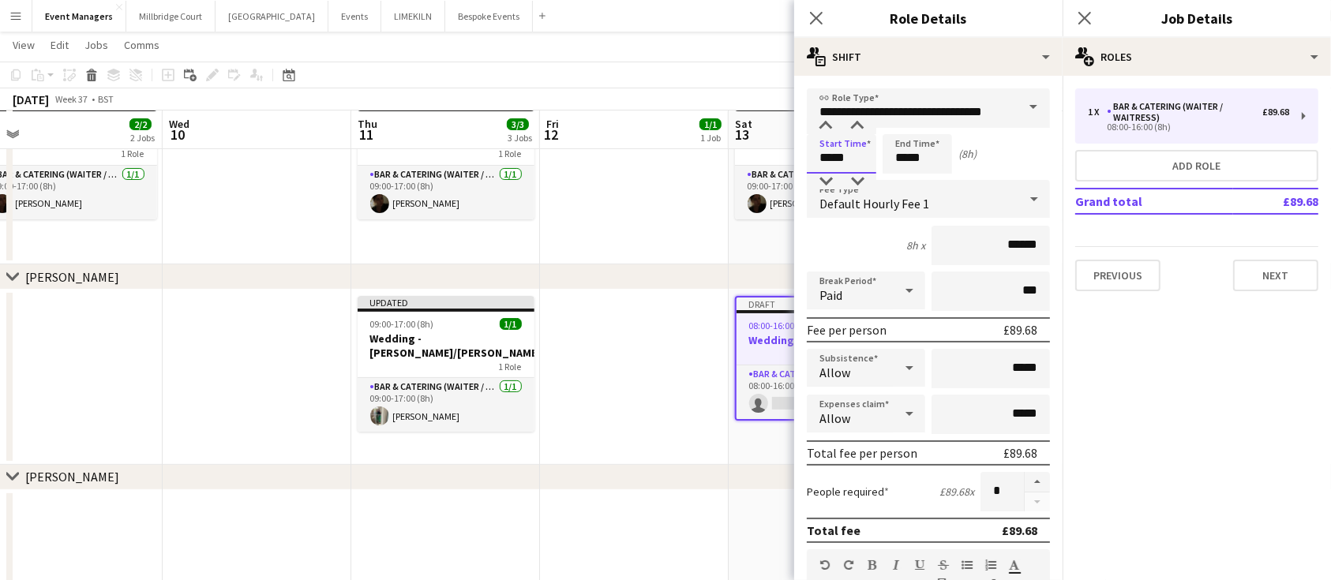
drag, startPoint x: 854, startPoint y: 166, endPoint x: 662, endPoint y: 192, distance: 193.6
click at [662, 192] on body "Menu Boards Boards Boards All jobs Status Workforce Workforce My Workforce Recr…" at bounding box center [665, 201] width 1331 height 925
type input "*****"
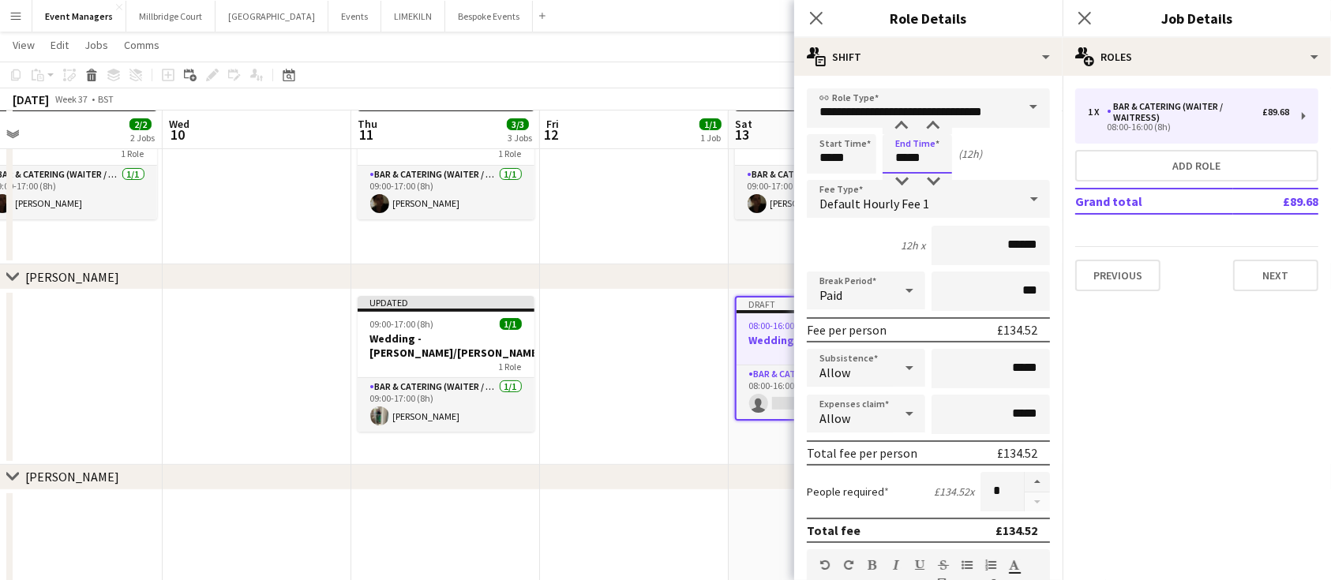
scroll to position [501, 0]
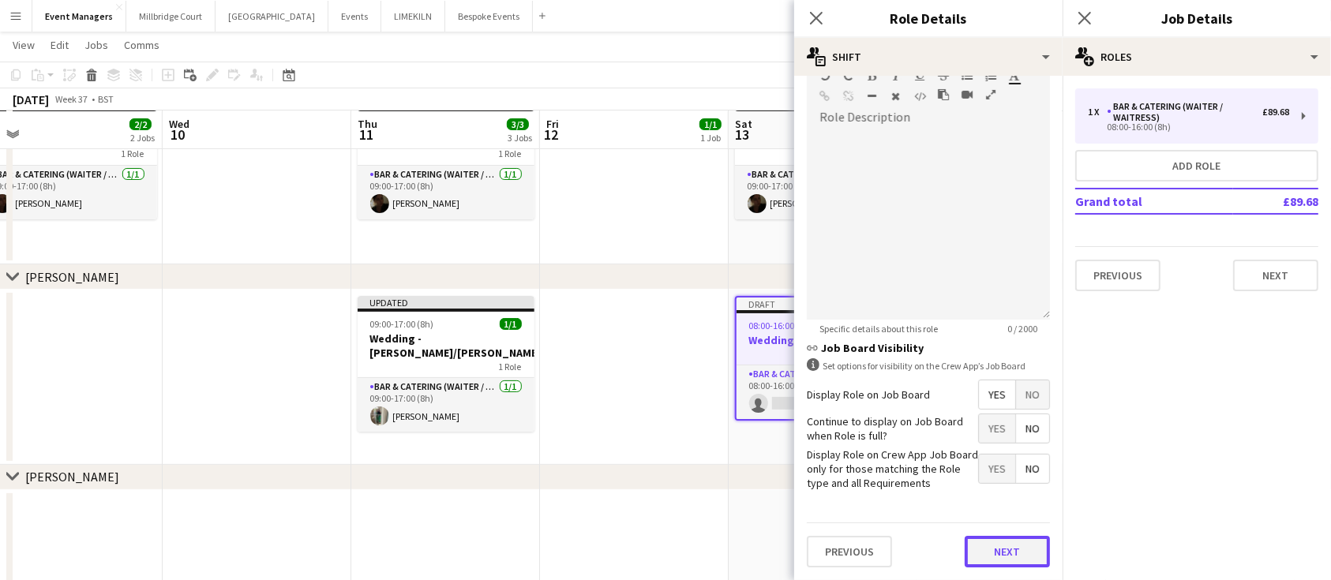
click at [1017, 538] on button "Next" at bounding box center [1007, 552] width 85 height 32
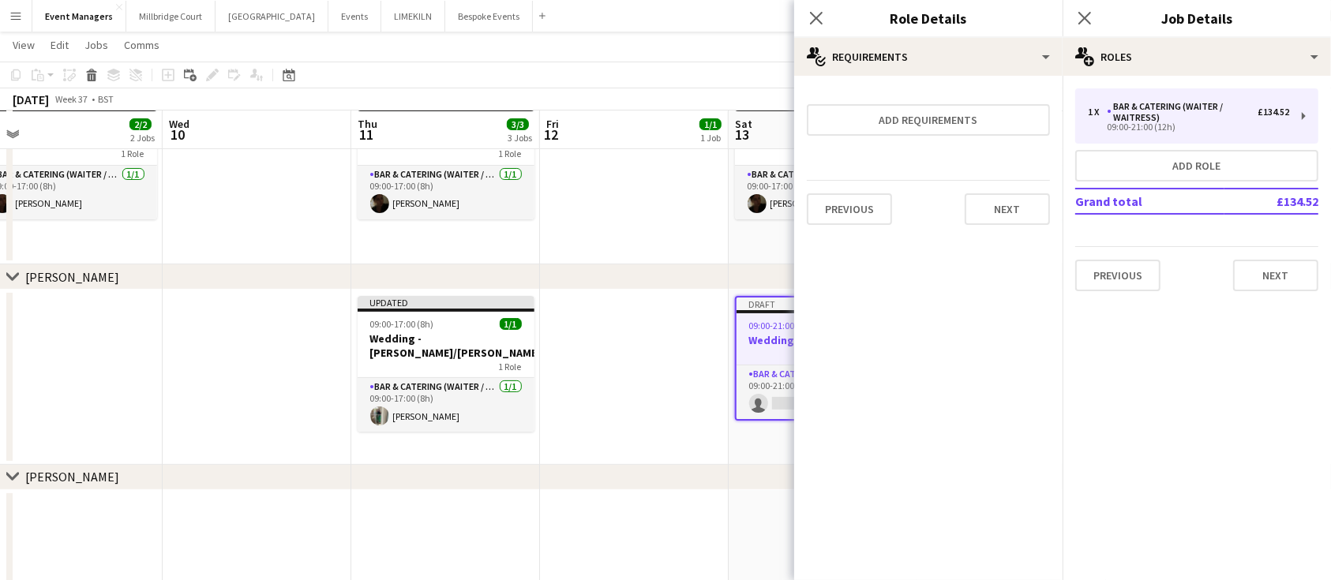
scroll to position [0, 0]
click at [1095, 15] on div "Close pop-in" at bounding box center [1085, 18] width 44 height 36
click at [1087, 17] on icon at bounding box center [1084, 17] width 15 height 15
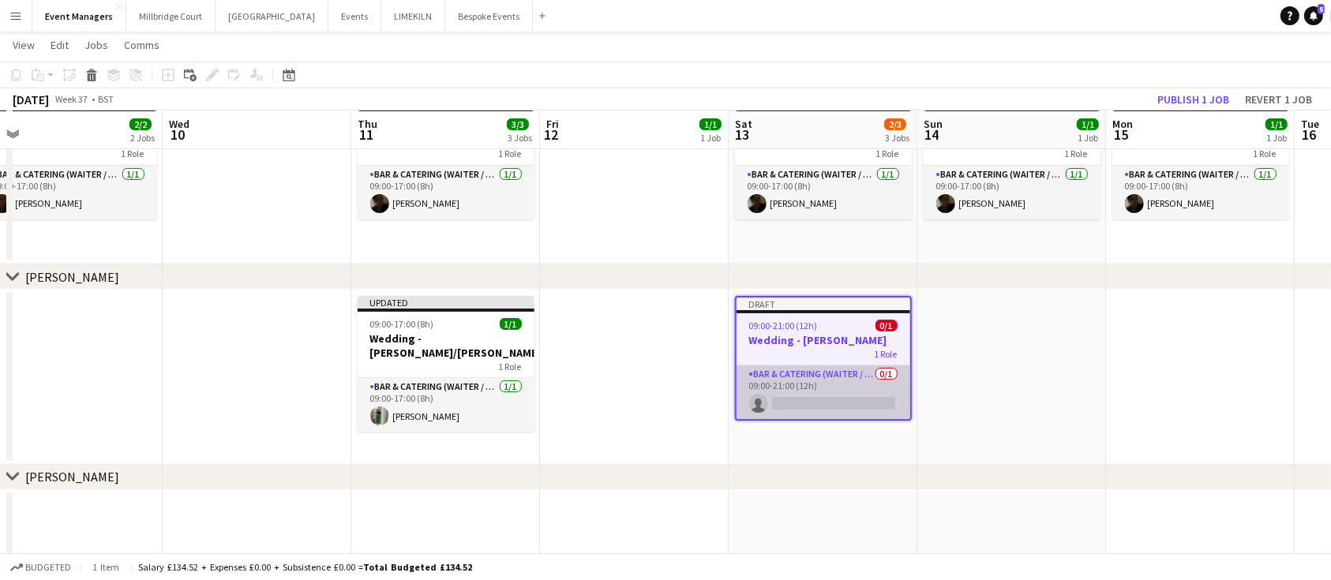
click at [803, 392] on app-card-role "Bar & Catering (Waiter / waitress) 0/1 09:00-21:00 (12h) single-neutral-actions" at bounding box center [824, 393] width 174 height 54
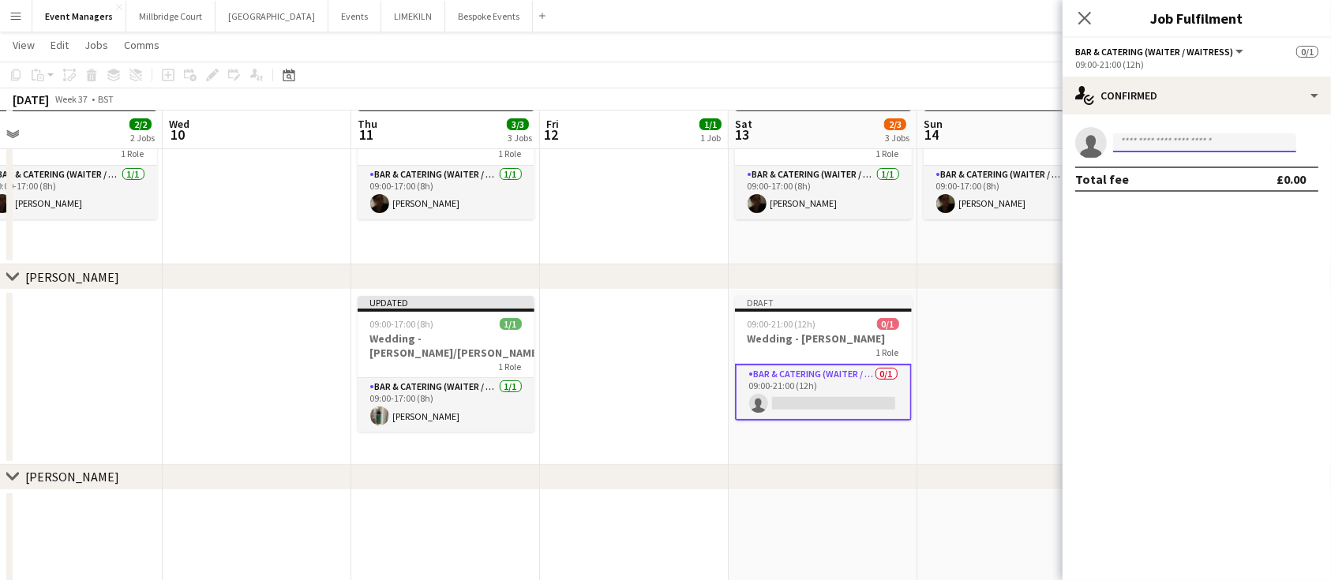
click at [1139, 142] on input at bounding box center [1204, 142] width 183 height 19
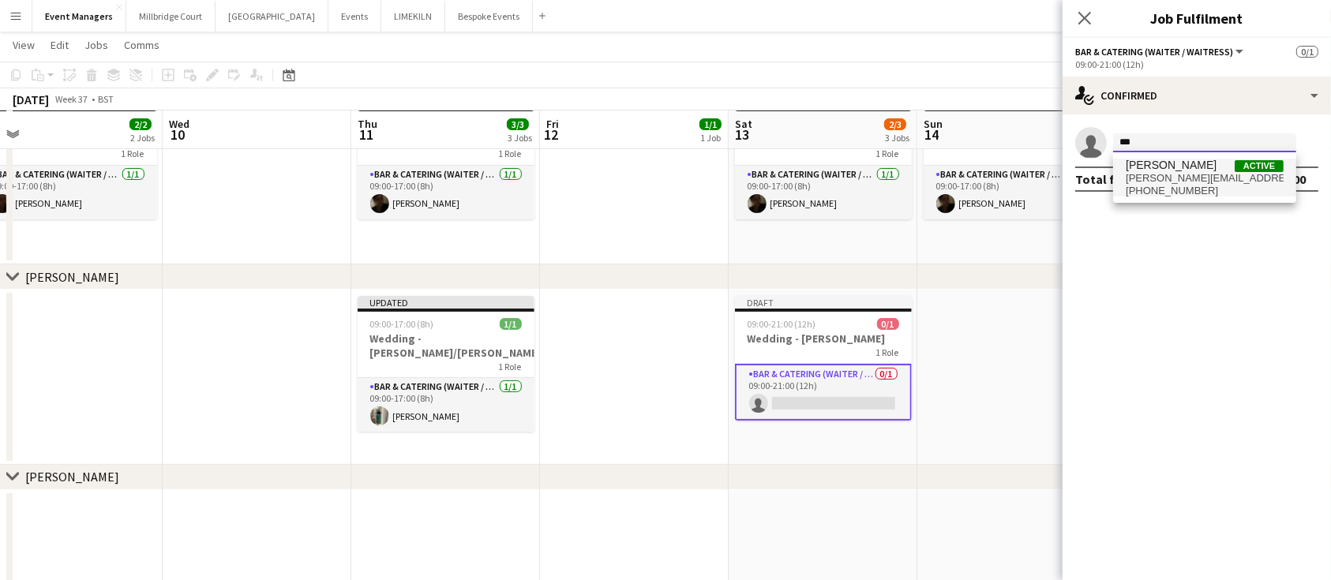
type input "***"
click at [1162, 185] on span "[PHONE_NUMBER]" at bounding box center [1205, 191] width 158 height 13
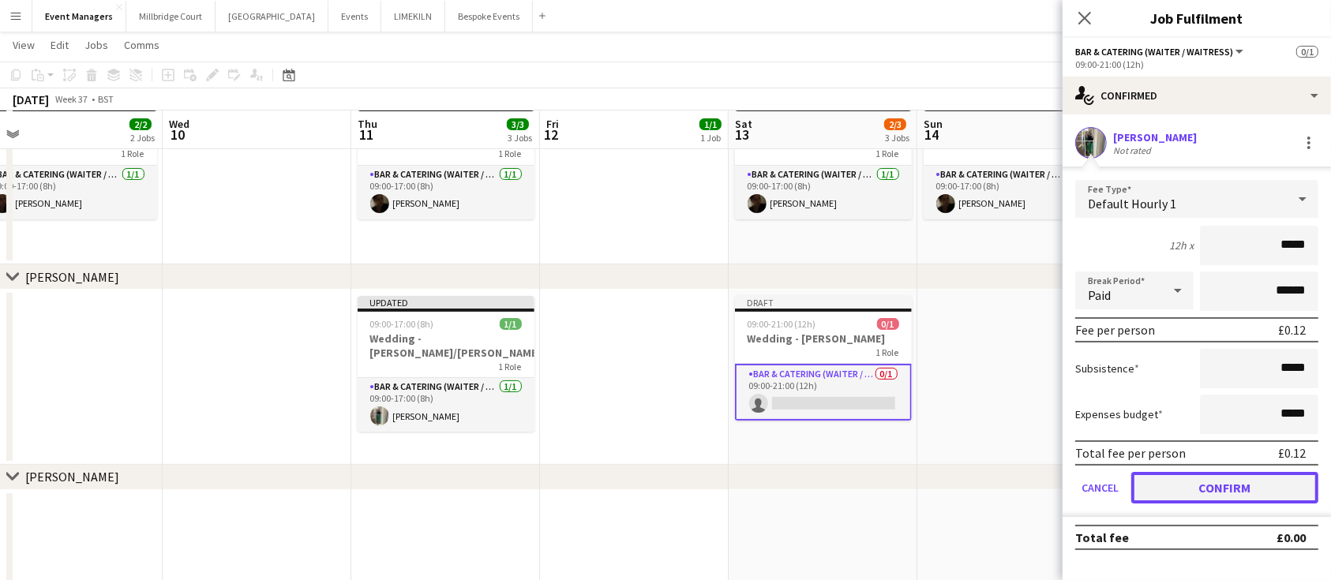
click at [1231, 479] on button "Confirm" at bounding box center [1225, 488] width 187 height 32
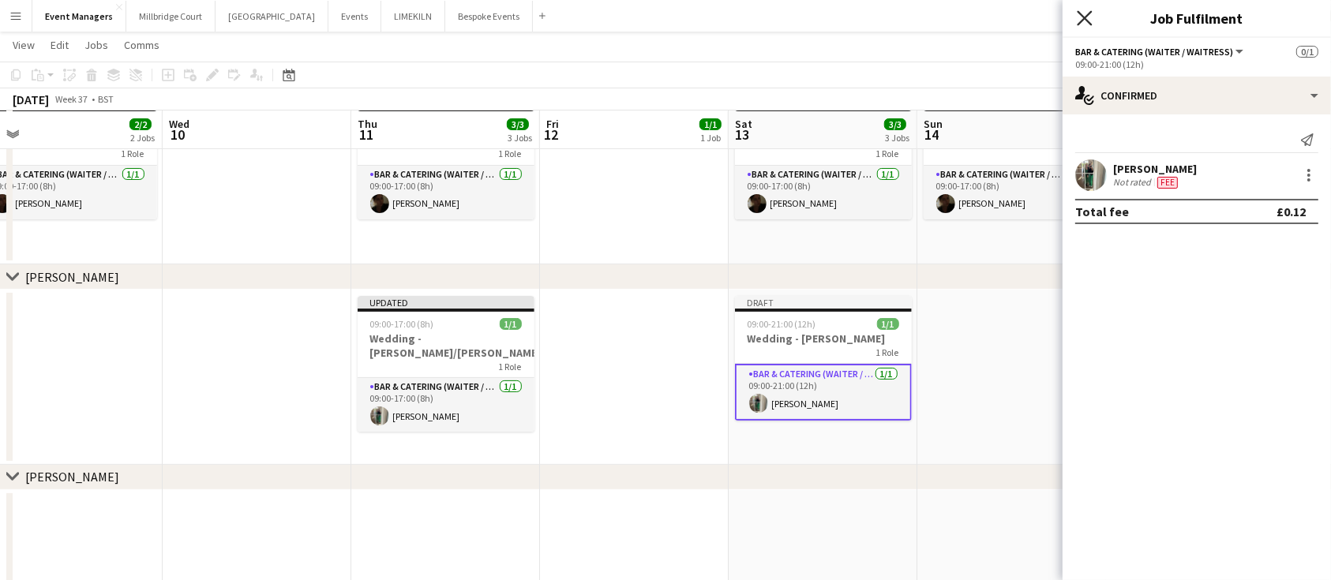
click at [1087, 16] on icon at bounding box center [1084, 17] width 15 height 15
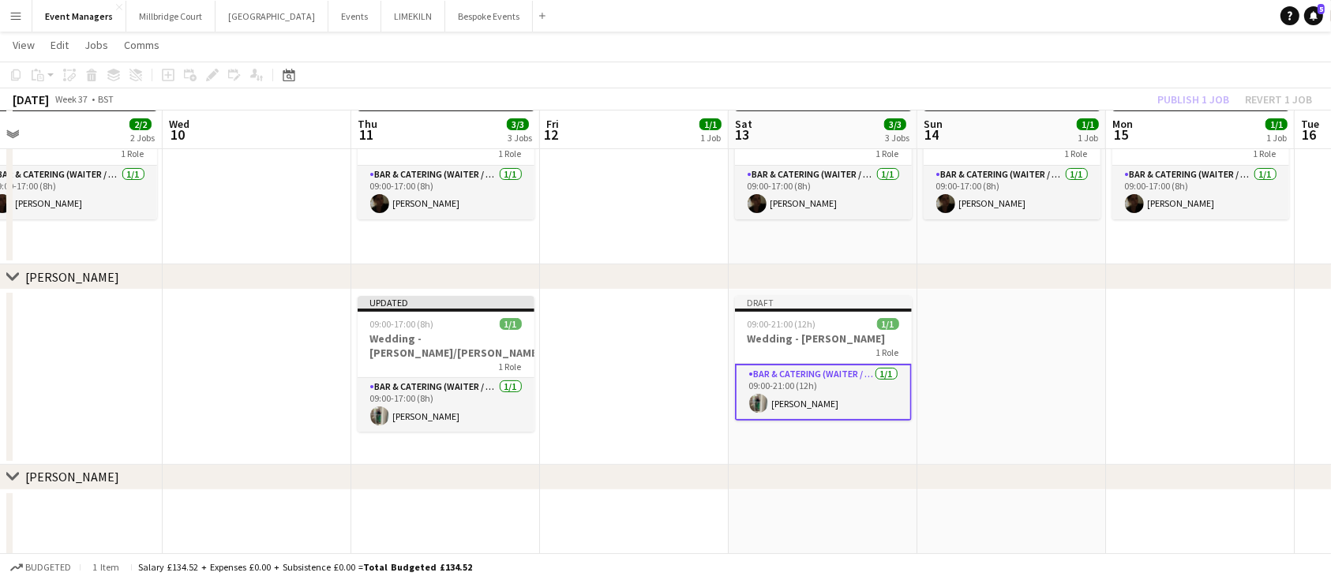
click at [1181, 96] on div "Publish 1 job Revert 1 job" at bounding box center [1235, 99] width 193 height 21
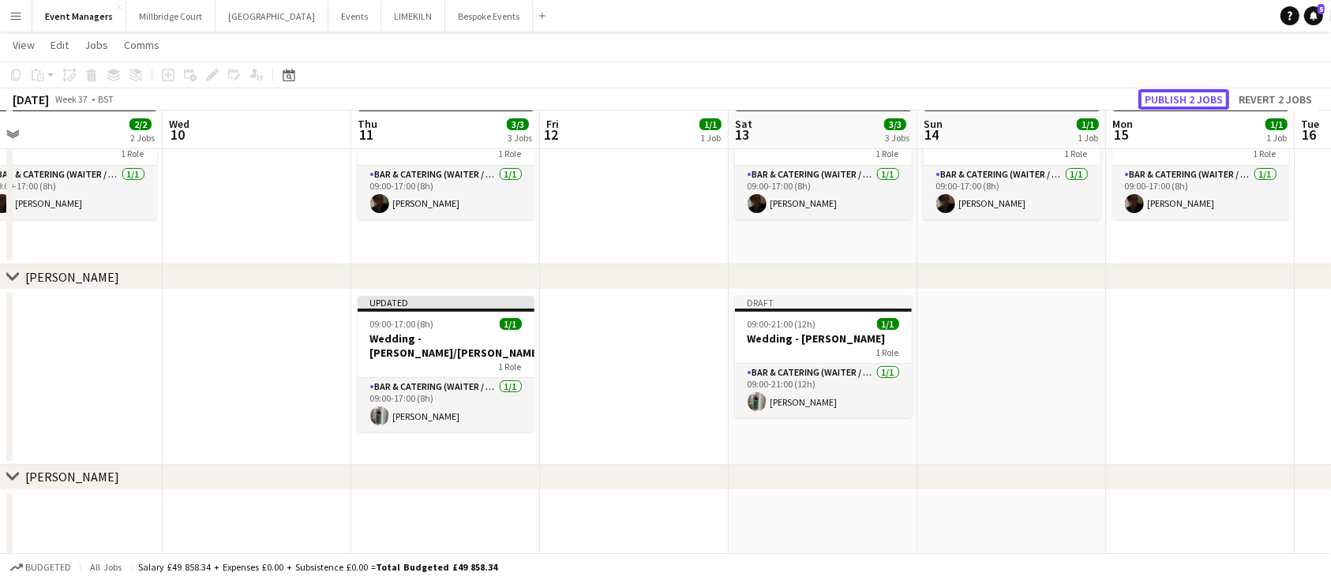
click at [1181, 96] on button "Publish 2 jobs" at bounding box center [1184, 99] width 91 height 21
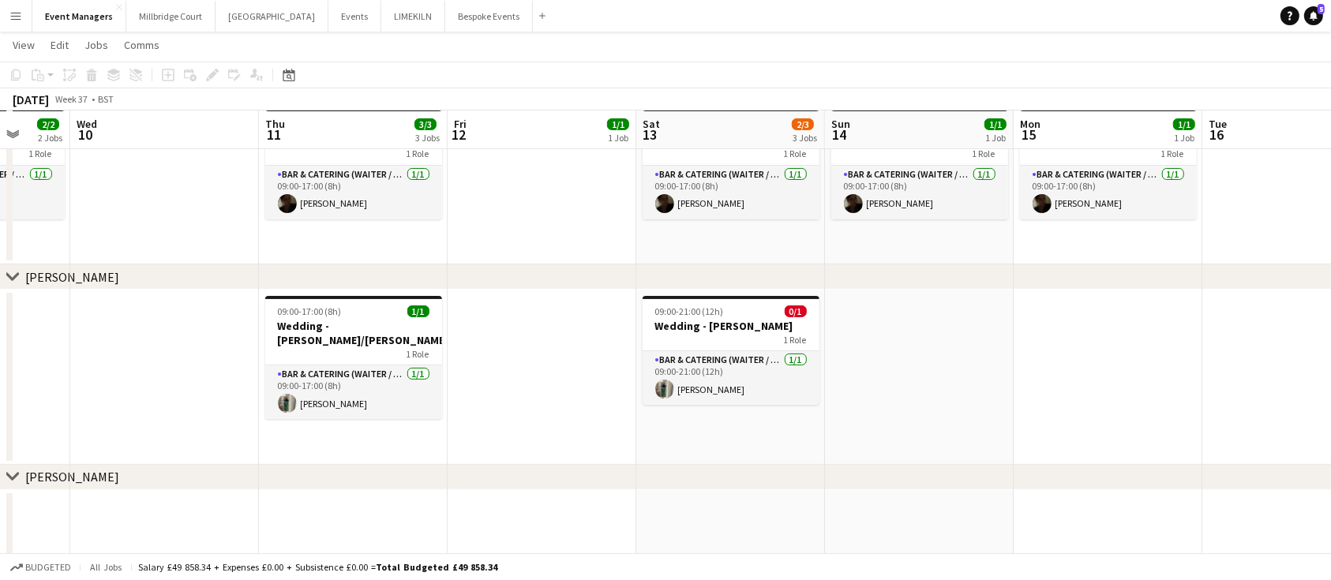
scroll to position [0, 497]
click at [229, 16] on button "[GEOGRAPHIC_DATA] Close" at bounding box center [272, 16] width 113 height 31
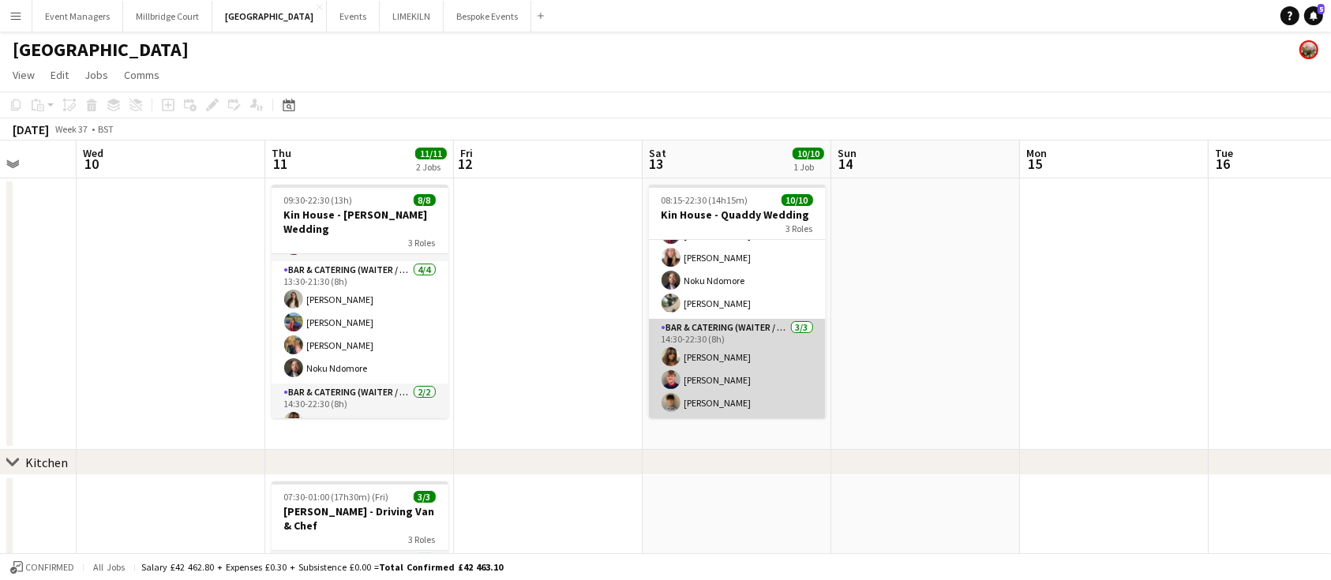
click at [764, 404] on app-card-role "Bar & Catering (Waiter / waitress) [DATE] 14:30-22:30 (8h) [PERSON_NAME] [PERSO…" at bounding box center [737, 368] width 177 height 99
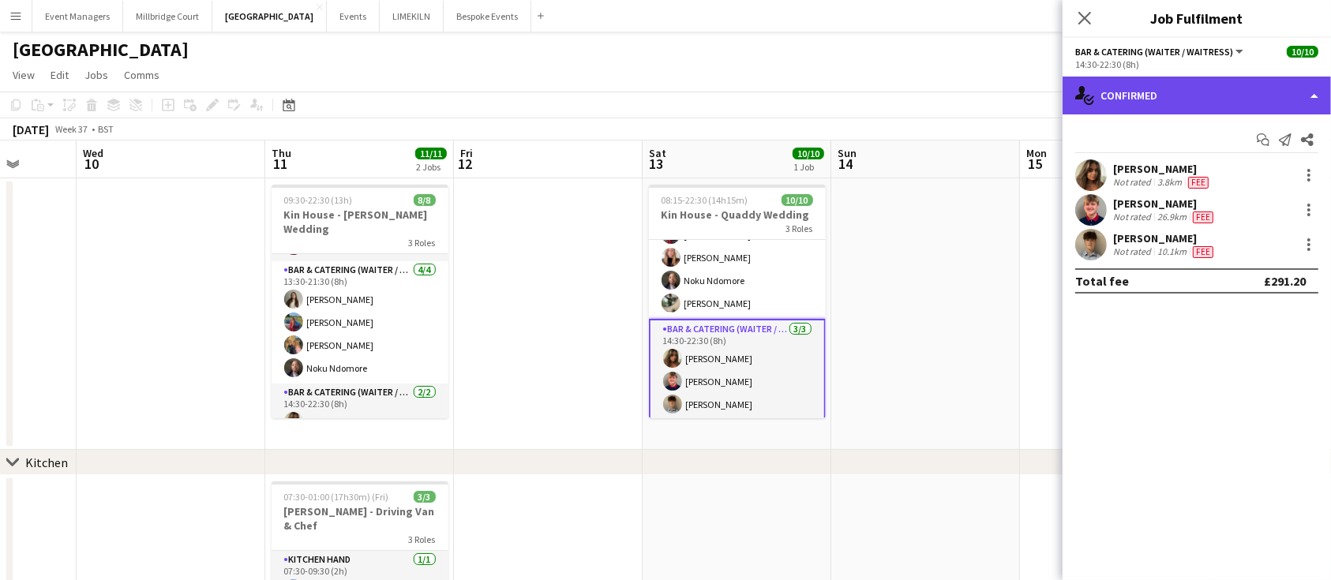
click at [1282, 81] on div "single-neutral-actions-check-2 Confirmed" at bounding box center [1197, 96] width 268 height 38
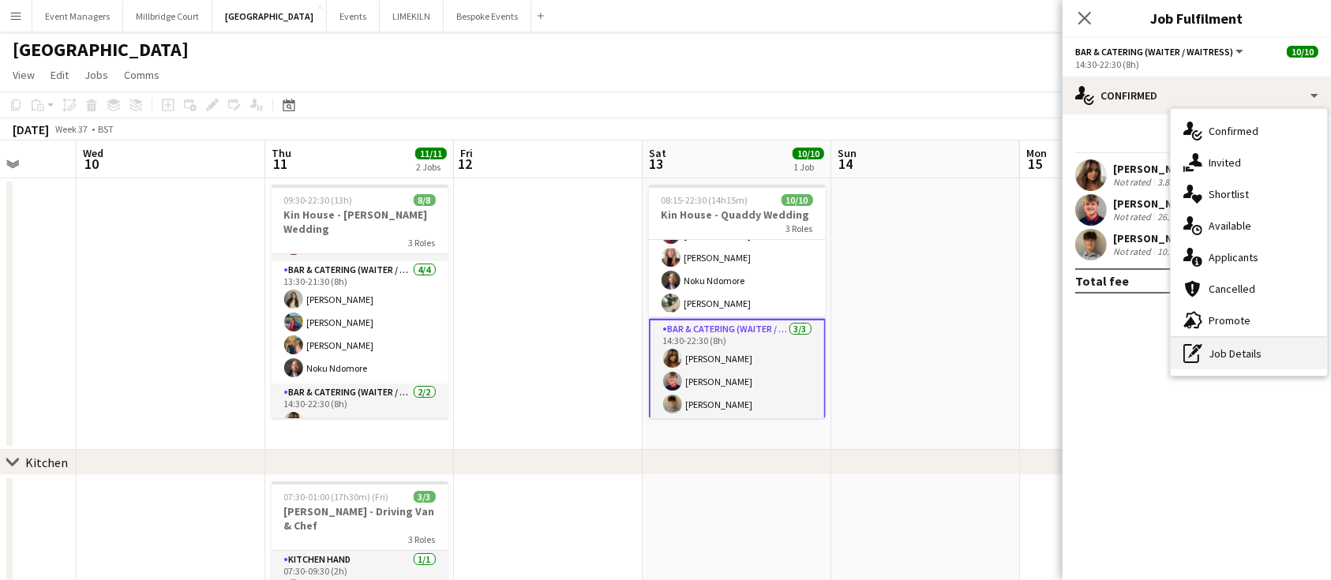
click at [1314, 352] on div "pen-write Job Details" at bounding box center [1249, 354] width 156 height 32
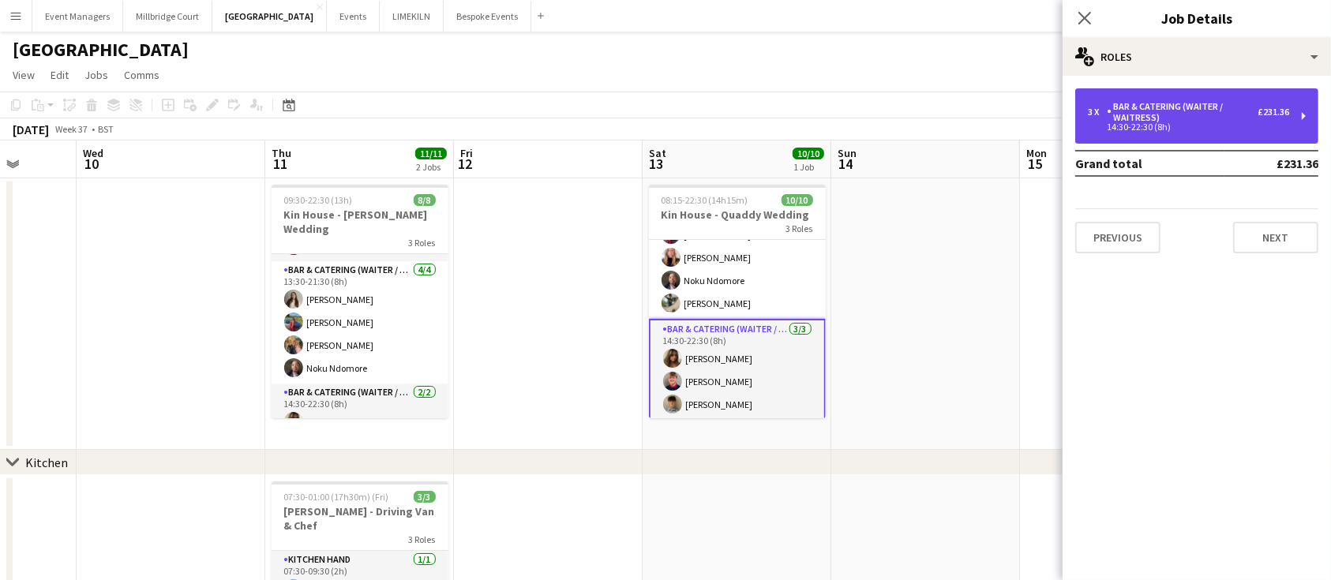
click at [1198, 117] on div "Bar & Catering (Waiter / waitress)" at bounding box center [1182, 112] width 151 height 22
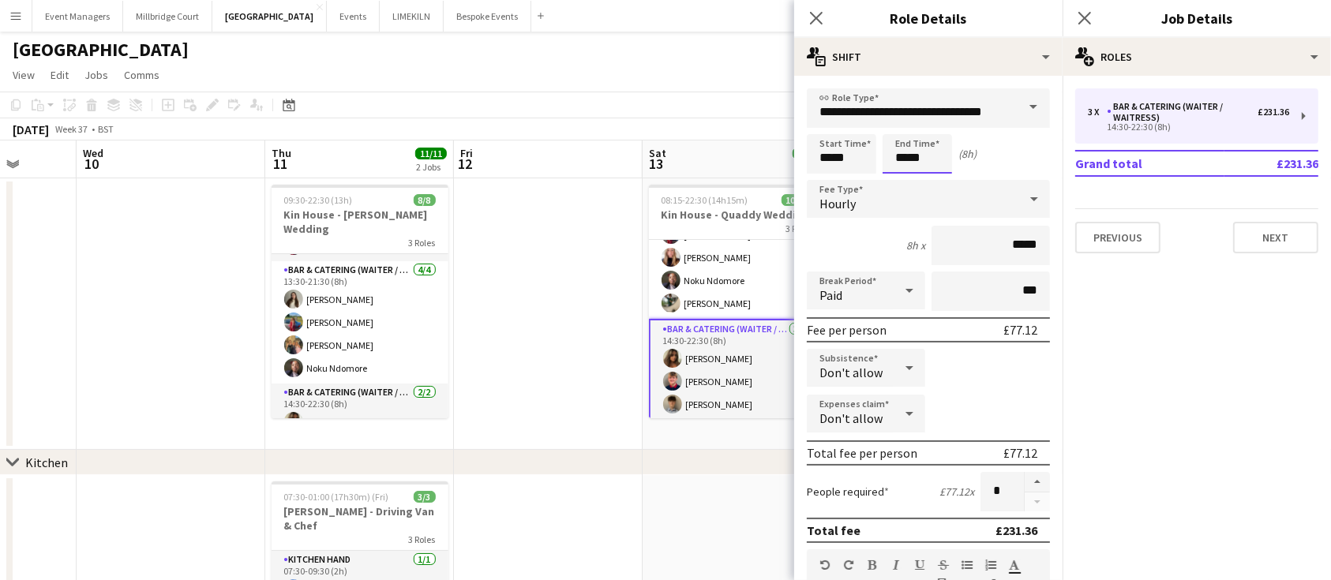
click at [934, 162] on input "*****" at bounding box center [917, 153] width 69 height 39
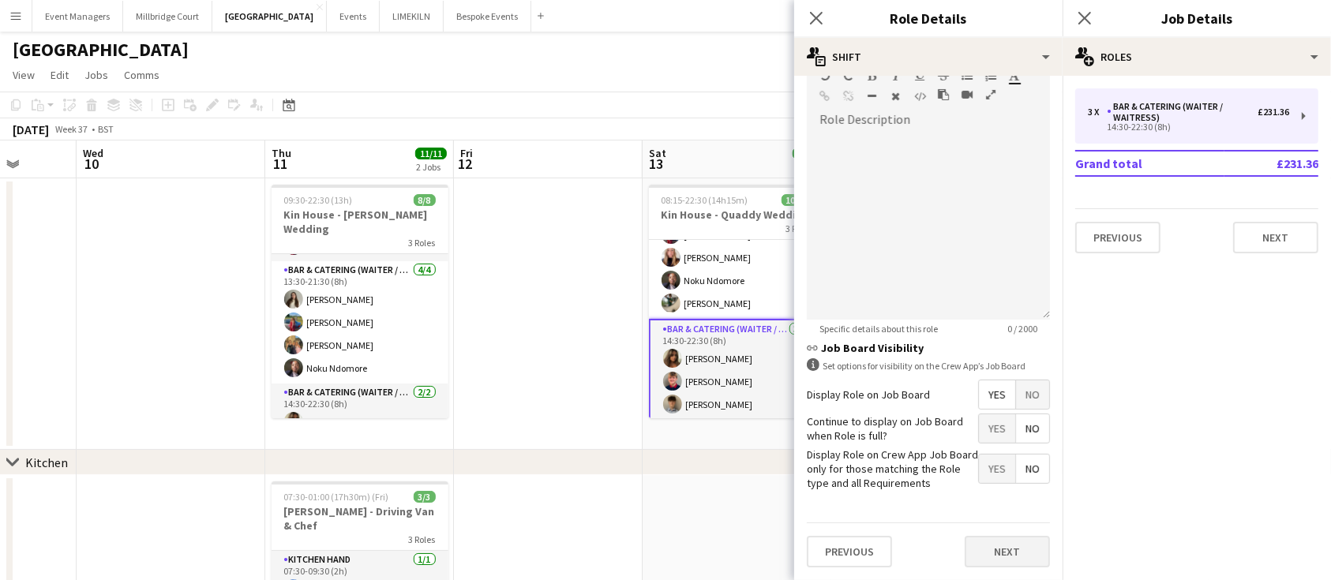
type input "*****"
click at [1010, 550] on button "Next" at bounding box center [1007, 552] width 85 height 32
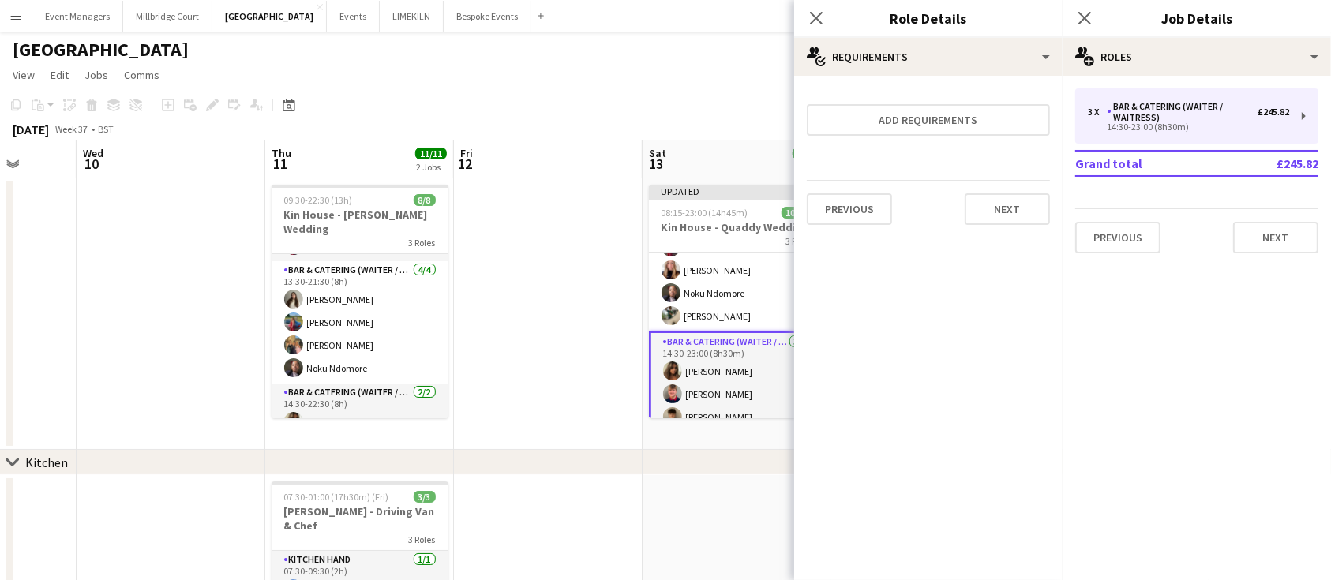
scroll to position [0, 0]
click at [1087, 16] on icon at bounding box center [1084, 17] width 15 height 15
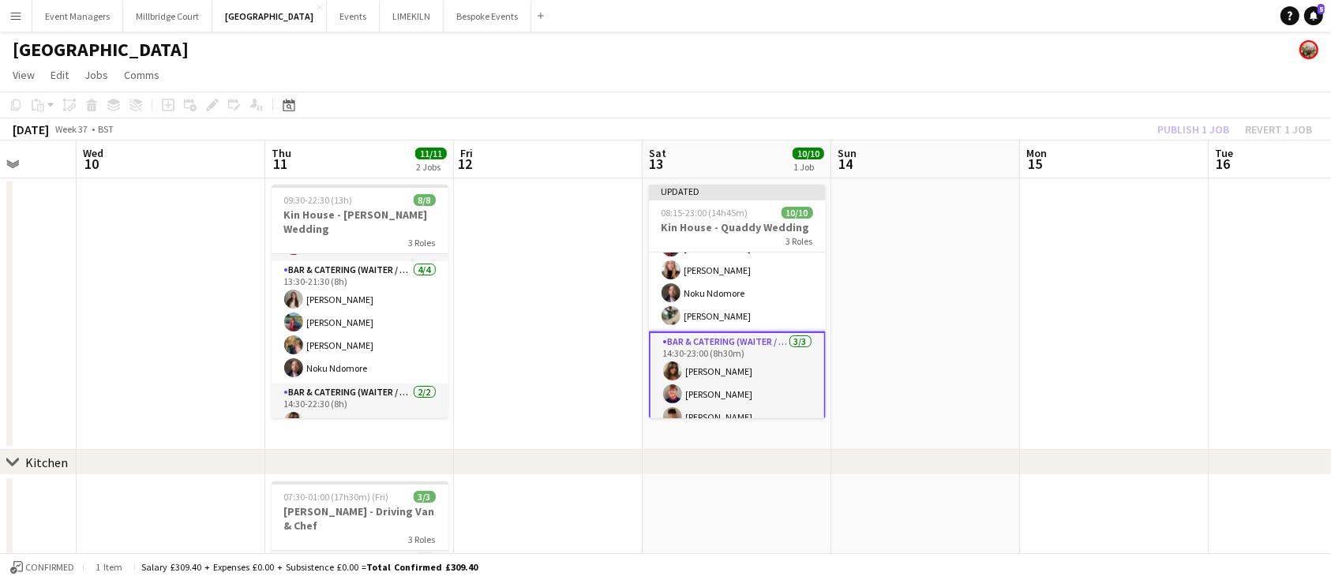
scroll to position [90, 0]
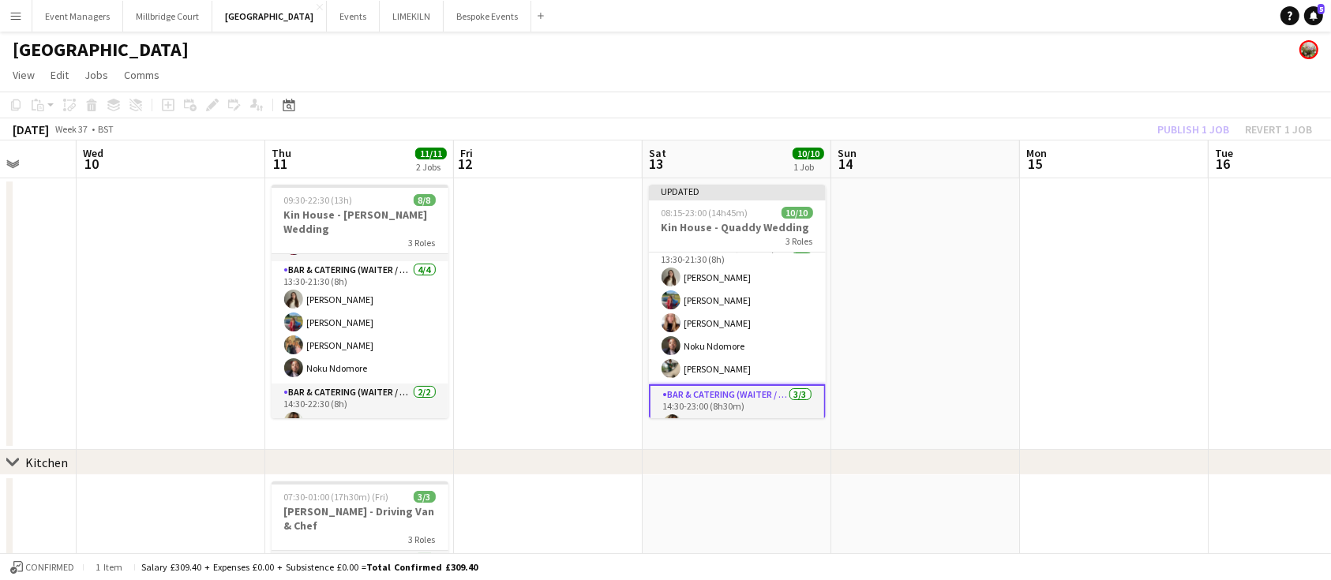
click at [1197, 125] on div "Publish 1 job Revert 1 job" at bounding box center [1235, 129] width 193 height 21
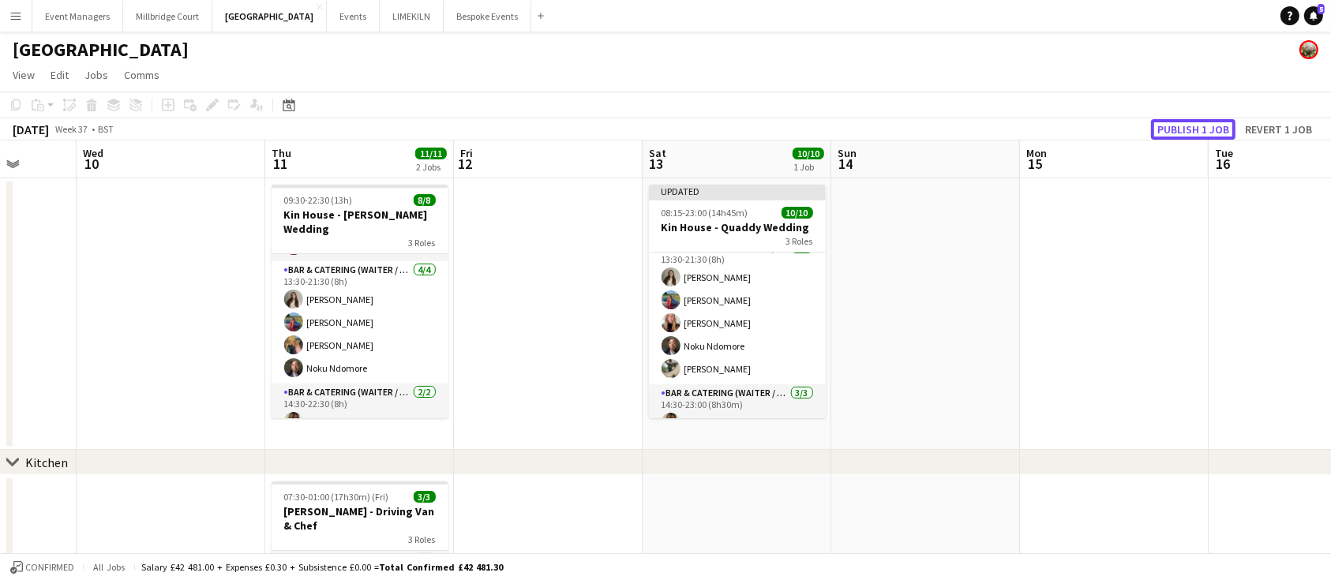
click at [1197, 125] on button "Publish 1 job" at bounding box center [1193, 129] width 84 height 21
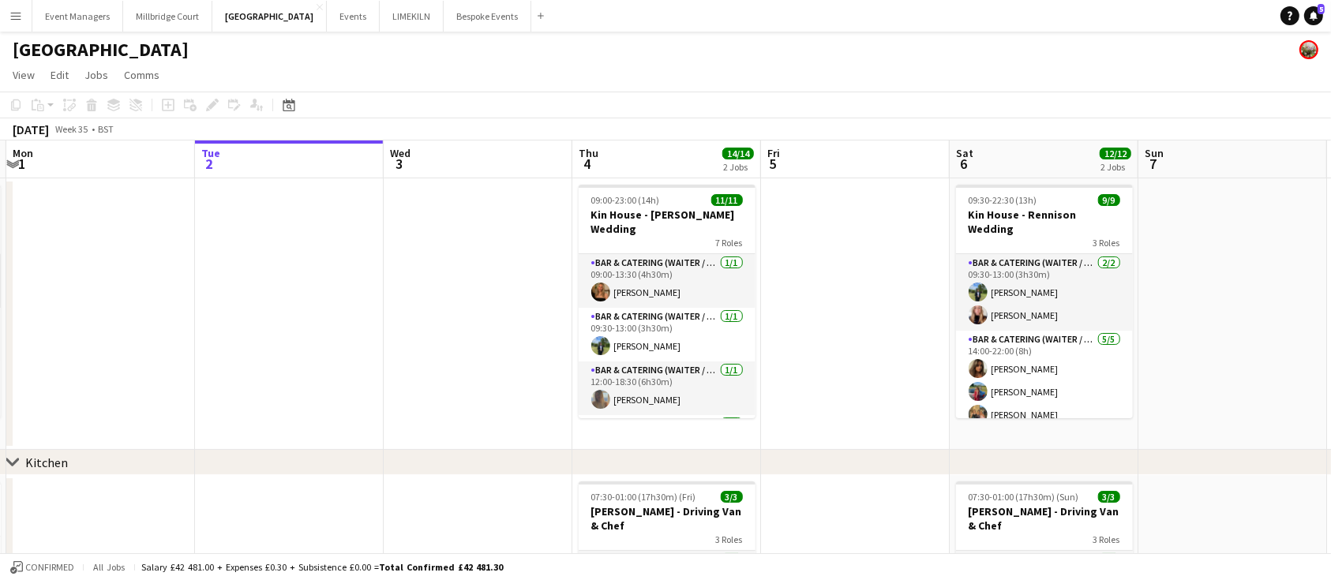
scroll to position [0, 753]
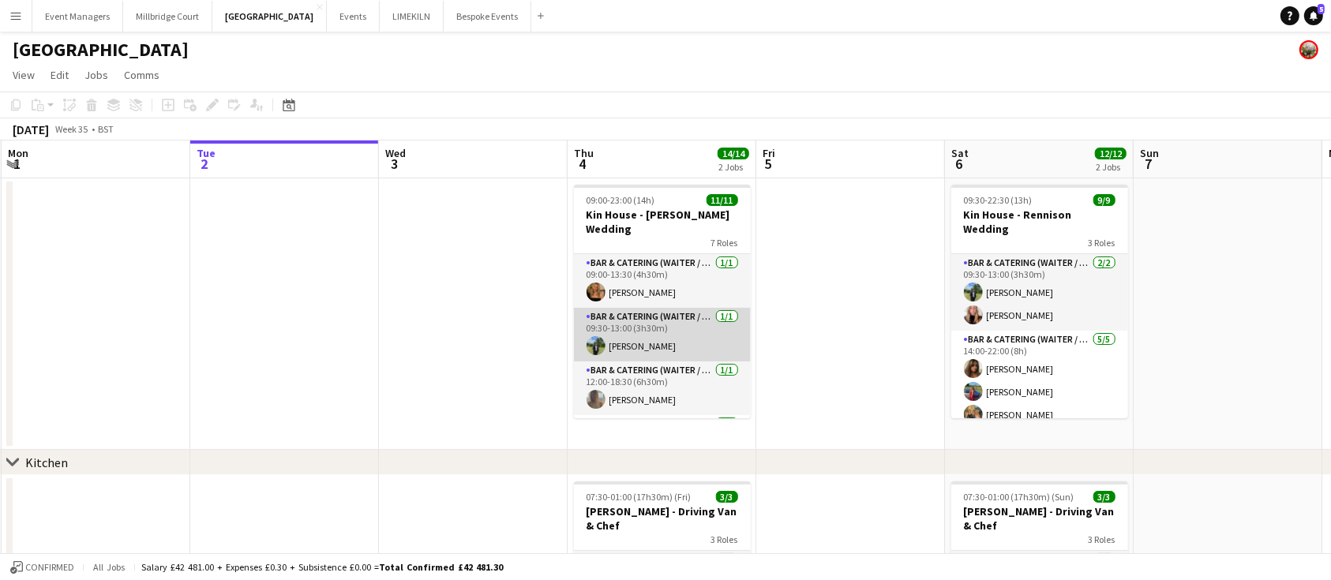
click at [670, 310] on app-card-role "Bar & Catering (Waiter / waitress) [DATE] 09:30-13:00 (3h30m) [PERSON_NAME]" at bounding box center [662, 335] width 177 height 54
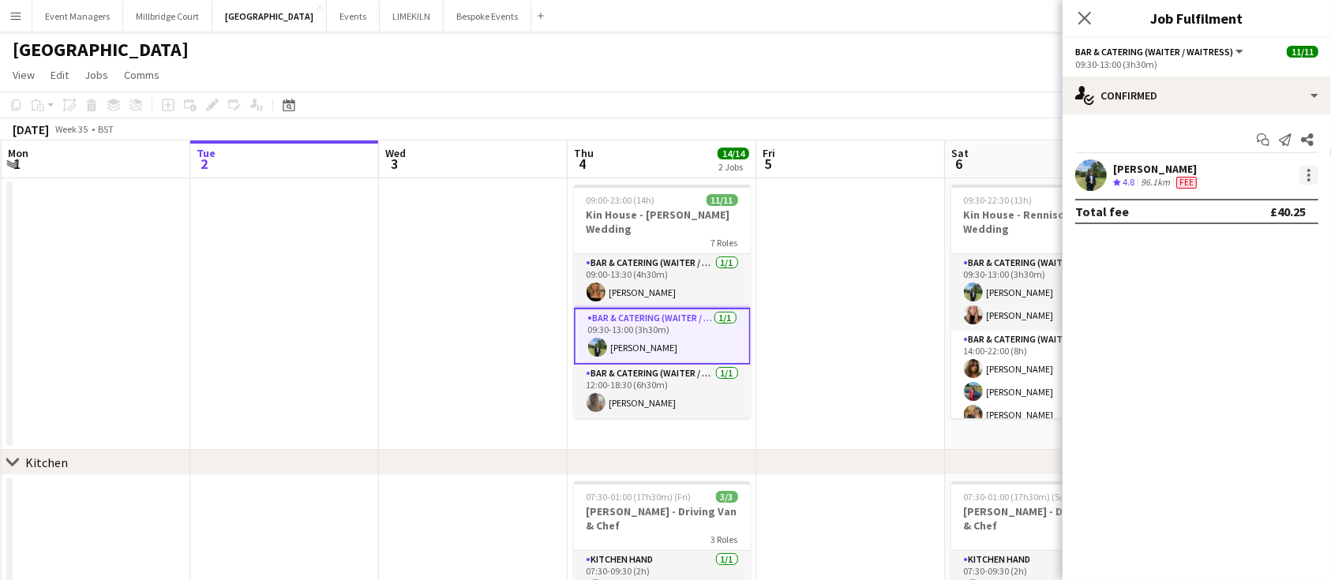
click at [1305, 180] on div at bounding box center [1309, 175] width 19 height 19
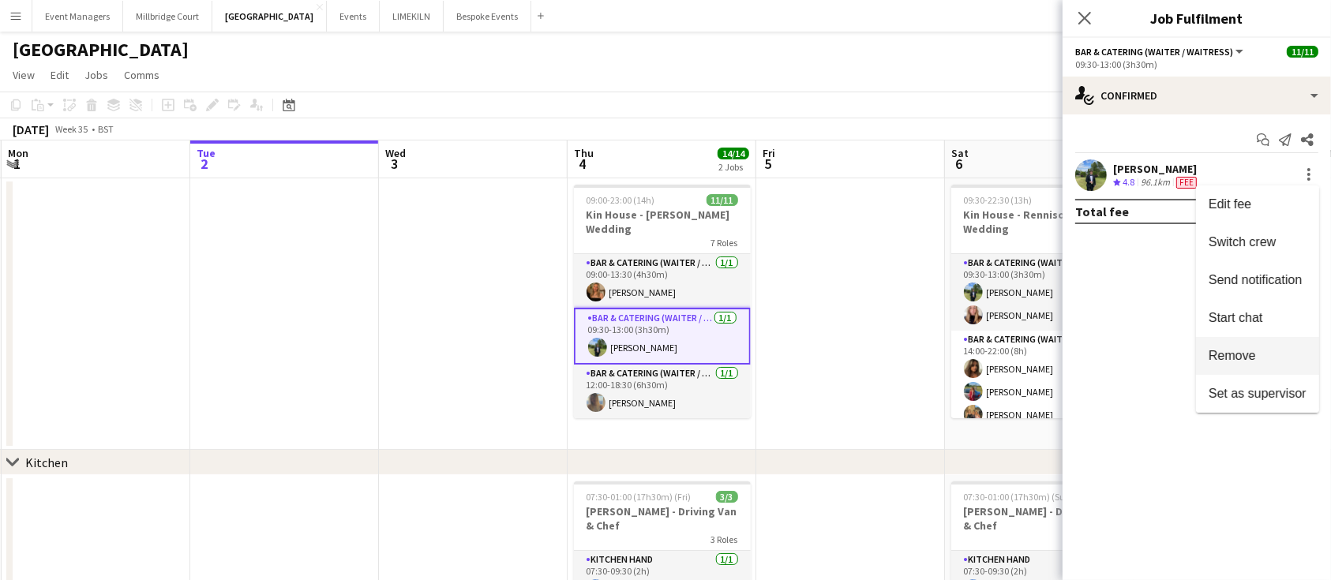
click at [1285, 351] on span "Remove" at bounding box center [1258, 356] width 98 height 14
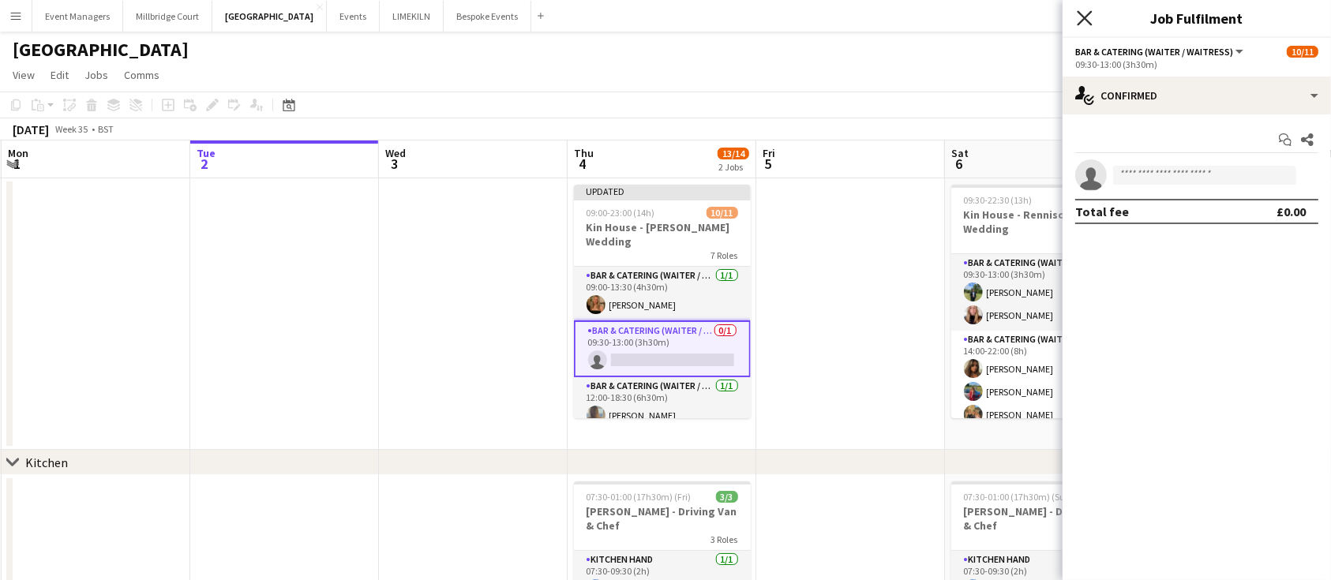
click at [1087, 19] on icon "Close pop-in" at bounding box center [1084, 17] width 15 height 15
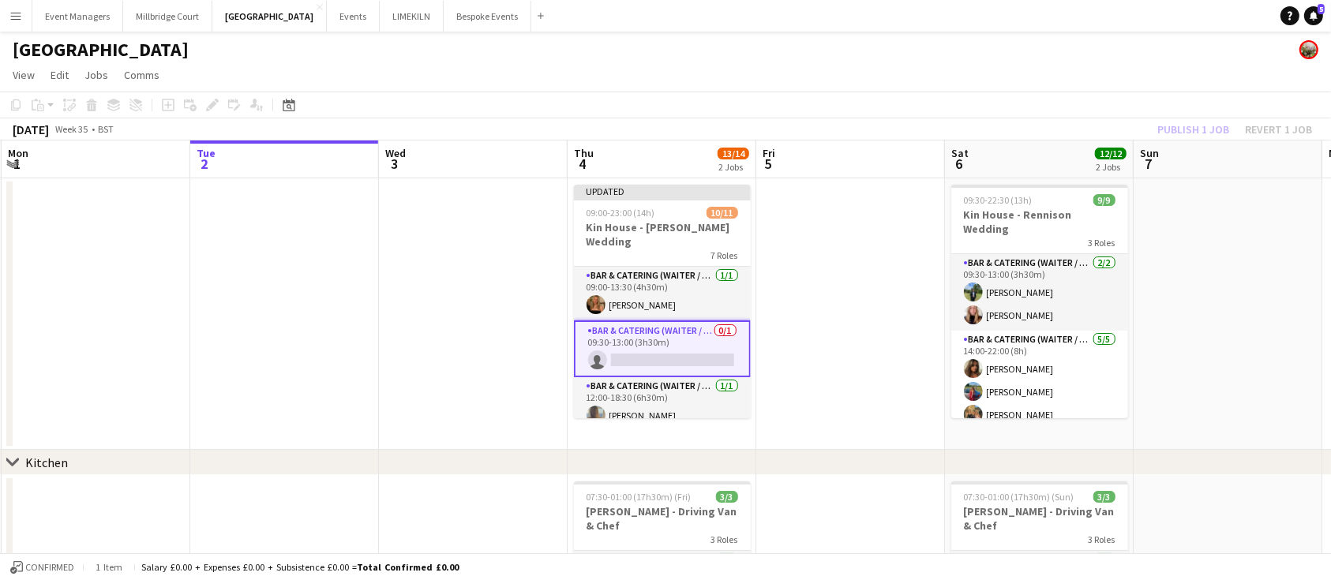
click at [611, 333] on app-card-role "Bar & Catering (Waiter / waitress) 0/1 09:30-13:00 (3h30m) single-neutral-actio…" at bounding box center [662, 349] width 177 height 57
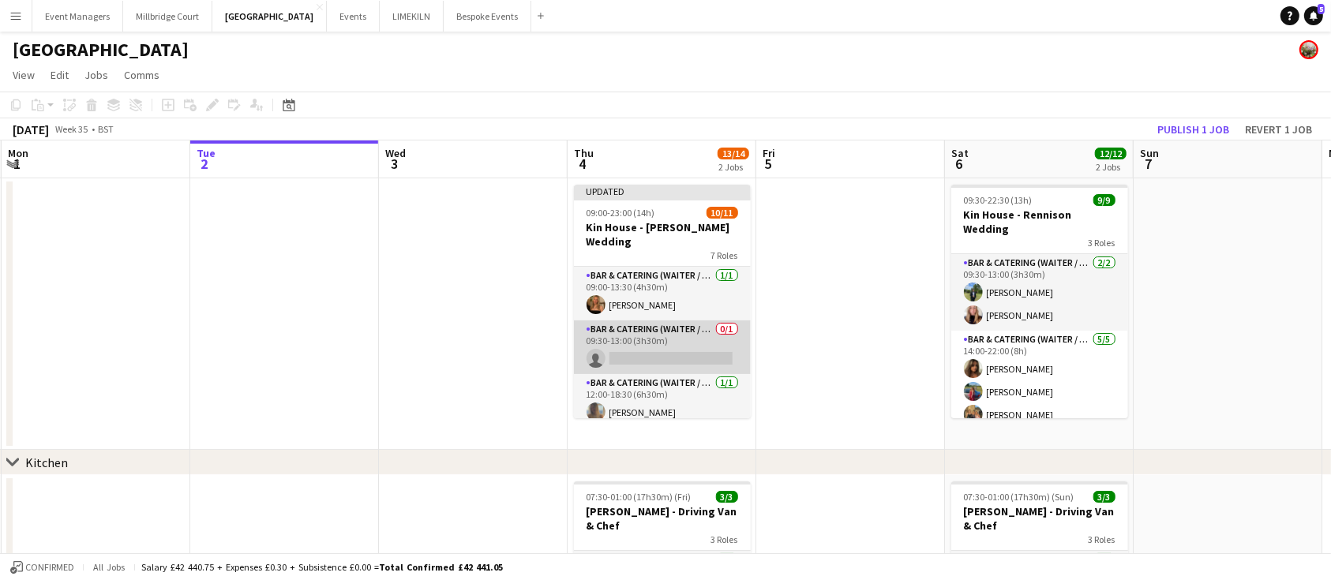
click at [611, 333] on app-card-role "Bar & Catering (Waiter / waitress) 0/1 09:30-13:00 (3h30m) single-neutral-actio…" at bounding box center [662, 348] width 177 height 54
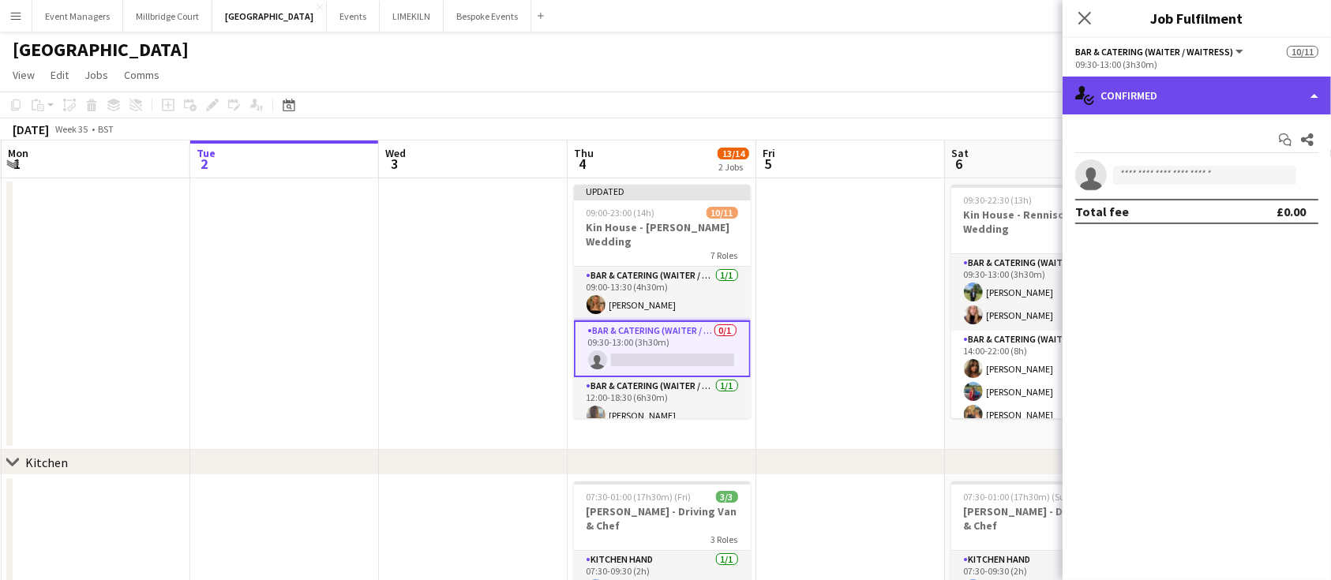
click at [1288, 93] on div "single-neutral-actions-check-2 Confirmed" at bounding box center [1197, 96] width 268 height 38
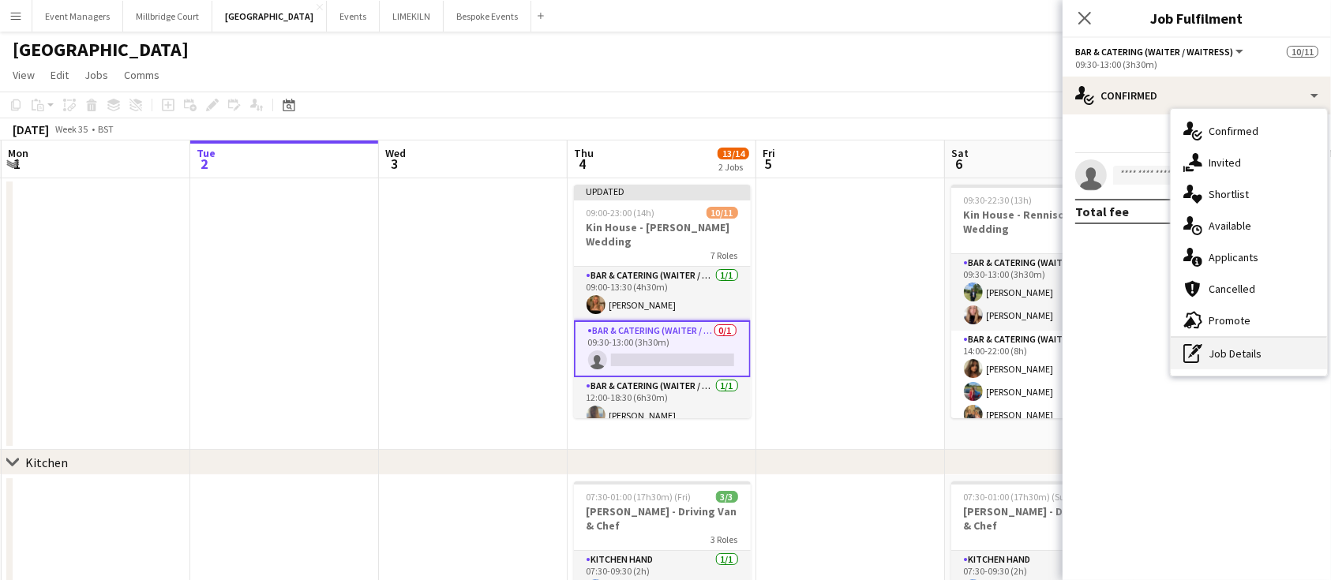
click at [1269, 352] on div "pen-write Job Details" at bounding box center [1249, 354] width 156 height 32
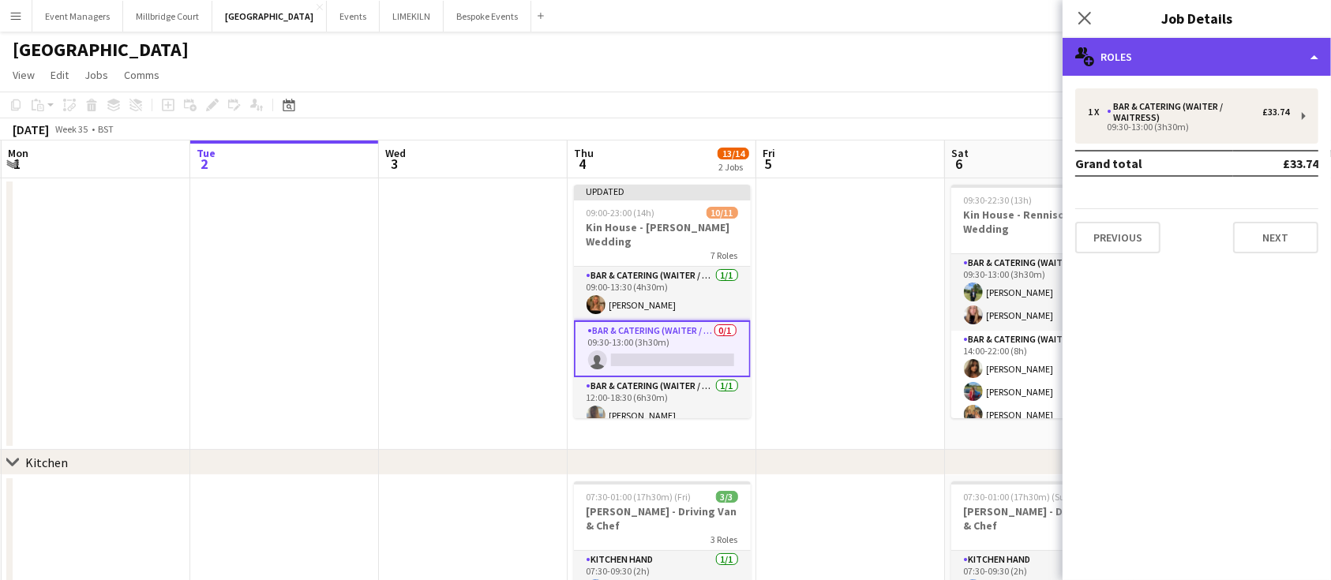
click at [1196, 51] on div "multiple-users-add Roles" at bounding box center [1197, 57] width 268 height 38
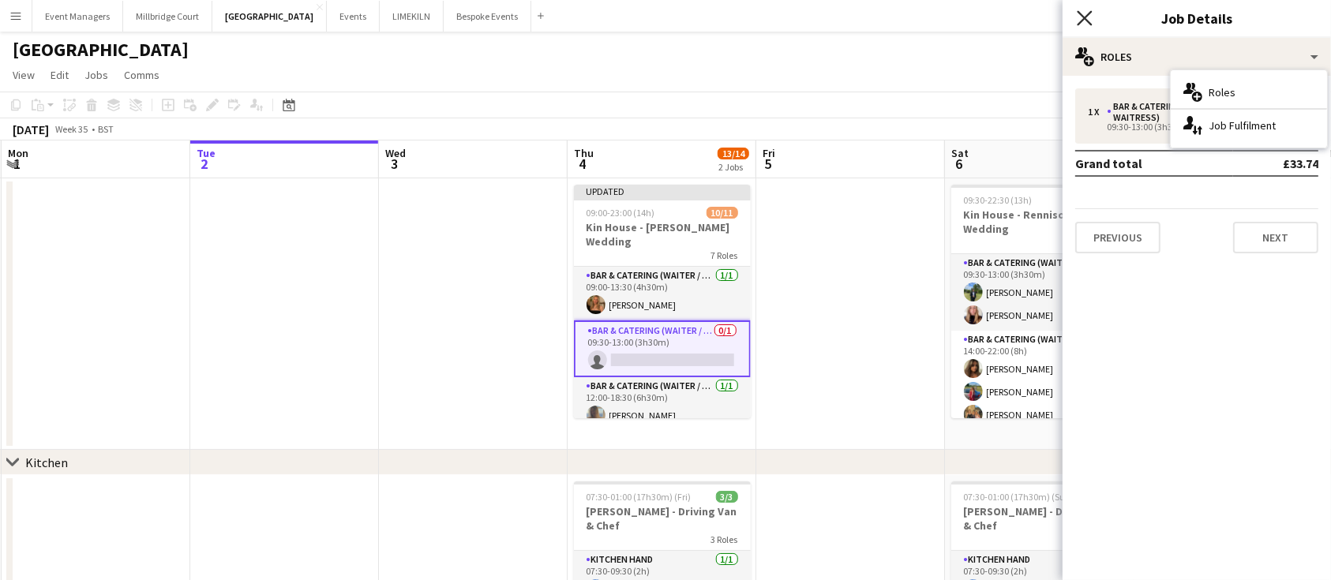
click at [1088, 19] on icon "Close pop-in" at bounding box center [1084, 17] width 15 height 15
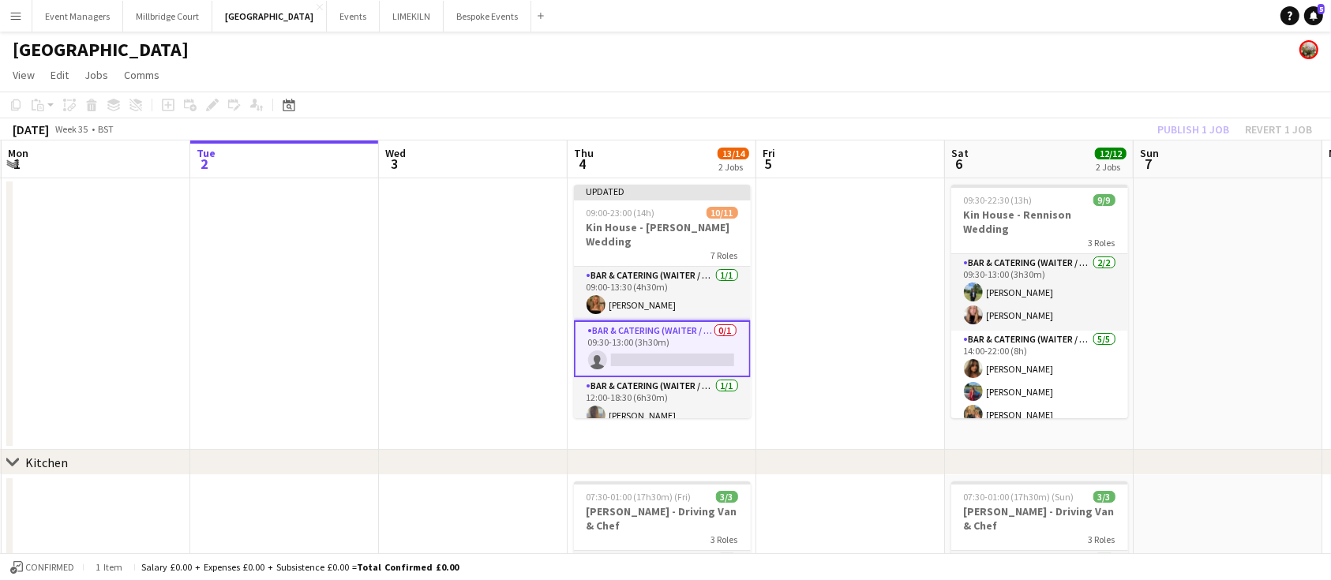
click at [678, 332] on app-card-role "Bar & Catering (Waiter / waitress) 0/1 09:30-13:00 (3h30m) single-neutral-actio…" at bounding box center [662, 349] width 177 height 57
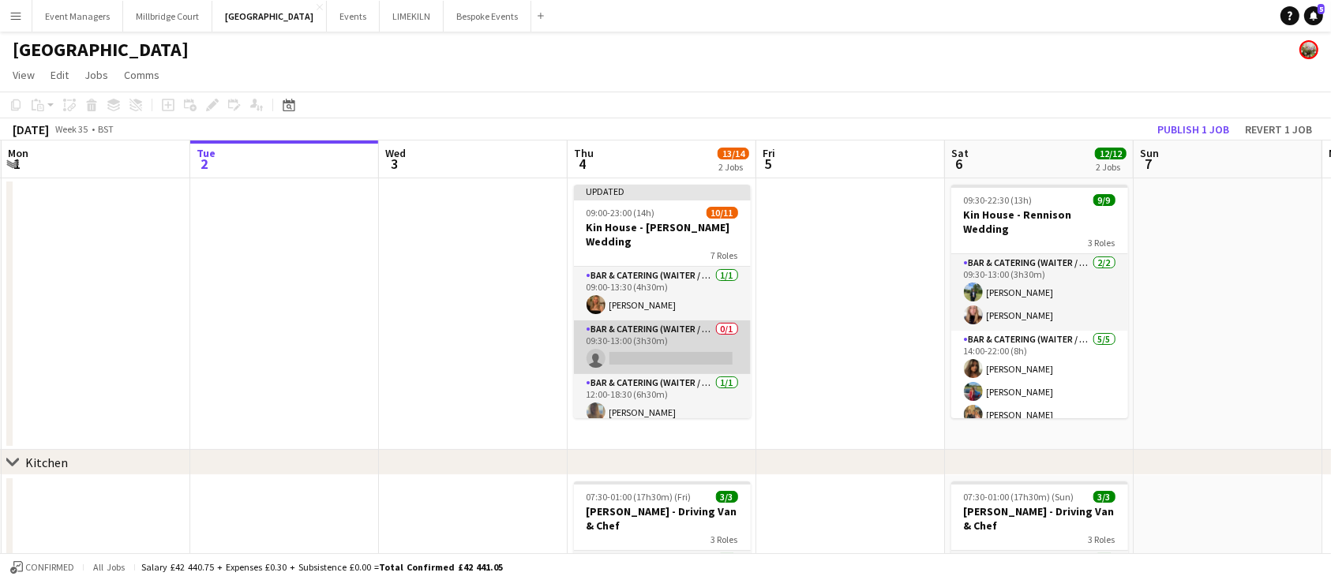
click at [643, 333] on app-card-role "Bar & Catering (Waiter / waitress) 0/1 09:30-13:00 (3h30m) single-neutral-actio…" at bounding box center [662, 348] width 177 height 54
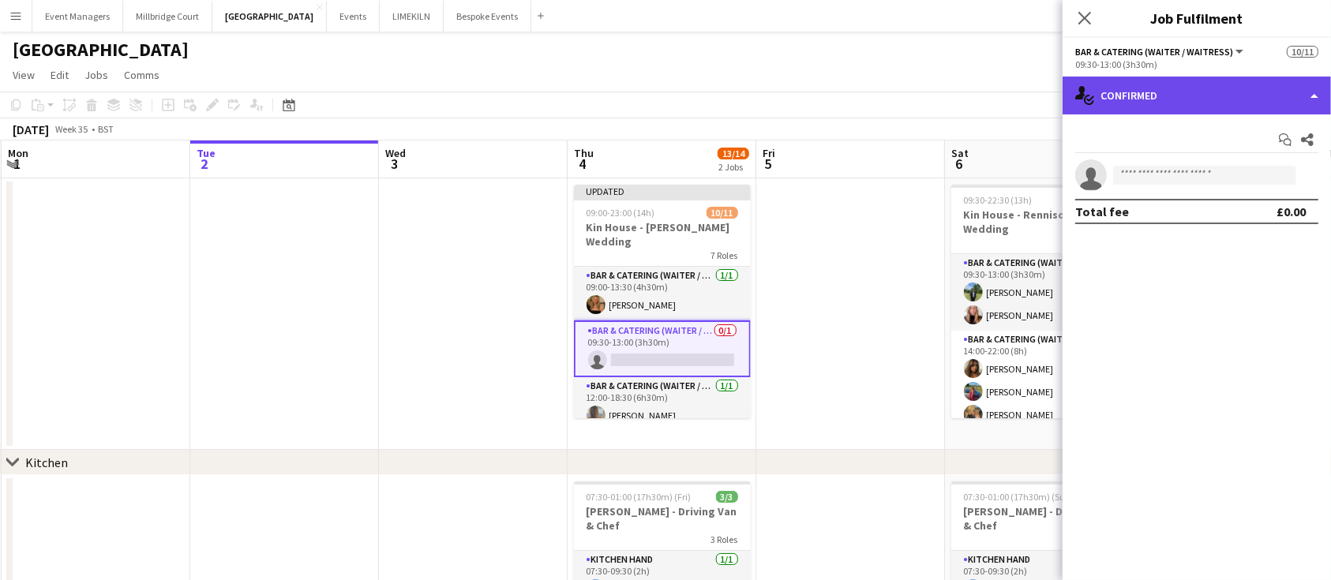
click at [1208, 100] on div "single-neutral-actions-check-2 Confirmed" at bounding box center [1197, 96] width 268 height 38
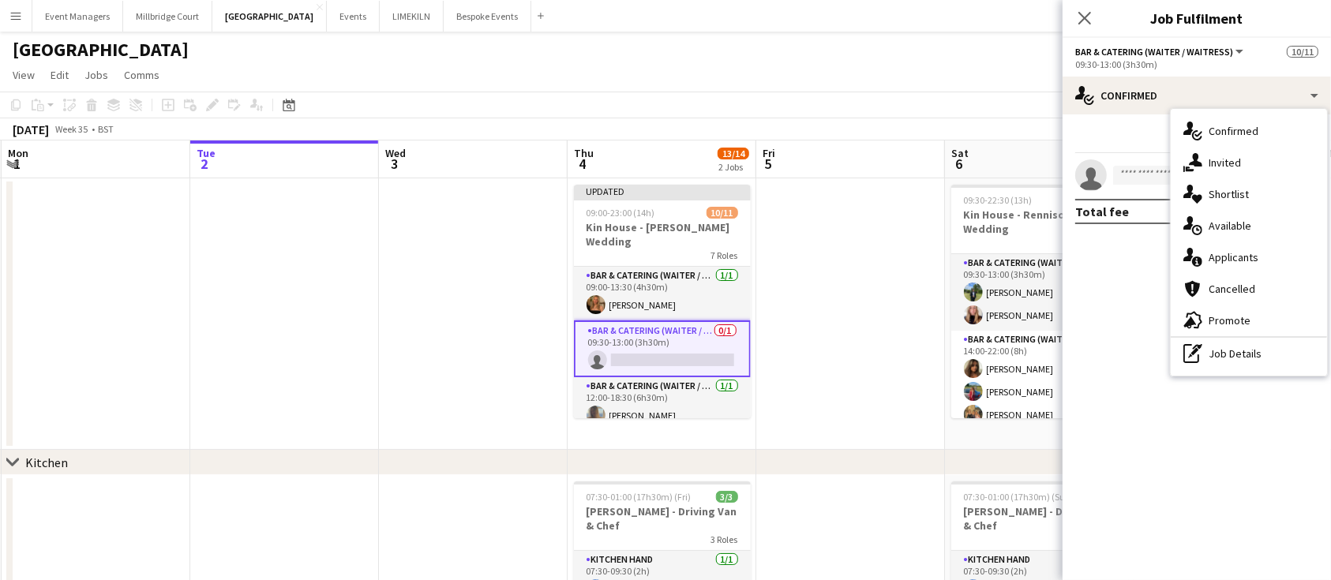
click at [1232, 50] on button "Bar & Catering (Waiter / waitress)" at bounding box center [1161, 52] width 171 height 12
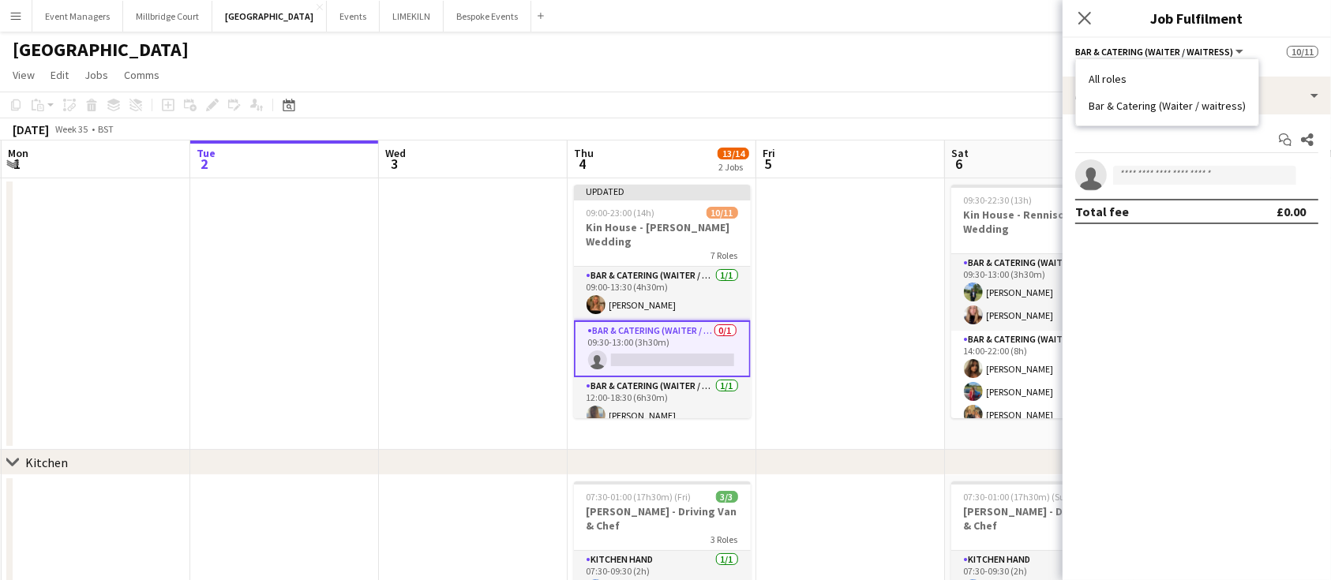
click at [1293, 73] on app-options-switcher "Bar & Catering (Waiter / waitress) All roles Bar & Catering (Waiter / waitress)…" at bounding box center [1197, 57] width 268 height 39
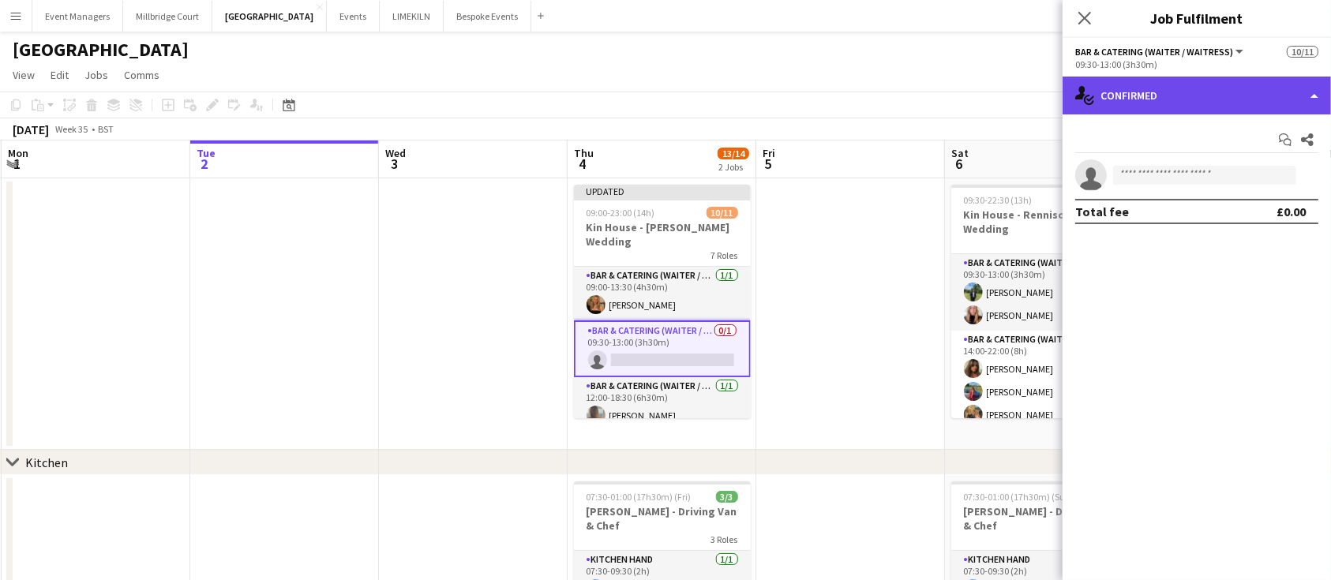
click at [1305, 103] on div "single-neutral-actions-check-2 Confirmed" at bounding box center [1197, 96] width 268 height 38
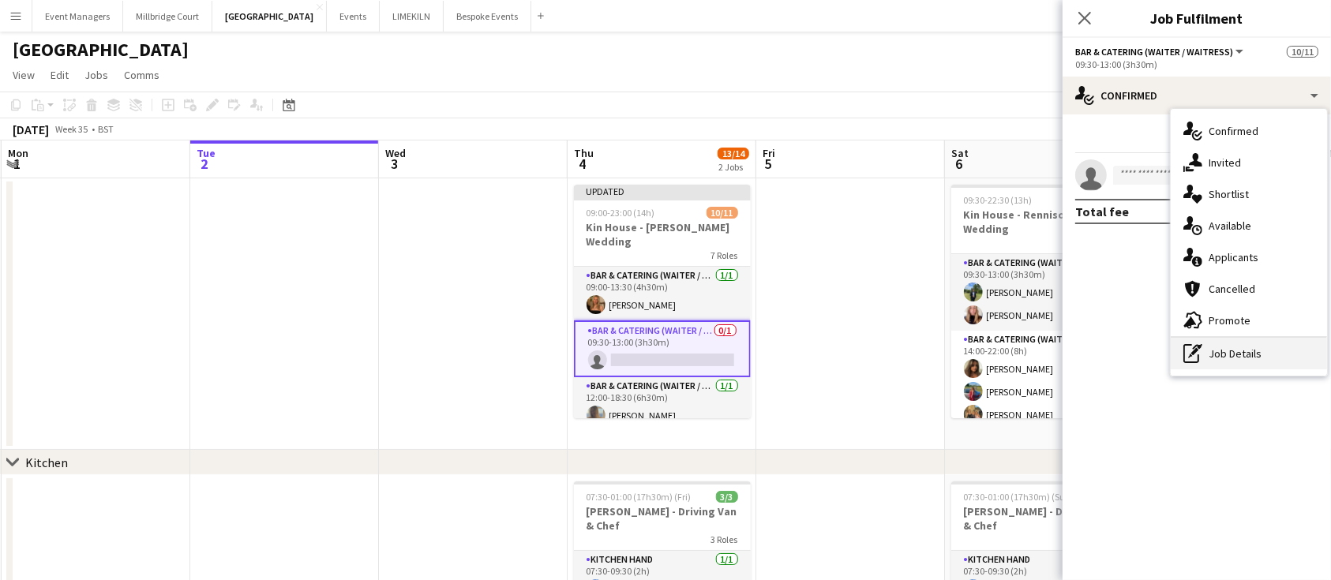
click at [1263, 364] on div "pen-write Job Details" at bounding box center [1249, 354] width 156 height 32
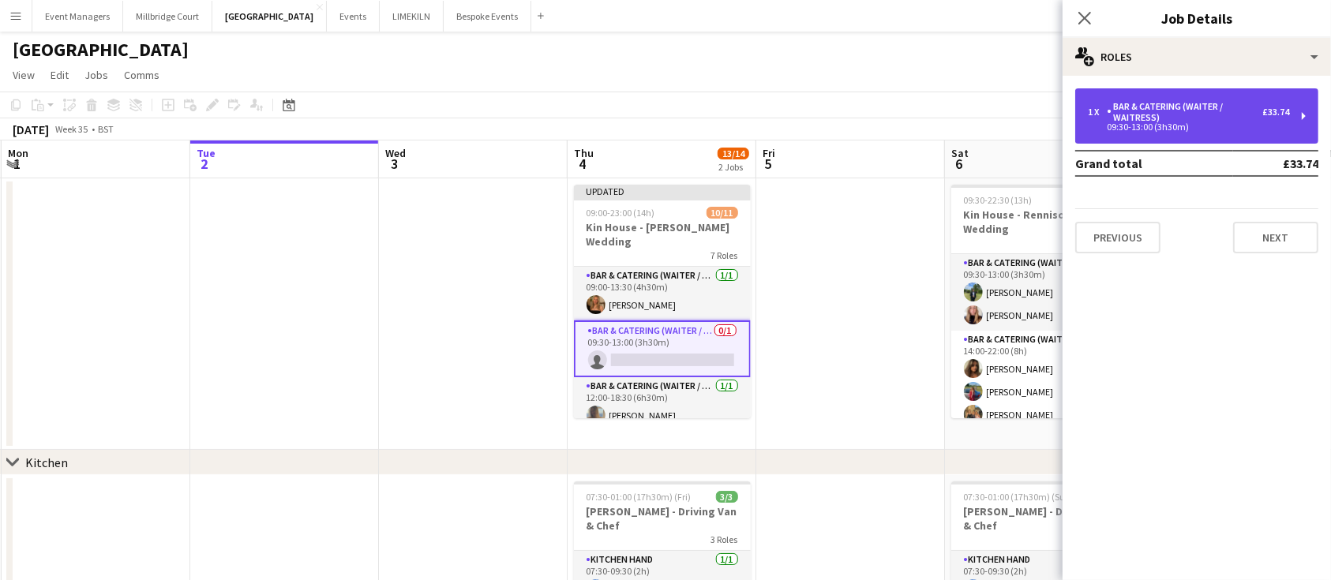
click at [1216, 117] on div "Bar & Catering (Waiter / waitress)" at bounding box center [1185, 112] width 156 height 22
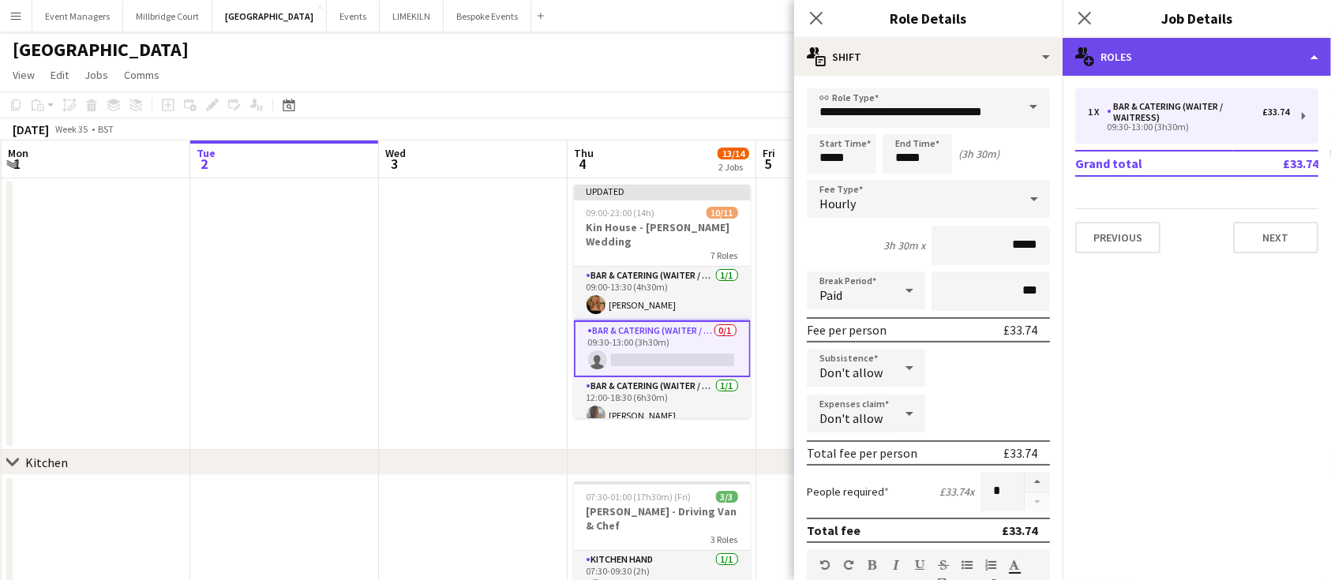
click at [1216, 66] on div "multiple-users-add Roles" at bounding box center [1197, 57] width 268 height 38
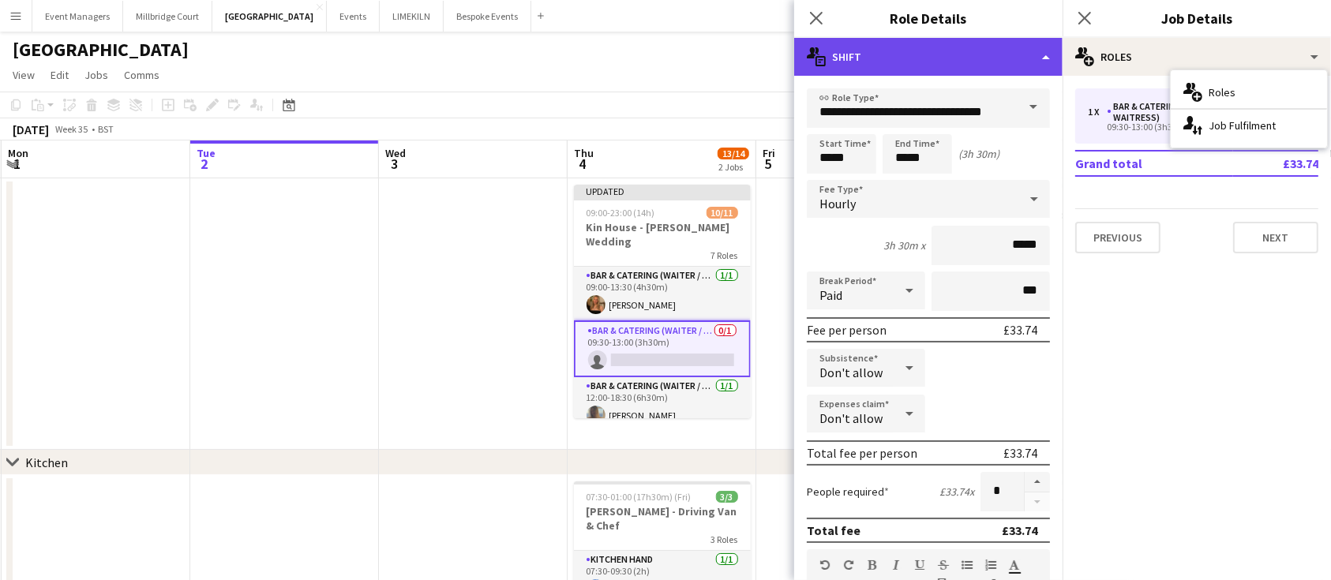
click at [993, 57] on div "multiple-actions-text Shift" at bounding box center [928, 57] width 268 height 38
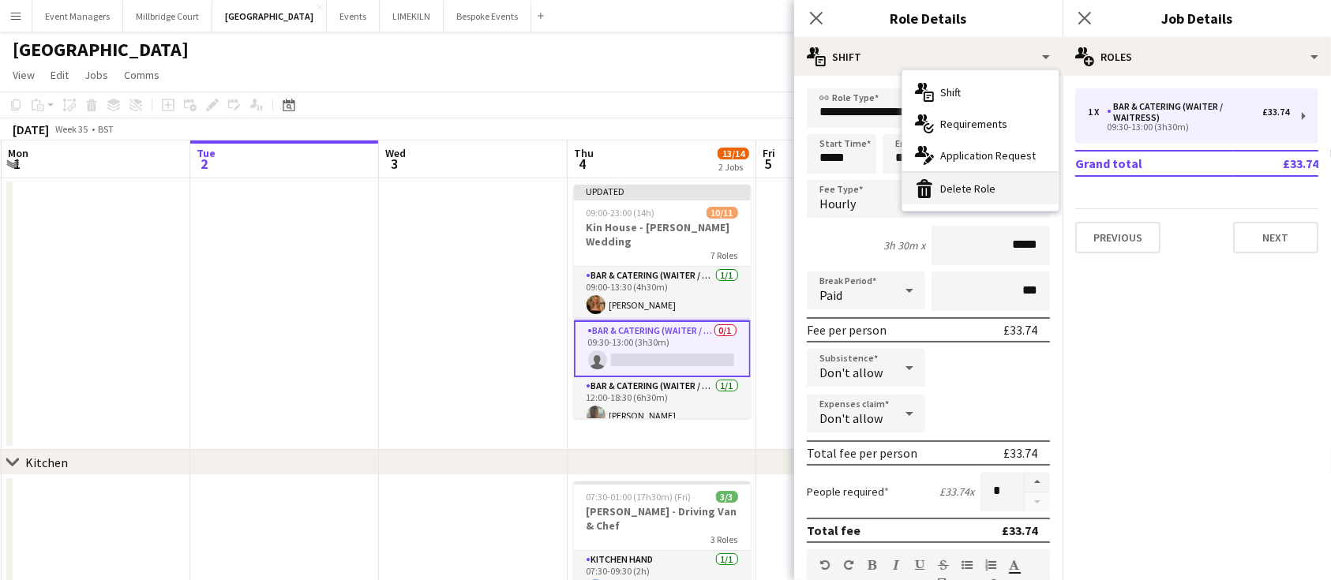
click at [982, 182] on div "bin-2 Delete Role" at bounding box center [981, 189] width 156 height 32
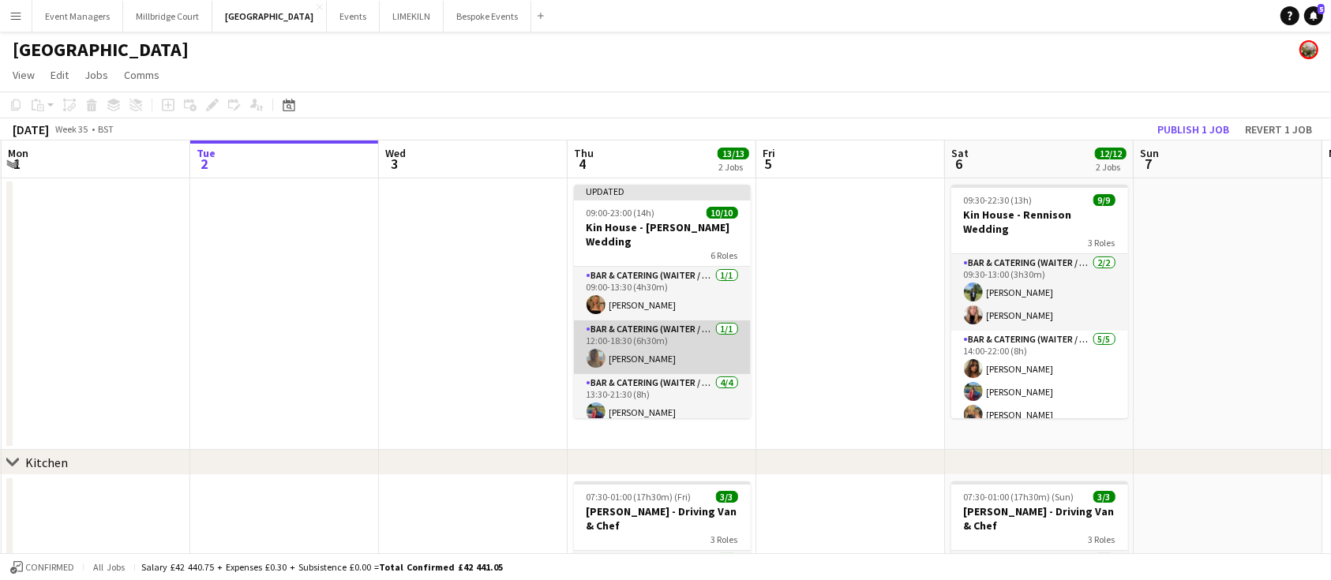
click at [634, 345] on app-card-role "Bar & Catering (Waiter / waitress) [DATE] 12:00-18:30 (6h30m) [PERSON_NAME]" at bounding box center [662, 348] width 177 height 54
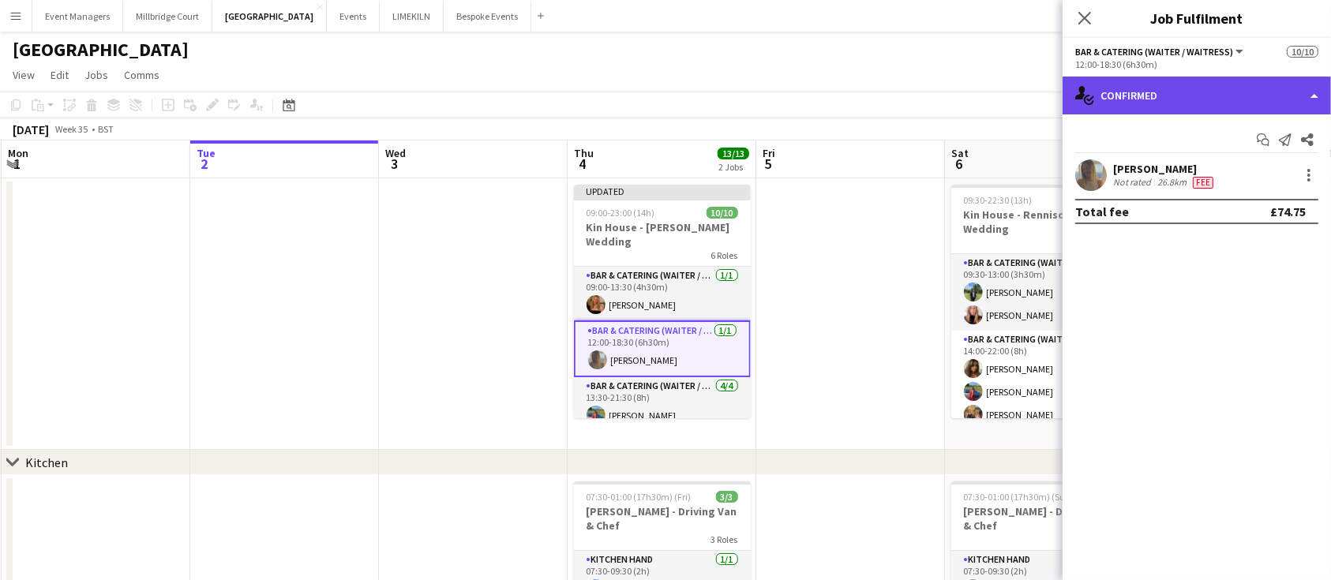
click at [1259, 82] on div "single-neutral-actions-check-2 Confirmed" at bounding box center [1197, 96] width 268 height 38
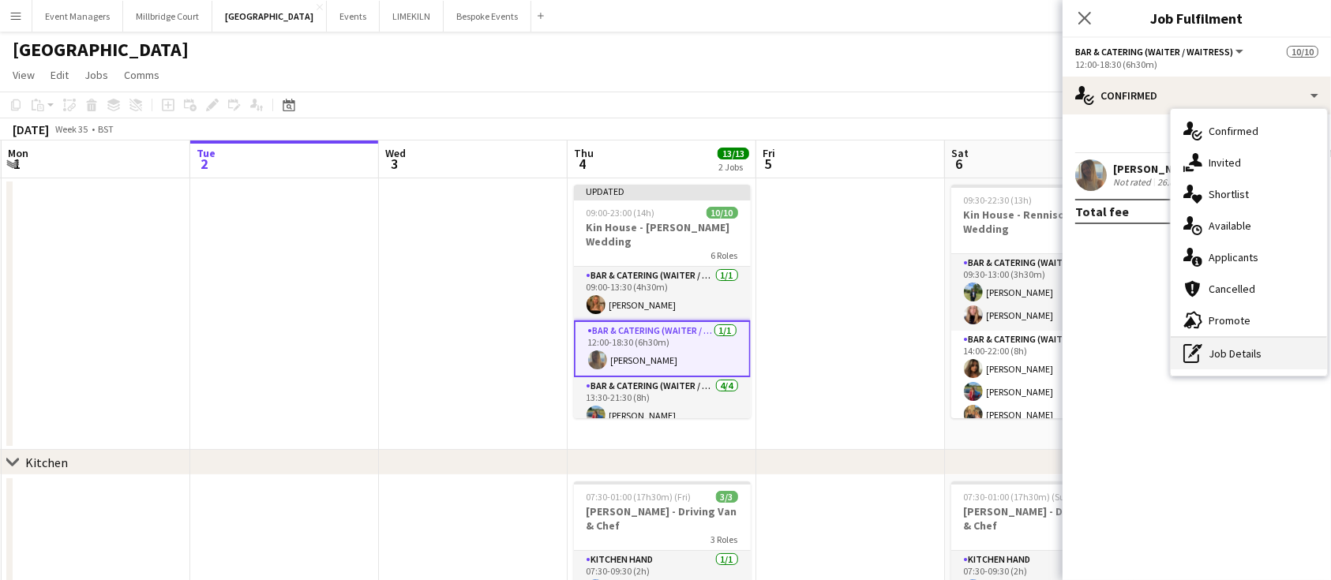
click at [1312, 364] on div "pen-write Job Details" at bounding box center [1249, 354] width 156 height 32
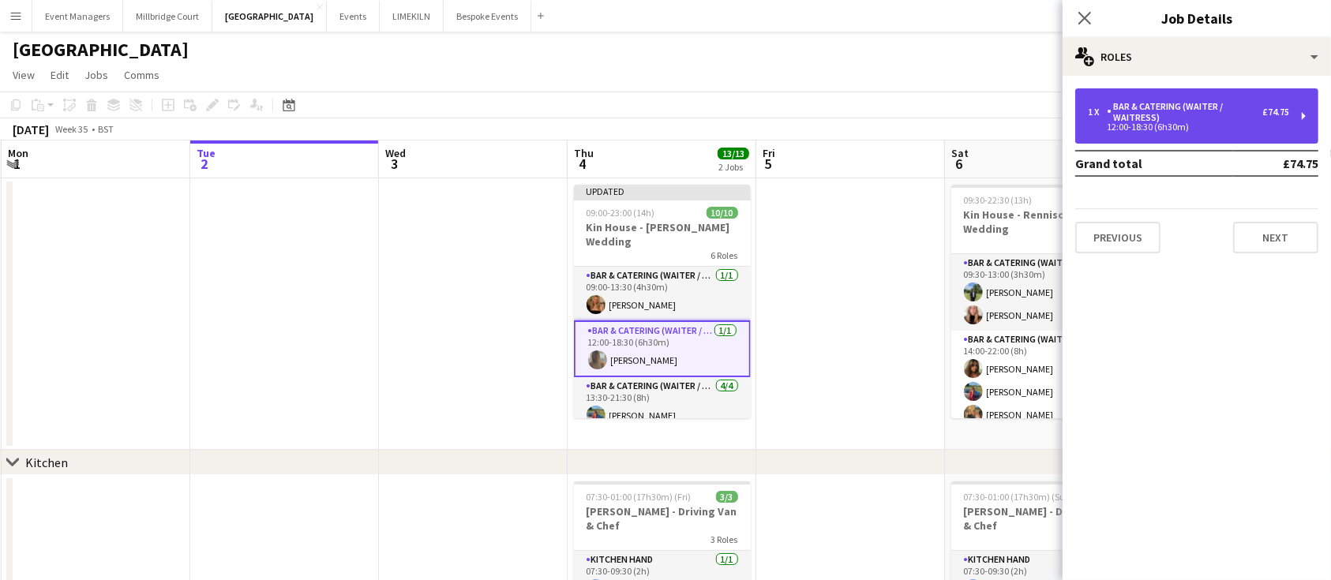
click at [1121, 130] on div "12:00-18:30 (6h30m)" at bounding box center [1188, 127] width 201 height 8
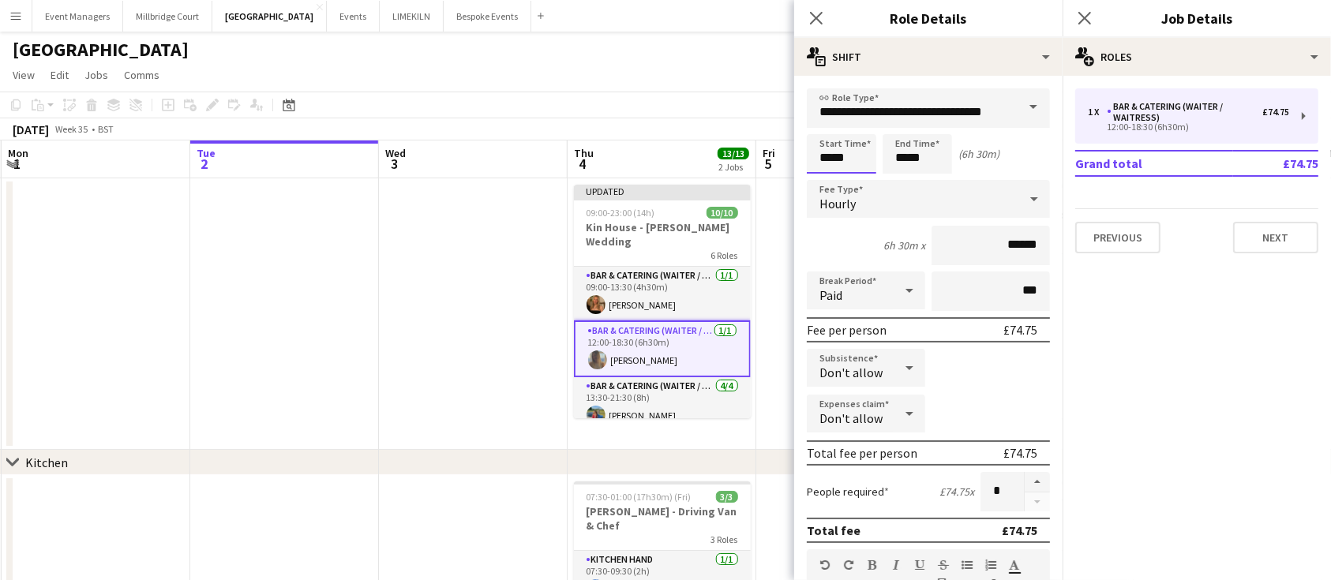
click at [828, 158] on input "*****" at bounding box center [841, 153] width 69 height 39
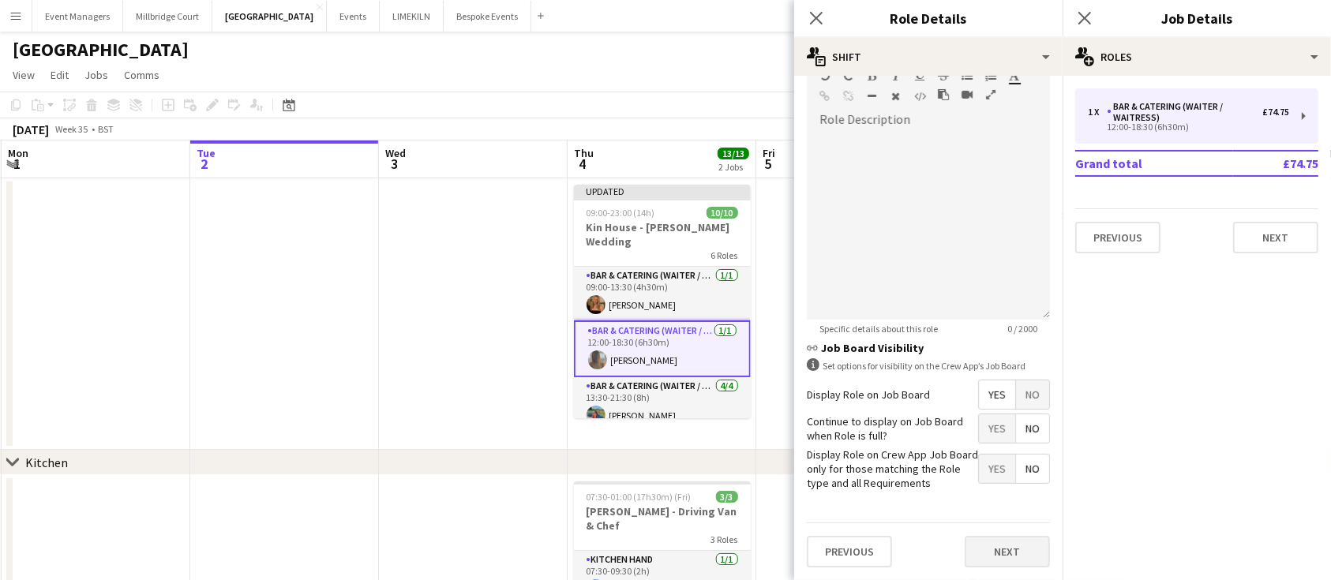
type input "*****"
click at [992, 560] on button "Next" at bounding box center [1007, 552] width 85 height 32
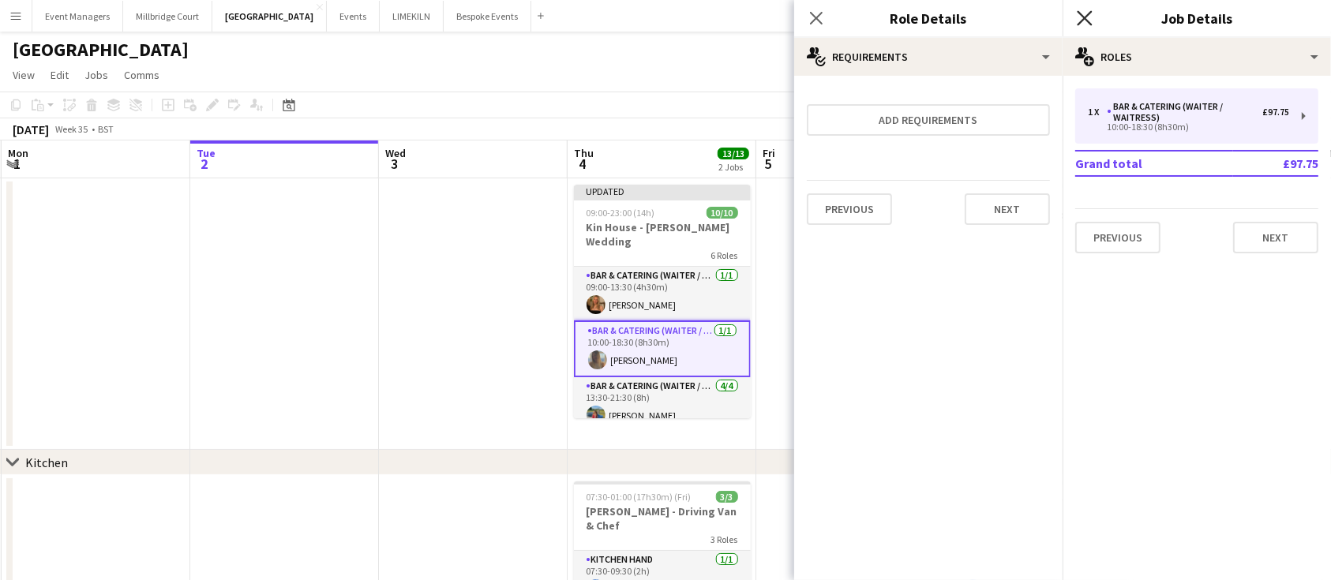
click at [1087, 21] on icon at bounding box center [1084, 17] width 15 height 15
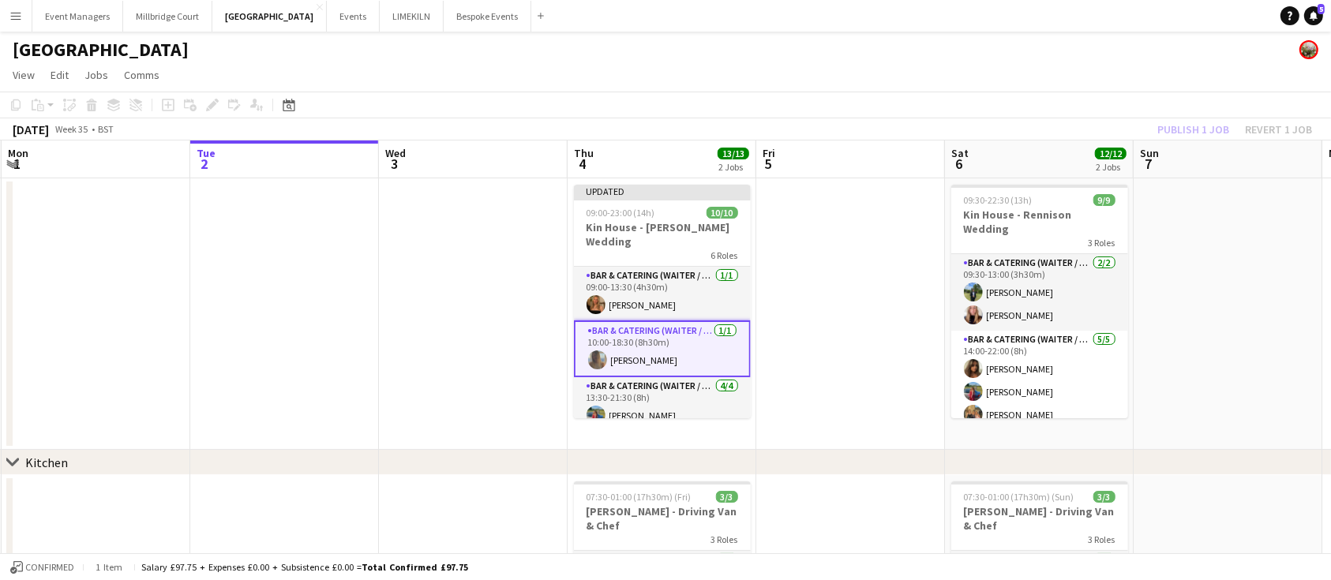
click at [1176, 127] on div "Publish 1 job Revert 1 job" at bounding box center [1235, 129] width 193 height 21
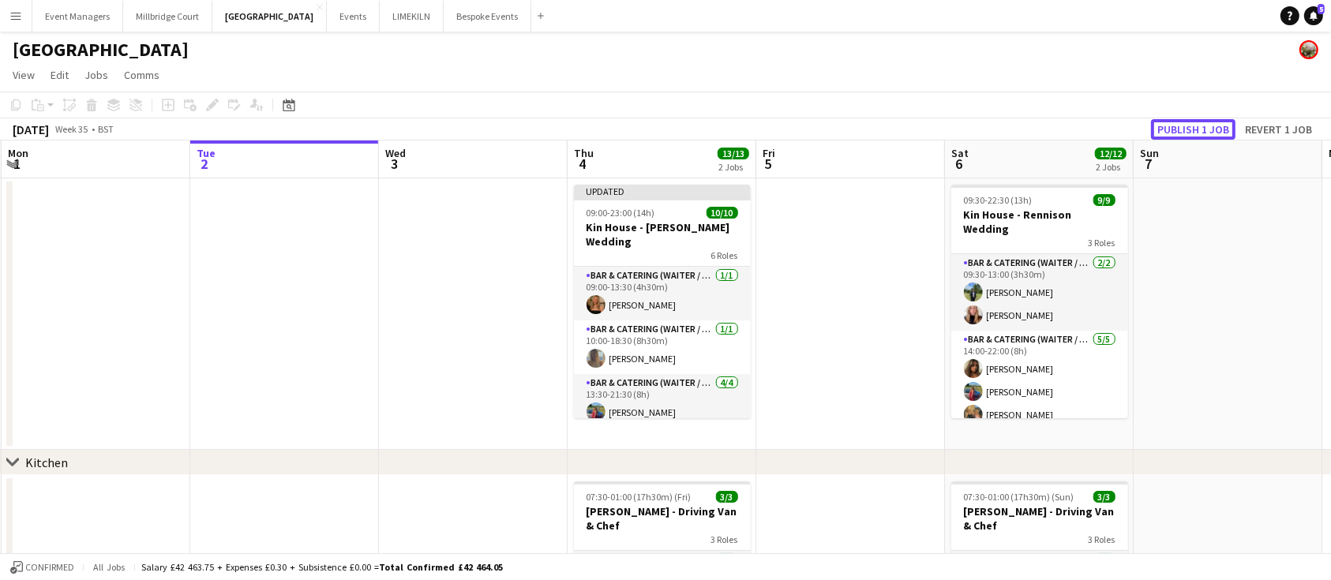
click at [1176, 127] on button "Publish 1 job" at bounding box center [1193, 129] width 84 height 21
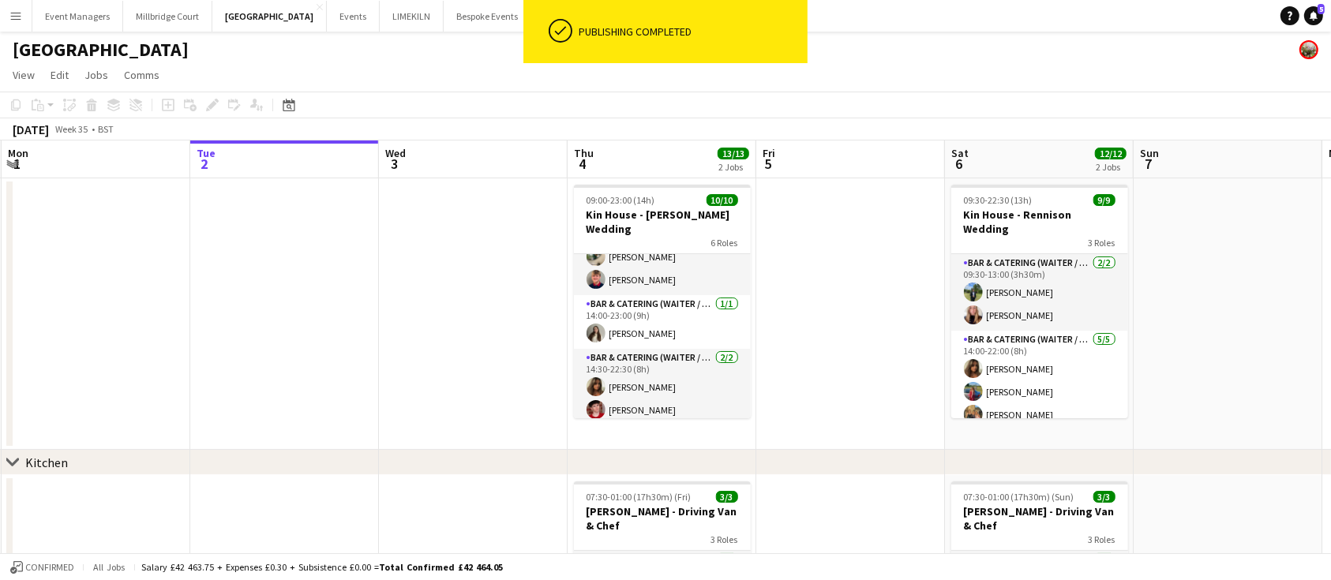
scroll to position [235, 0]
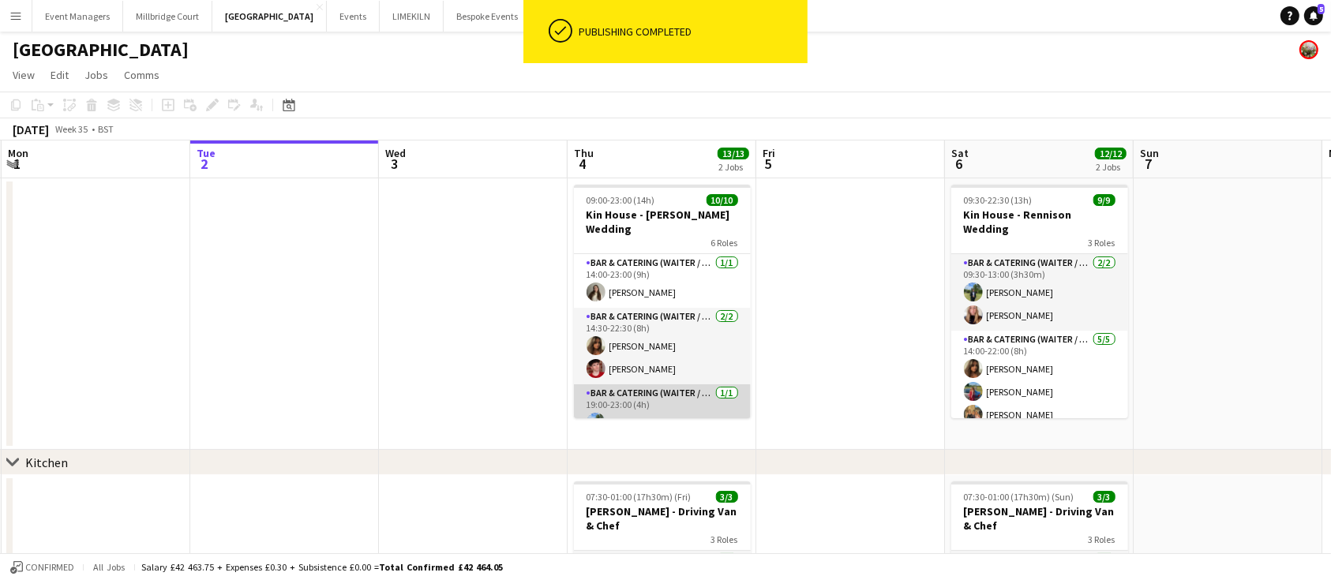
click at [648, 385] on app-card-role "Bar & Catering (Waiter / waitress) [DATE] 19:00-23:00 (4h) [PERSON_NAME]" at bounding box center [662, 412] width 177 height 54
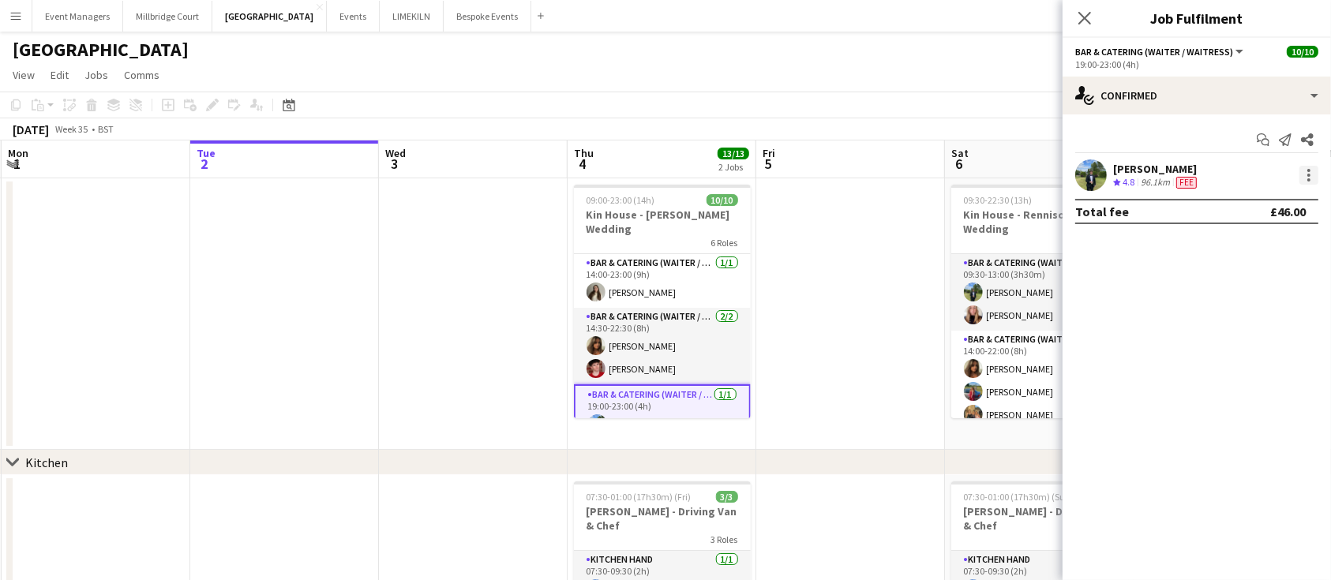
click at [1305, 167] on div at bounding box center [1309, 175] width 19 height 19
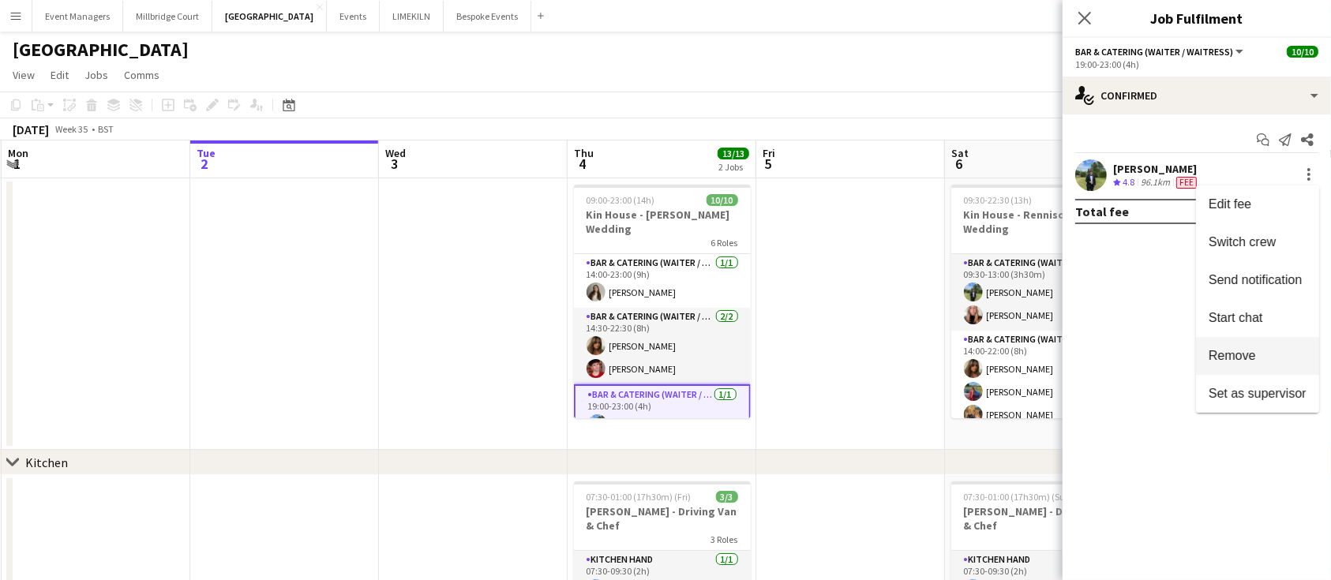
click at [1254, 364] on button "Remove" at bounding box center [1257, 356] width 123 height 38
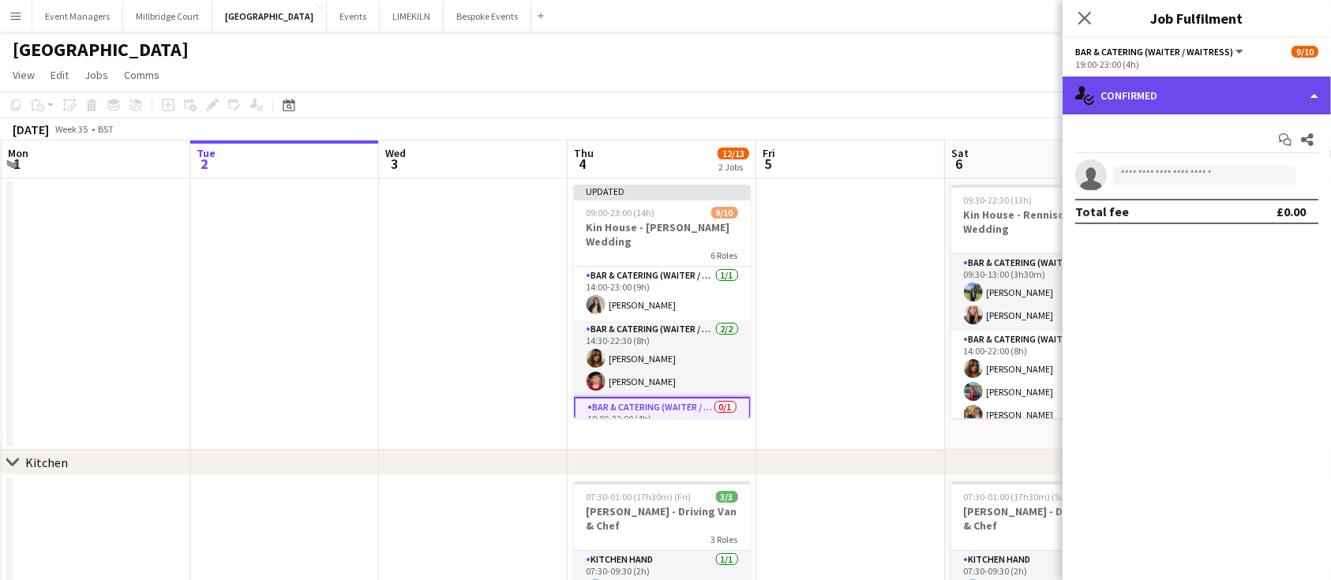
click at [1199, 104] on div "single-neutral-actions-check-2 Confirmed" at bounding box center [1197, 96] width 268 height 38
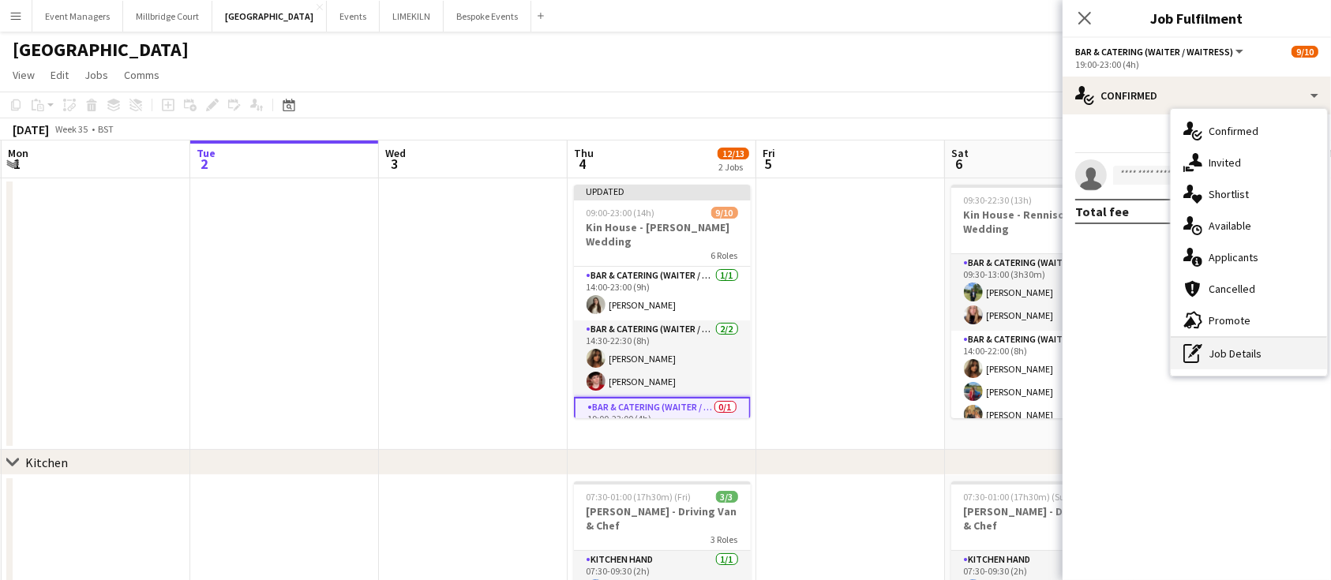
click at [1251, 344] on div "pen-write Job Details" at bounding box center [1249, 354] width 156 height 32
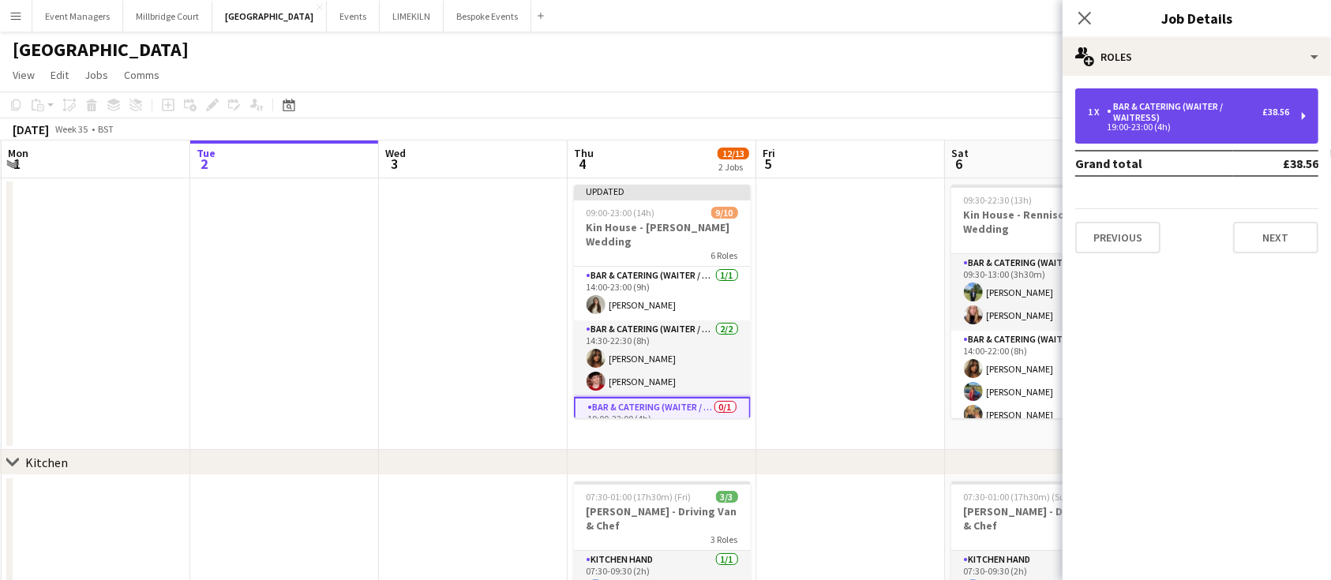
click at [1245, 131] on div "1 x Bar & Catering (Waiter / waitress) £38.56 19:00-23:00 (4h)" at bounding box center [1197, 115] width 243 height 55
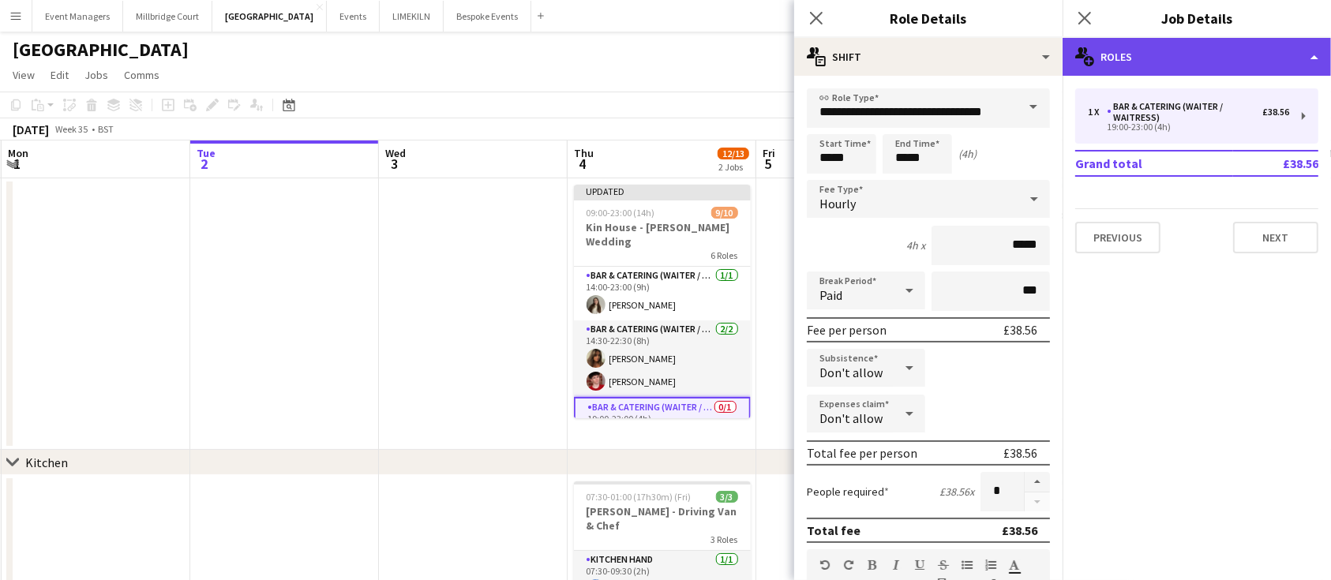
click at [1143, 54] on div "multiple-users-add Roles" at bounding box center [1197, 57] width 268 height 38
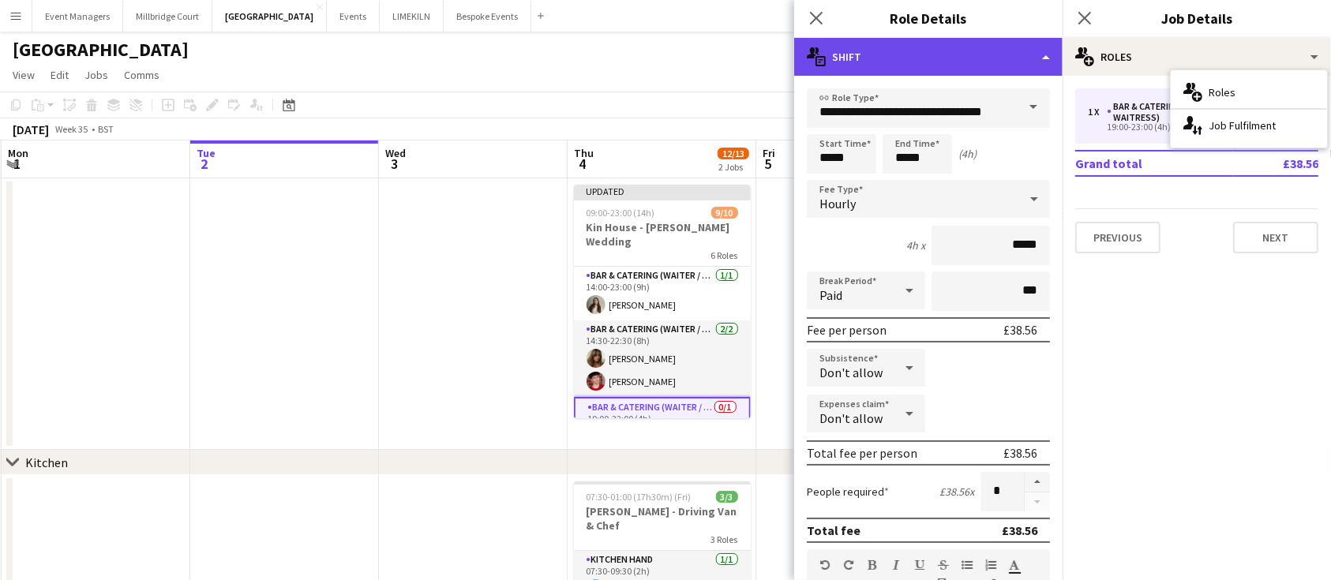
click at [940, 45] on div "multiple-actions-text Shift" at bounding box center [928, 57] width 268 height 38
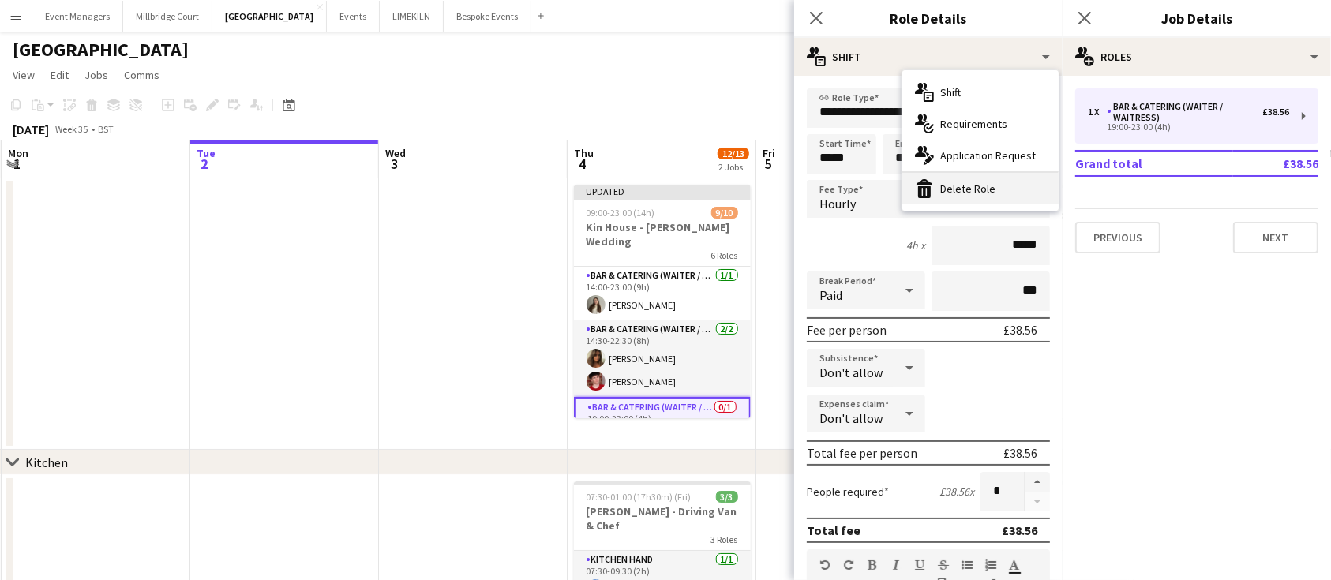
click at [977, 179] on div "bin-2 Delete Role" at bounding box center [981, 189] width 156 height 32
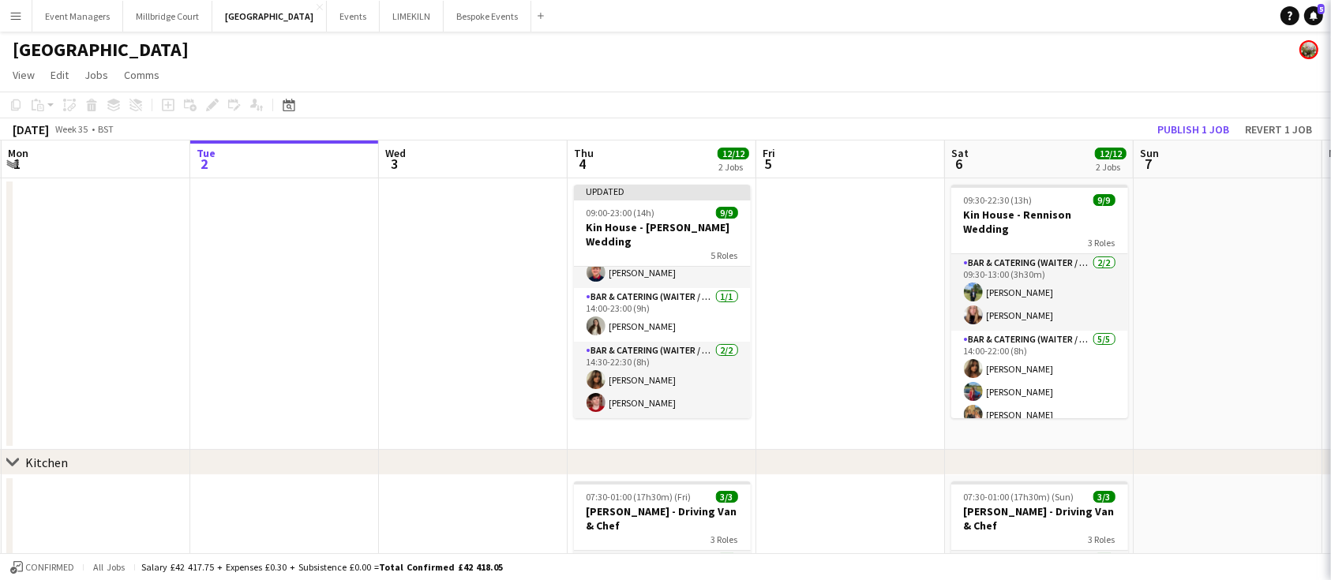
scroll to position [194, 0]
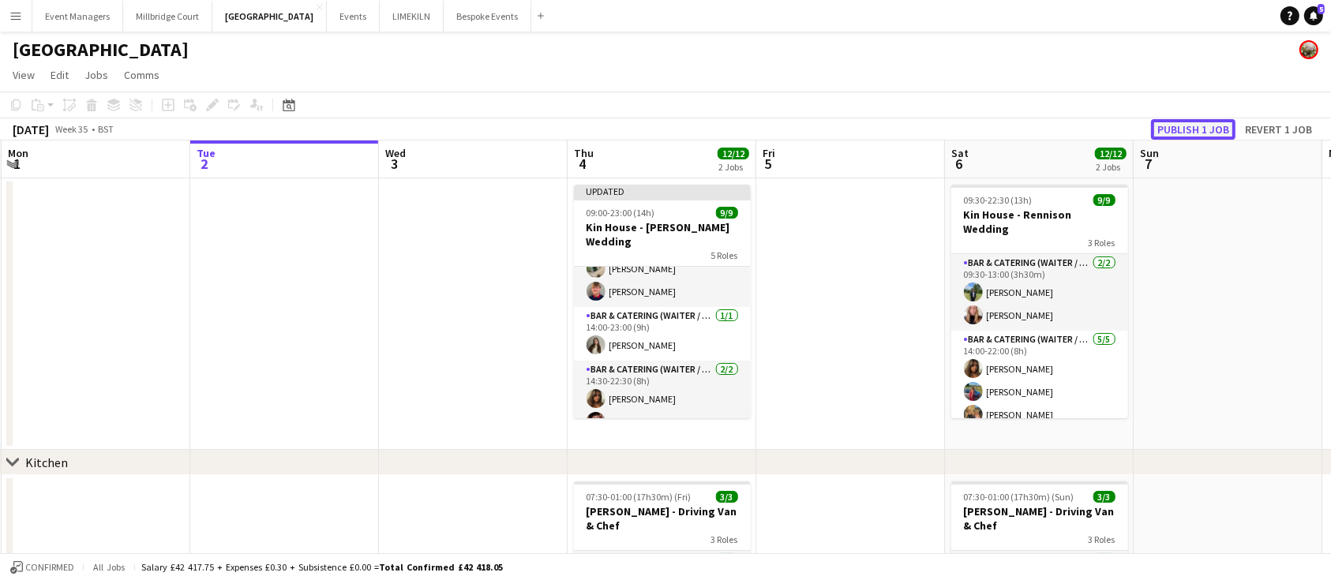
click at [1210, 125] on button "Publish 1 job" at bounding box center [1193, 129] width 84 height 21
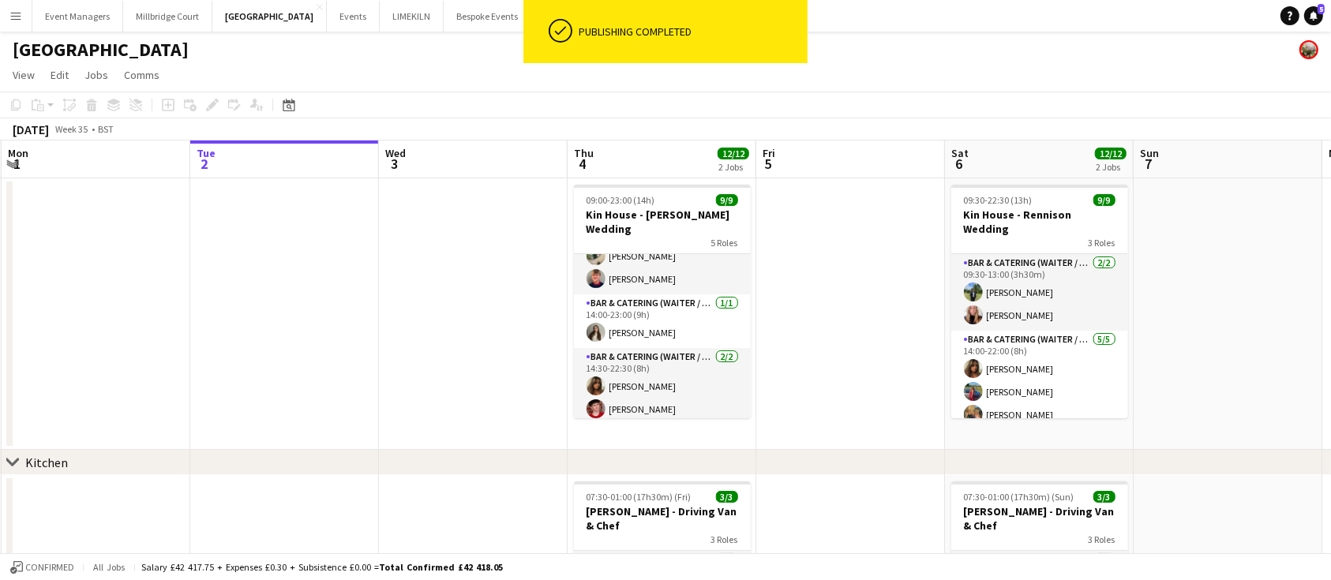
scroll to position [182, 0]
